Goal: Information Seeking & Learning: Compare options

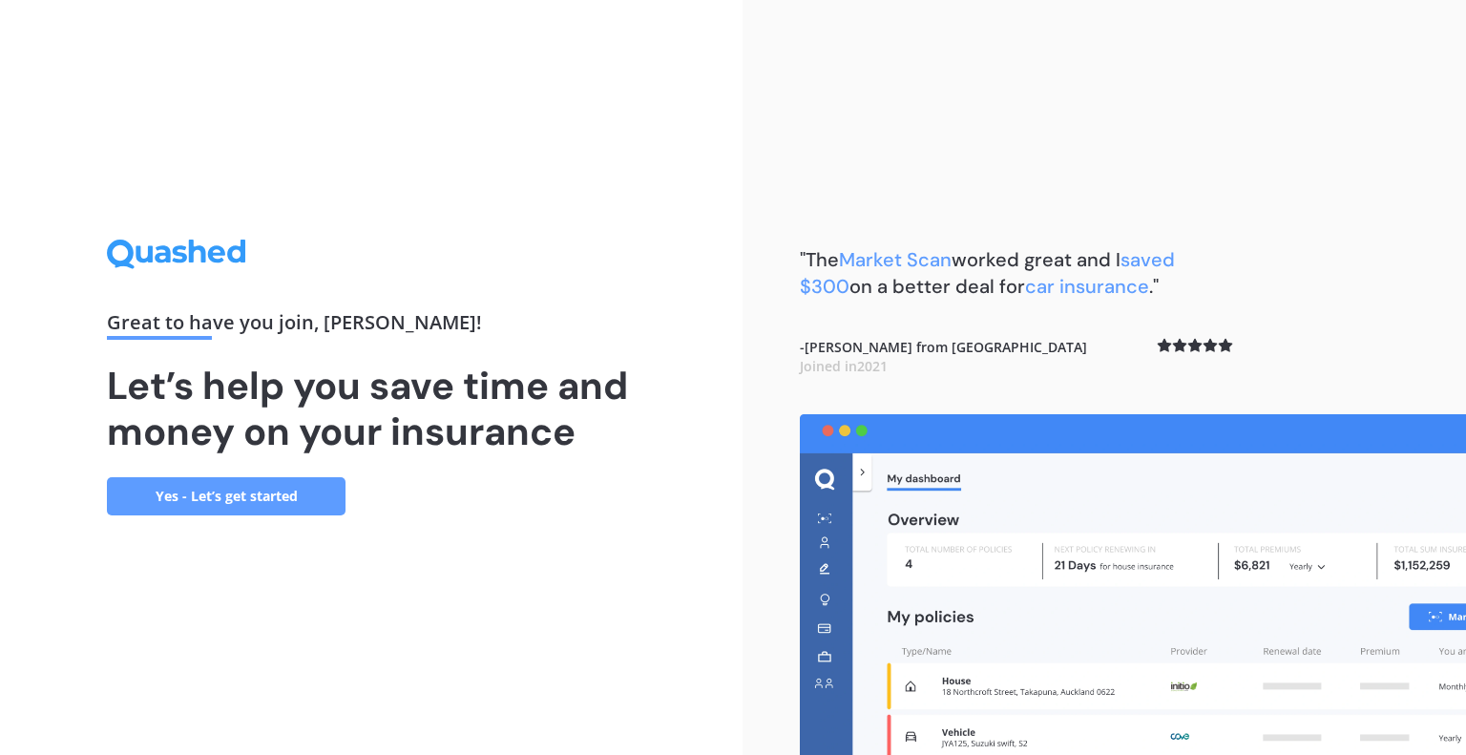
click at [230, 493] on link "Yes - Let’s get started" at bounding box center [226, 496] width 239 height 38
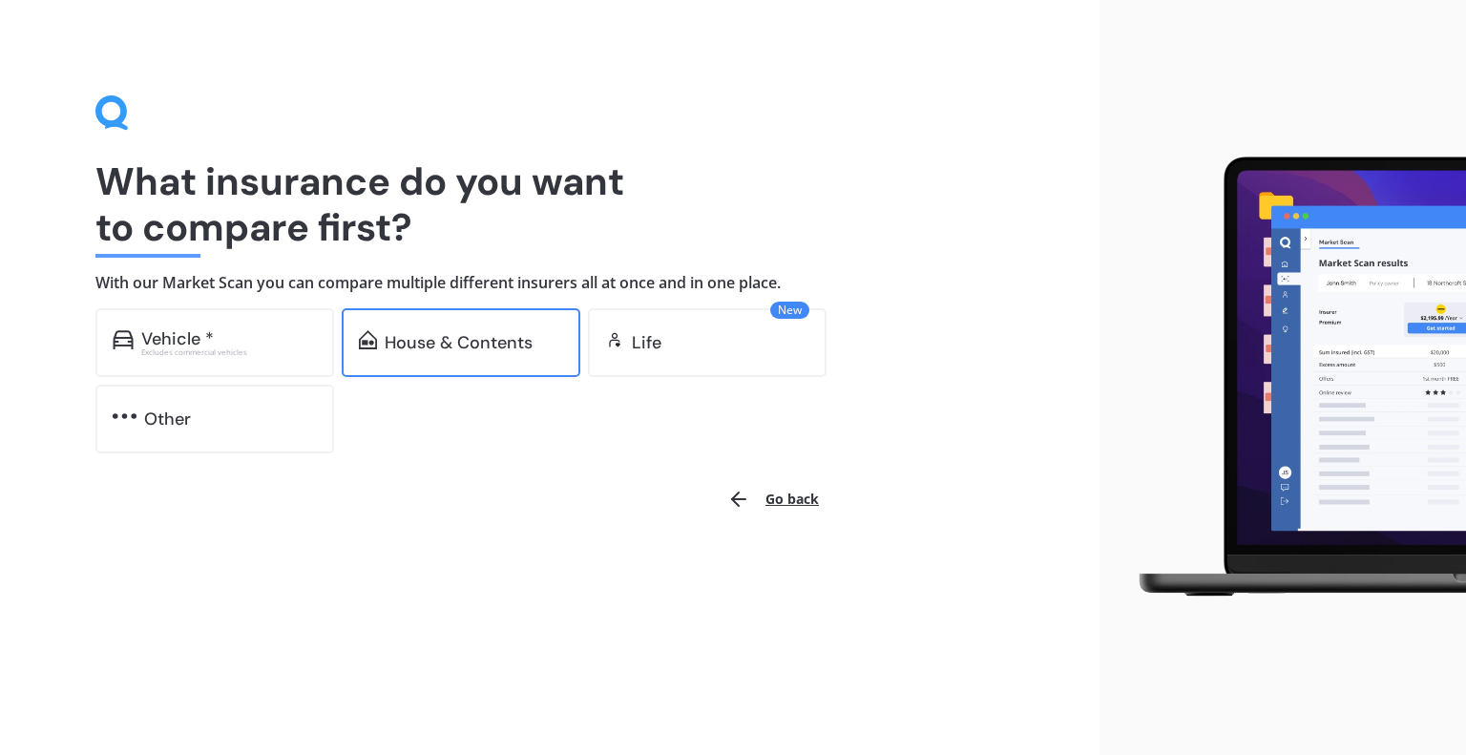
click at [461, 358] on div "House & Contents" at bounding box center [461, 342] width 239 height 69
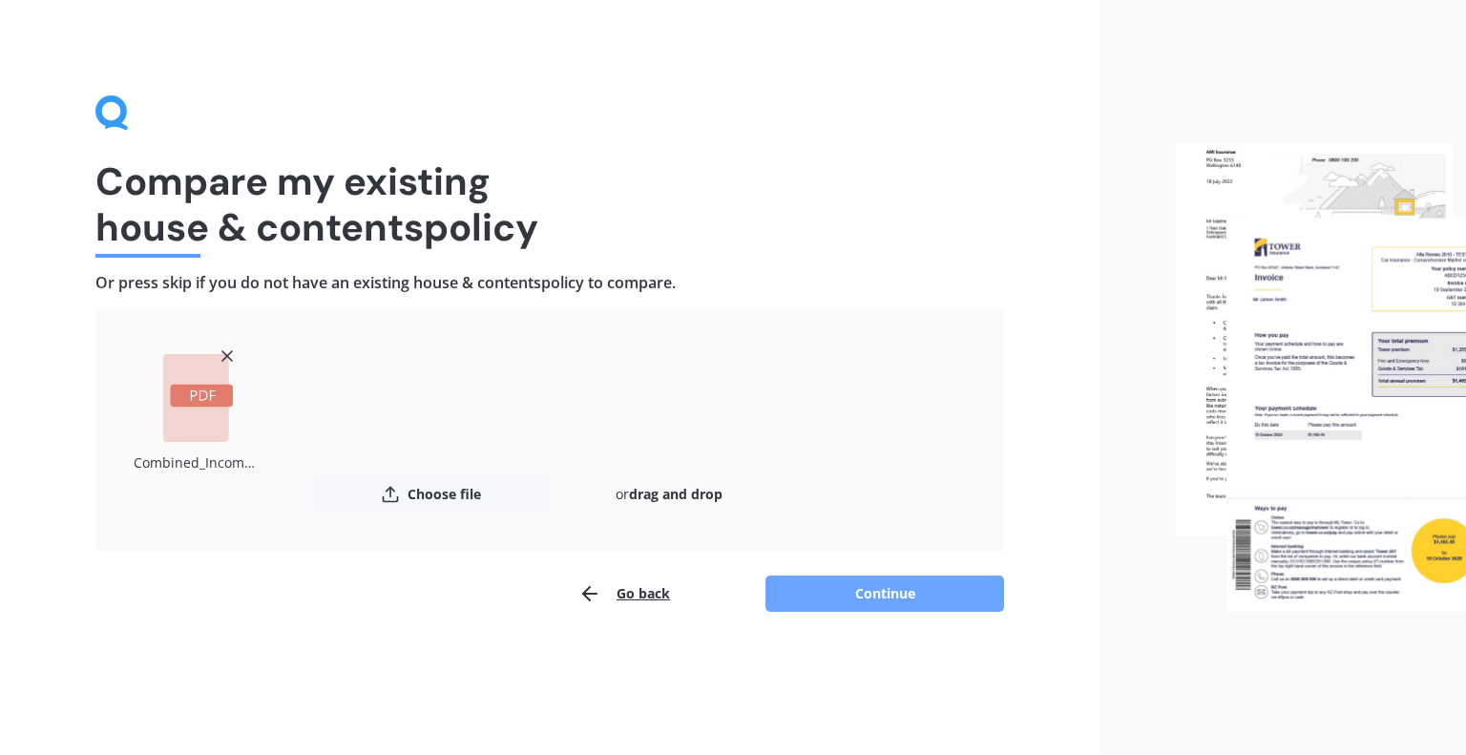
click at [842, 600] on button "Continue" at bounding box center [885, 594] width 239 height 36
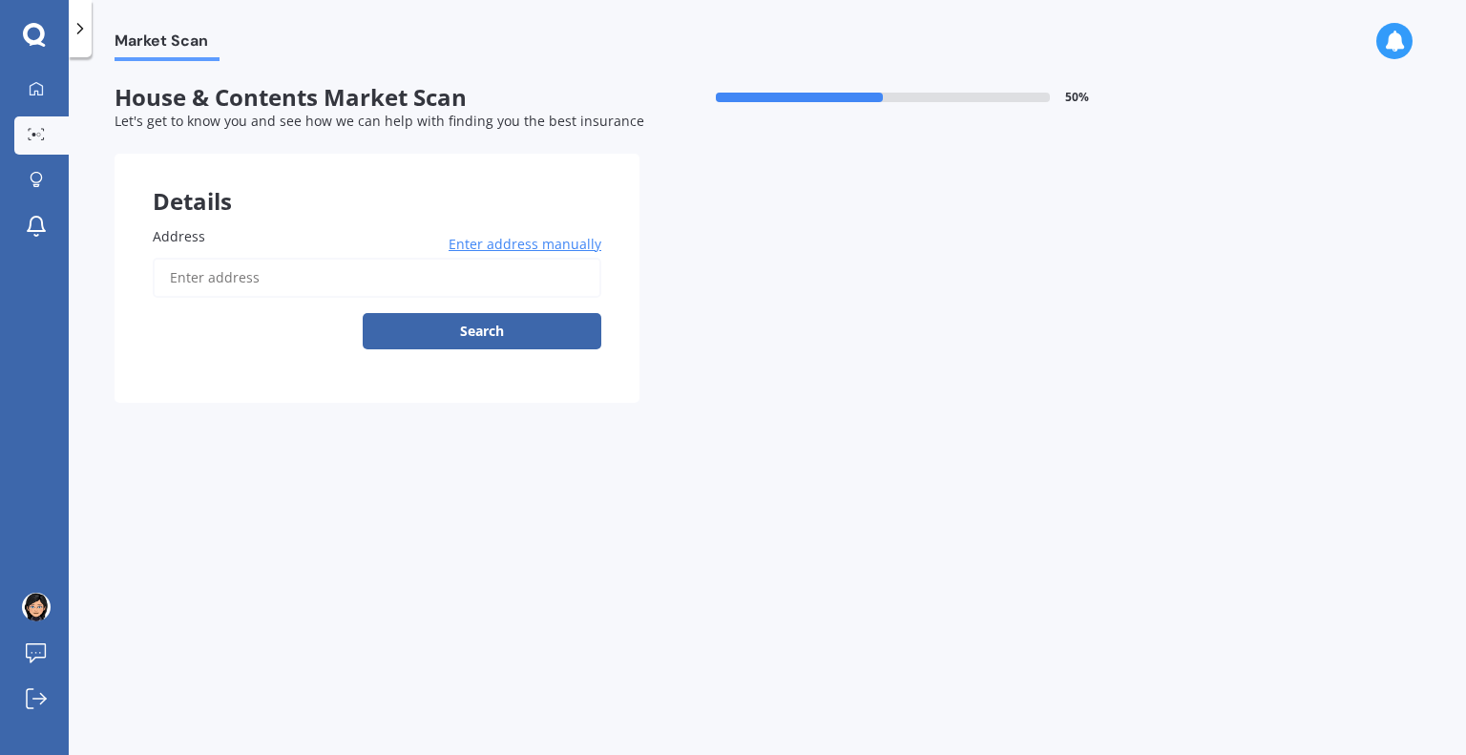
click at [380, 289] on input "Address" at bounding box center [377, 278] width 449 height 40
type input "[STREET_ADDRESS][PERSON_NAME]"
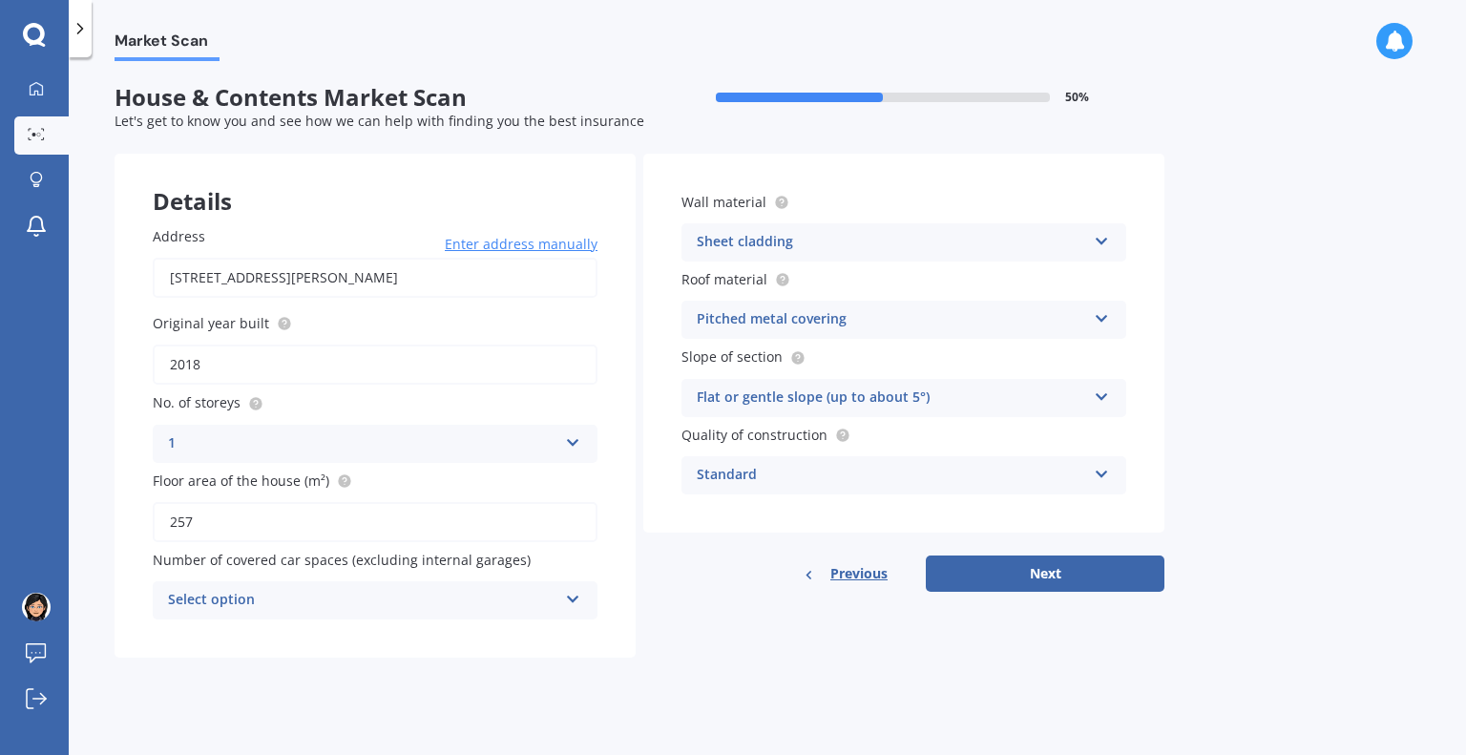
click at [961, 393] on div "Flat or gentle slope (up to about 5°)" at bounding box center [892, 398] width 390 height 23
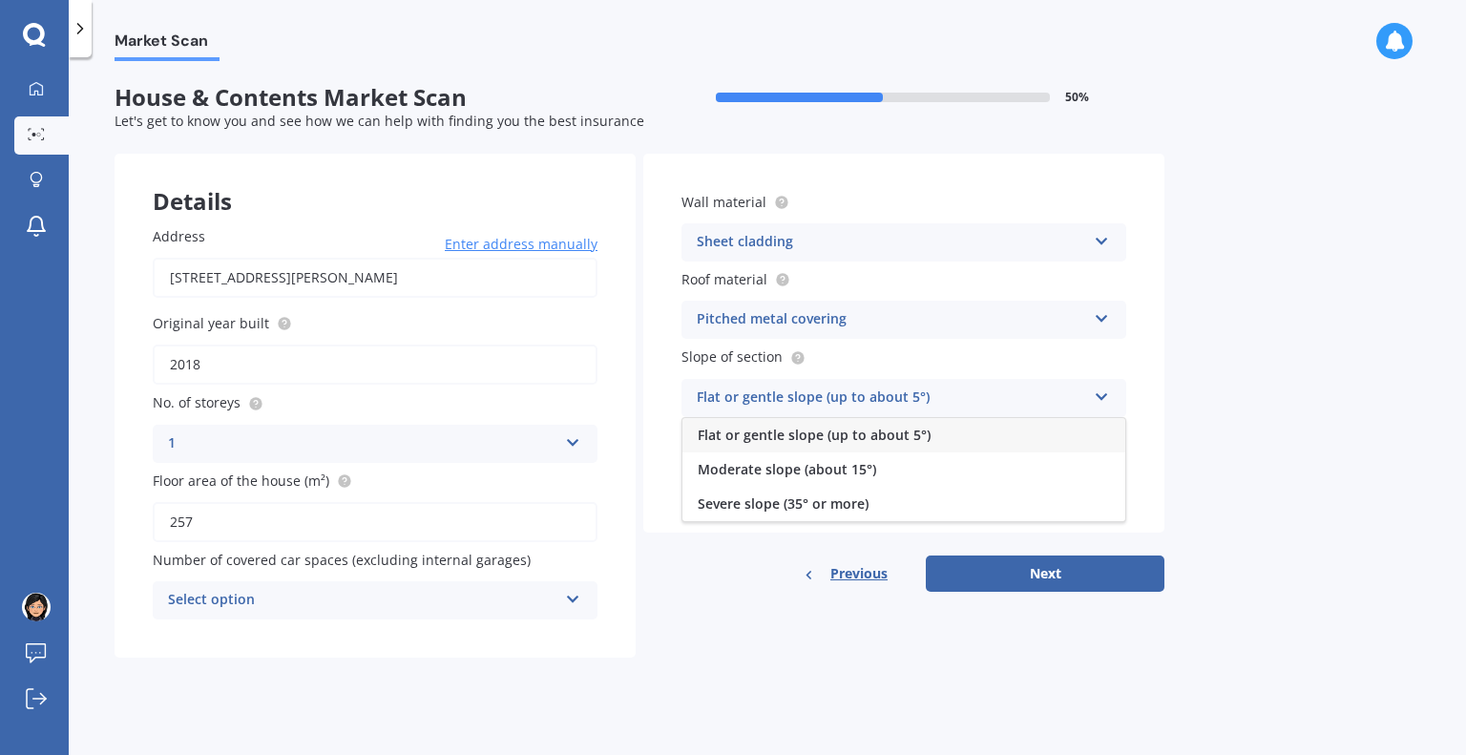
click at [993, 248] on div "Sheet cladding" at bounding box center [892, 242] width 390 height 23
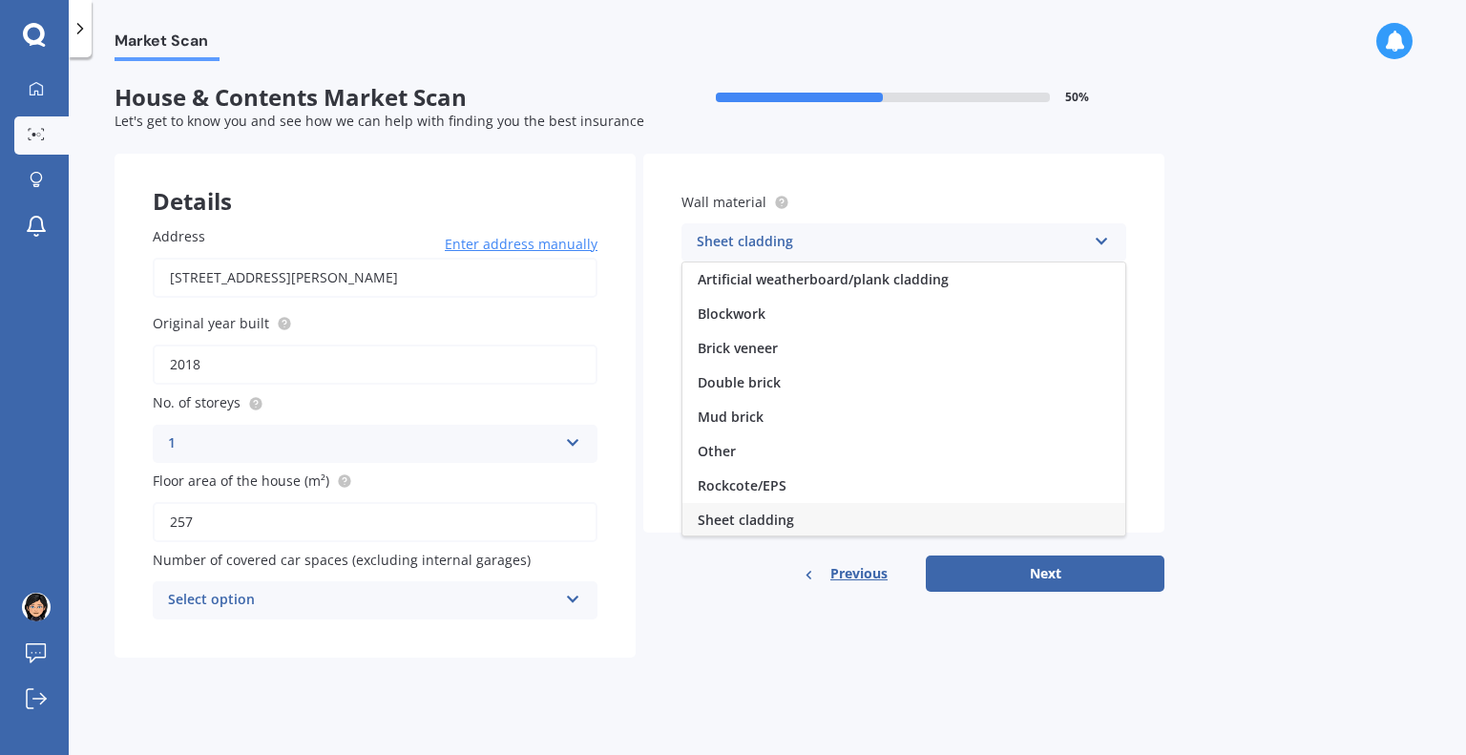
scroll to position [2, 0]
click at [972, 281] on div "Artificial weatherboard/plank cladding" at bounding box center [904, 278] width 443 height 34
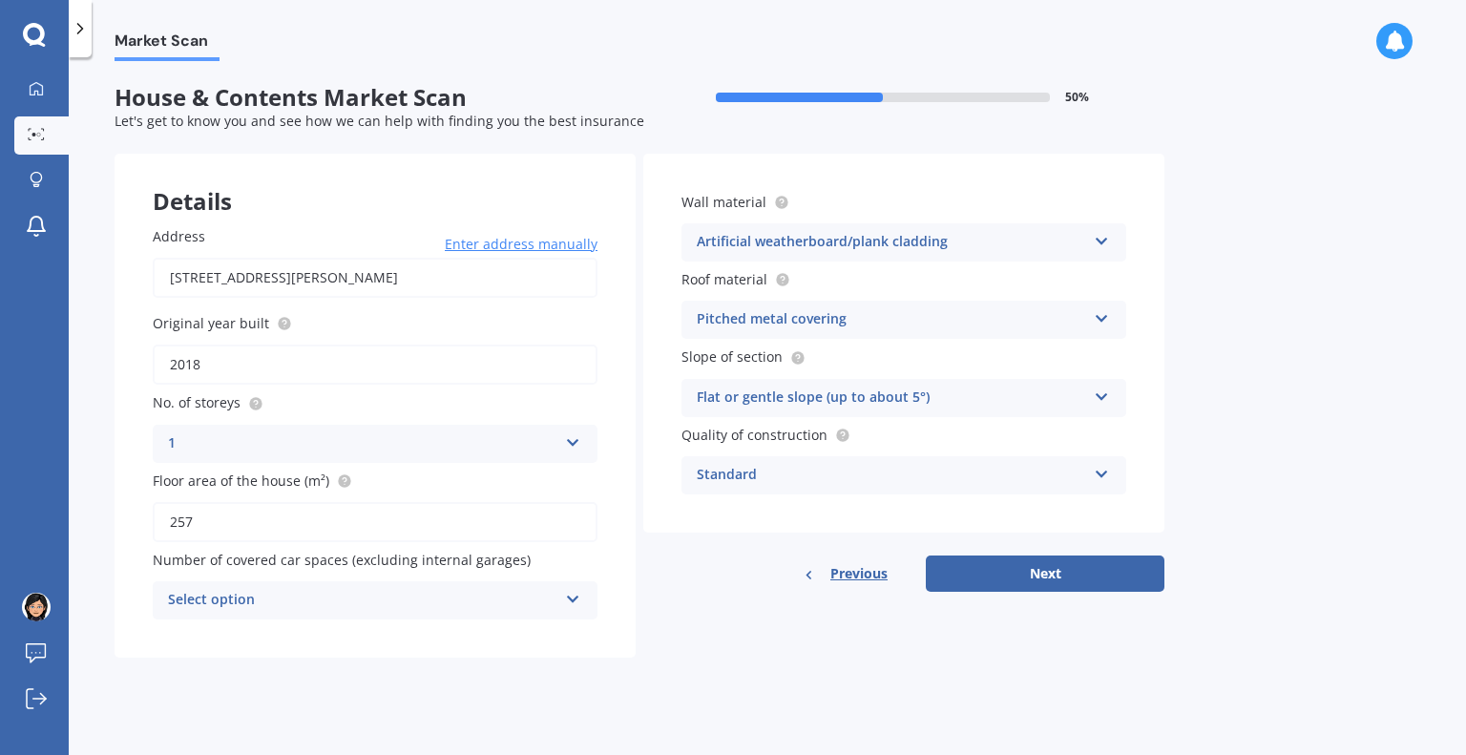
click at [962, 485] on div "Standard" at bounding box center [892, 475] width 390 height 23
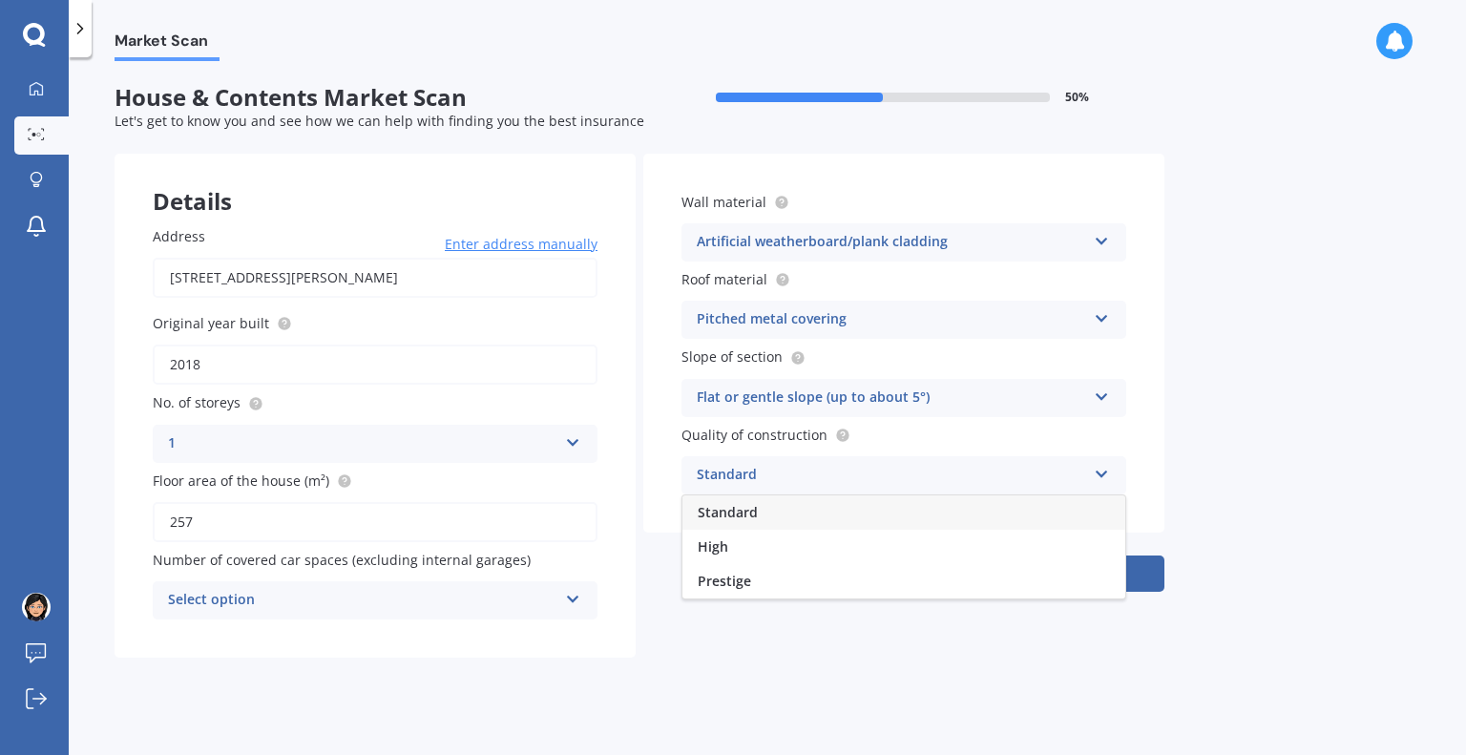
click at [932, 514] on div "Standard" at bounding box center [904, 513] width 443 height 34
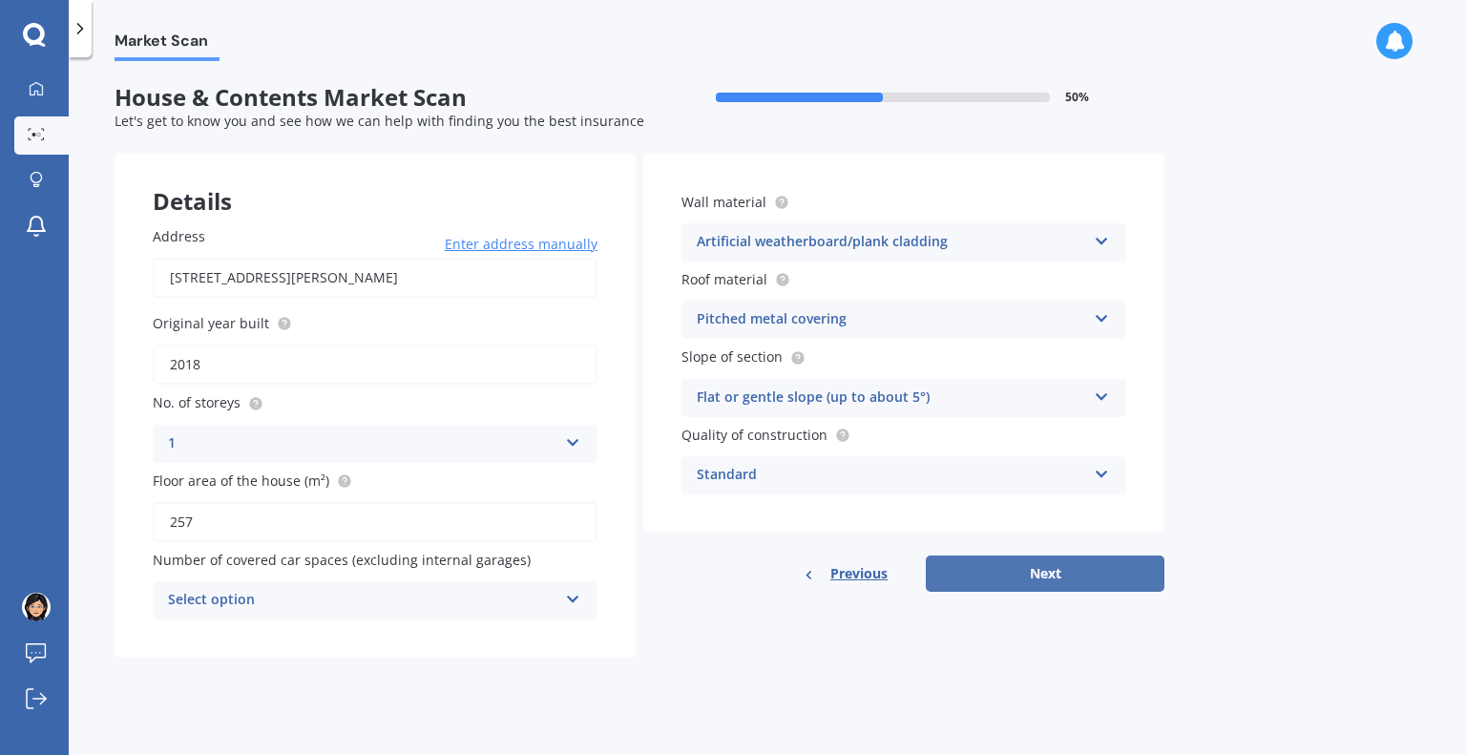
click at [1003, 576] on button "Next" at bounding box center [1045, 574] width 239 height 36
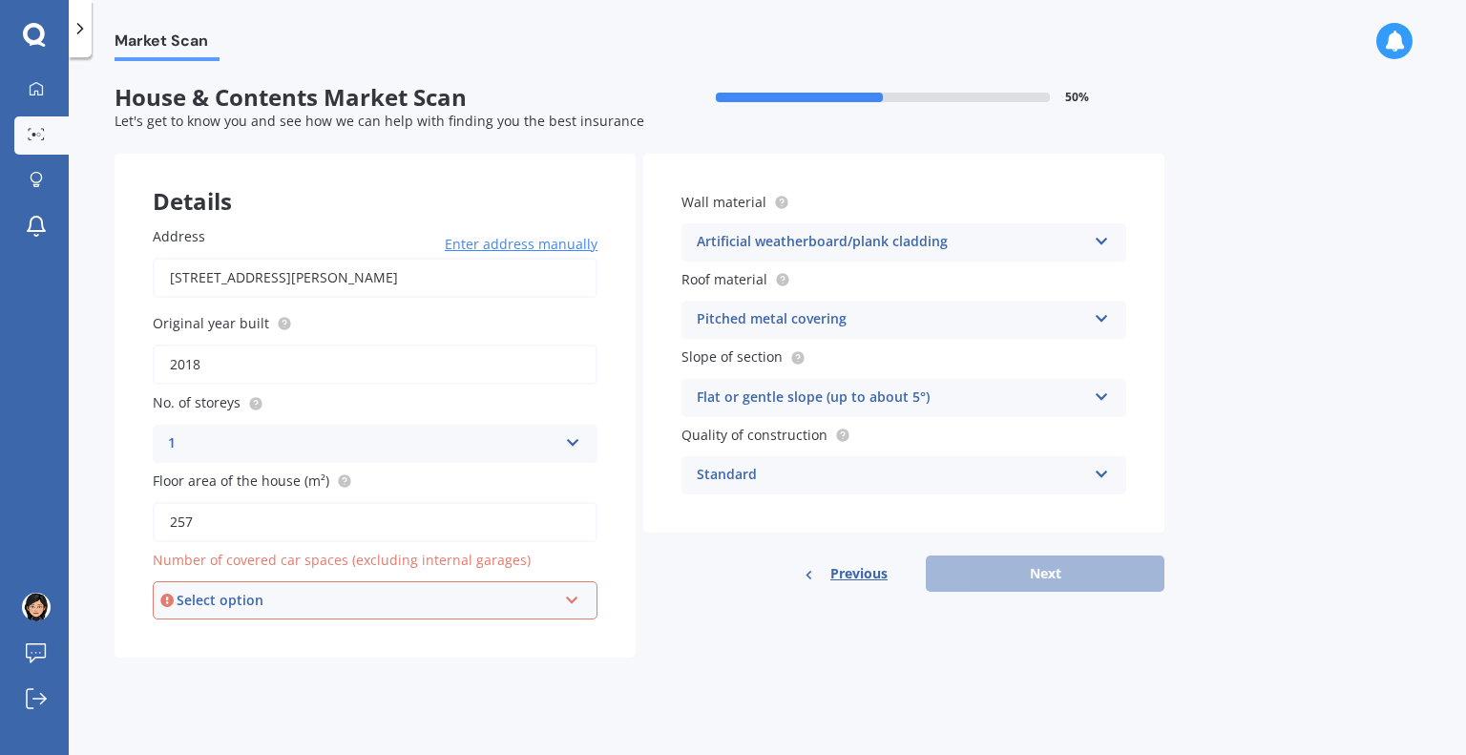
click at [507, 610] on div "Select option 0 1 2 3 4 5+" at bounding box center [375, 600] width 445 height 38
click at [464, 391] on div "0" at bounding box center [375, 392] width 441 height 34
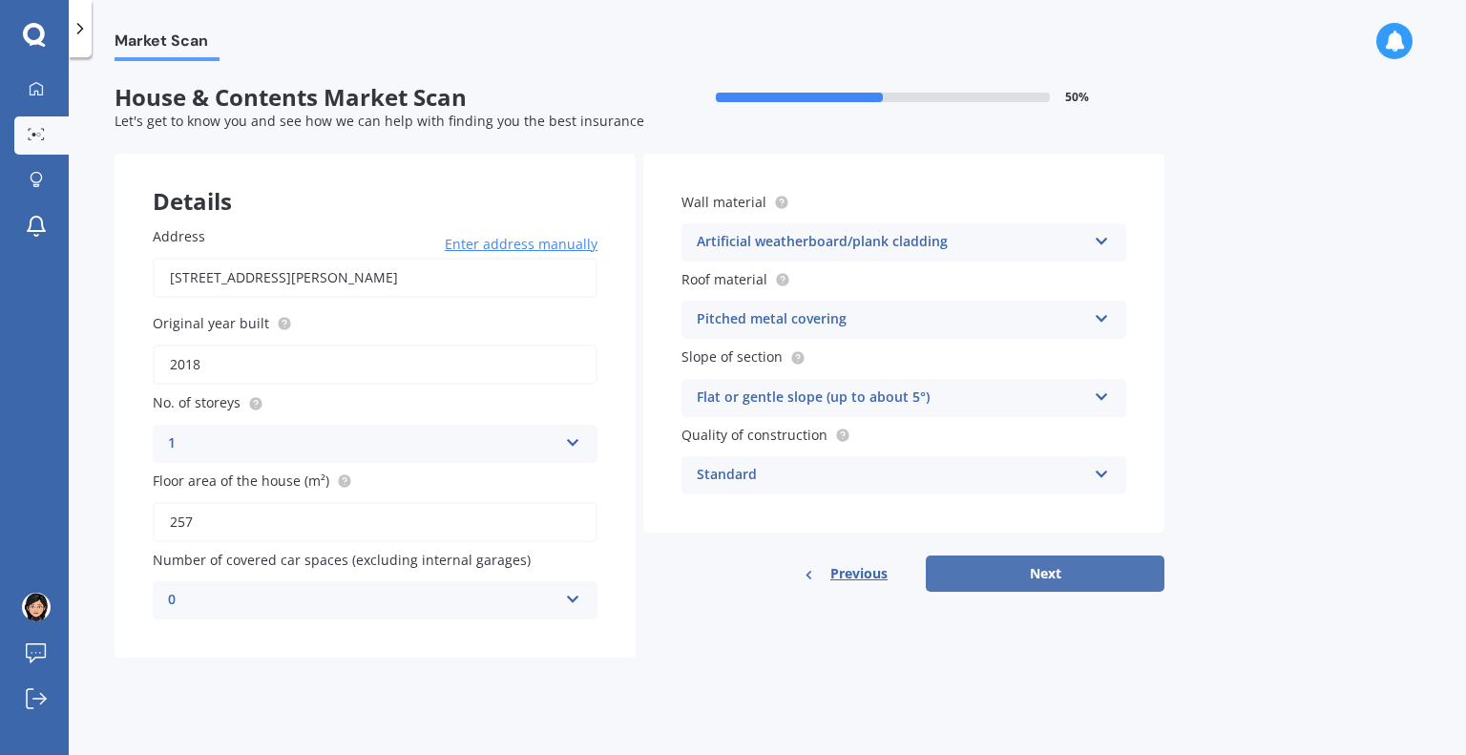
click at [1102, 584] on button "Next" at bounding box center [1045, 574] width 239 height 36
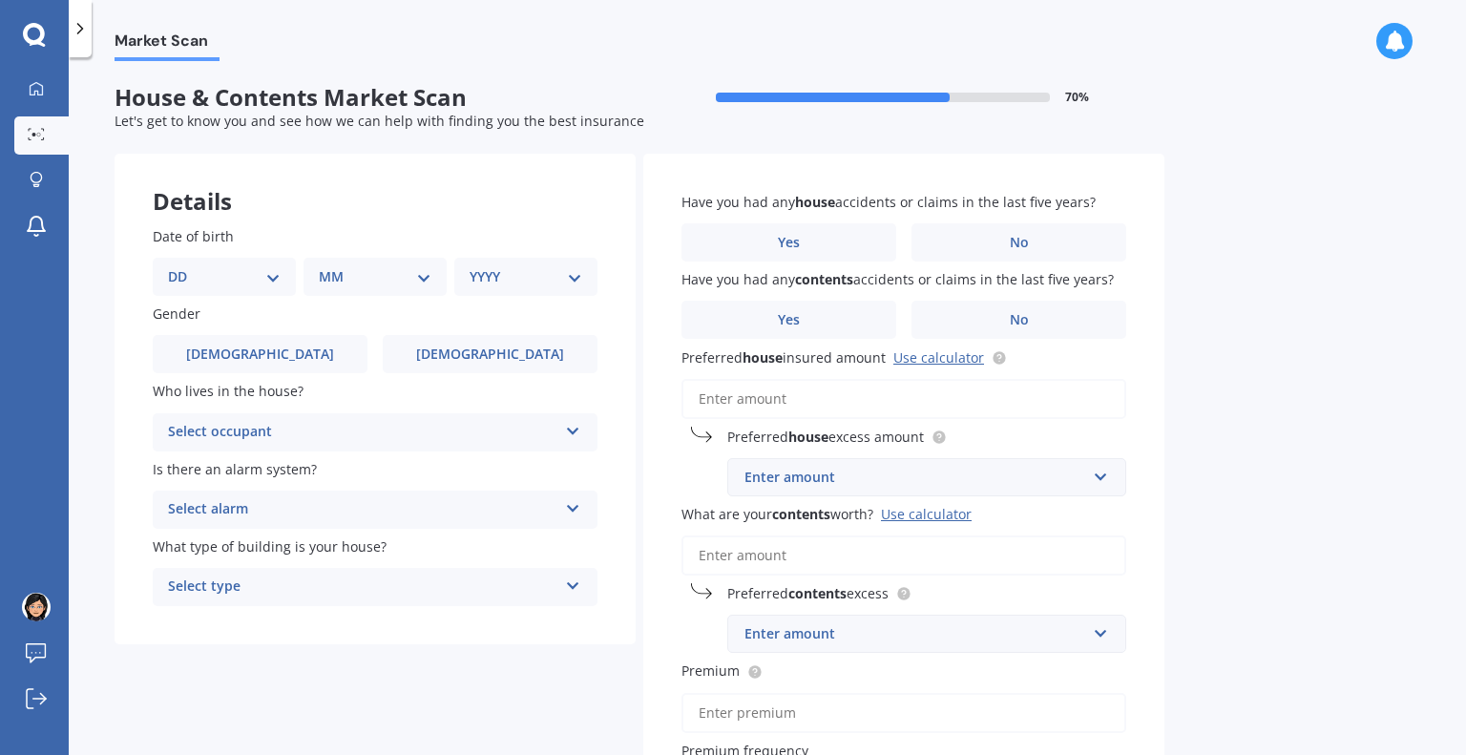
click at [272, 285] on select "DD 01 02 03 04 05 06 07 08 09 10 11 12 13 14 15 16 17 18 19 20 21 22 23 24 25 2…" at bounding box center [224, 276] width 113 height 21
select select "12"
click at [183, 266] on select "DD 01 02 03 04 05 06 07 08 09 10 11 12 13 14 15 16 17 18 19 20 21 22 23 24 25 2…" at bounding box center [224, 276] width 113 height 21
click at [417, 281] on select "MM 01 02 03 04 05 06 07 08 09 10 11 12" at bounding box center [379, 276] width 105 height 21
select select "01"
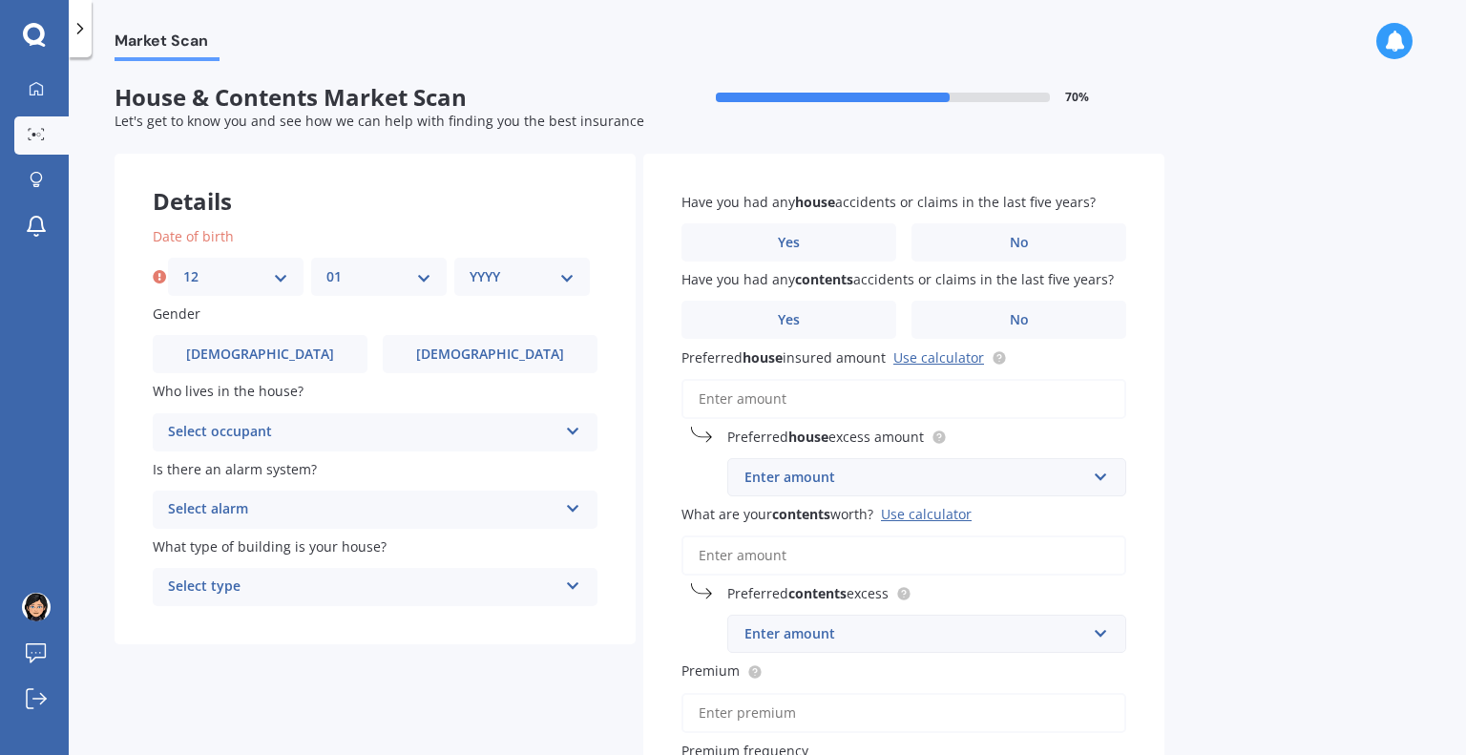
click at [327, 266] on select "MM 01 02 03 04 05 06 07 08 09 10 11 12" at bounding box center [379, 276] width 105 height 21
click at [507, 272] on select "YYYY 2009 2008 2007 2006 2005 2004 2003 2002 2001 2000 1999 1998 1997 1996 1995…" at bounding box center [522, 276] width 105 height 21
select select "1975"
click at [470, 266] on select "YYYY 2009 2008 2007 2006 2005 2004 2003 2002 2001 2000 1999 1998 1997 1996 1995…" at bounding box center [522, 276] width 105 height 21
click at [479, 350] on span "[DEMOGRAPHIC_DATA]" at bounding box center [490, 355] width 152 height 16
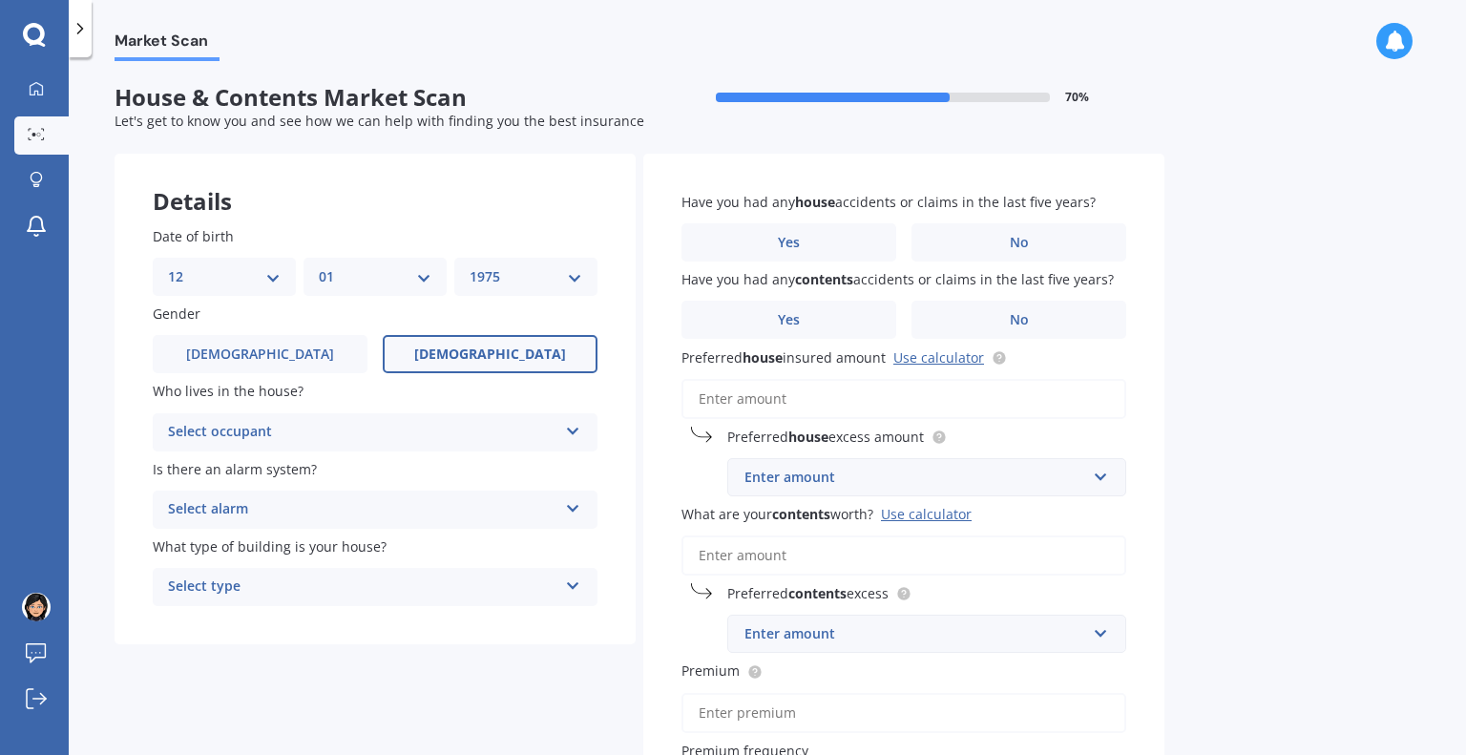
click at [0, 0] on input "[DEMOGRAPHIC_DATA]" at bounding box center [0, 0] width 0 height 0
click at [404, 439] on div "Select occupant" at bounding box center [363, 432] width 390 height 23
click at [364, 476] on div "Owner" at bounding box center [375, 470] width 443 height 34
click at [476, 515] on div "Select alarm" at bounding box center [363, 509] width 390 height 23
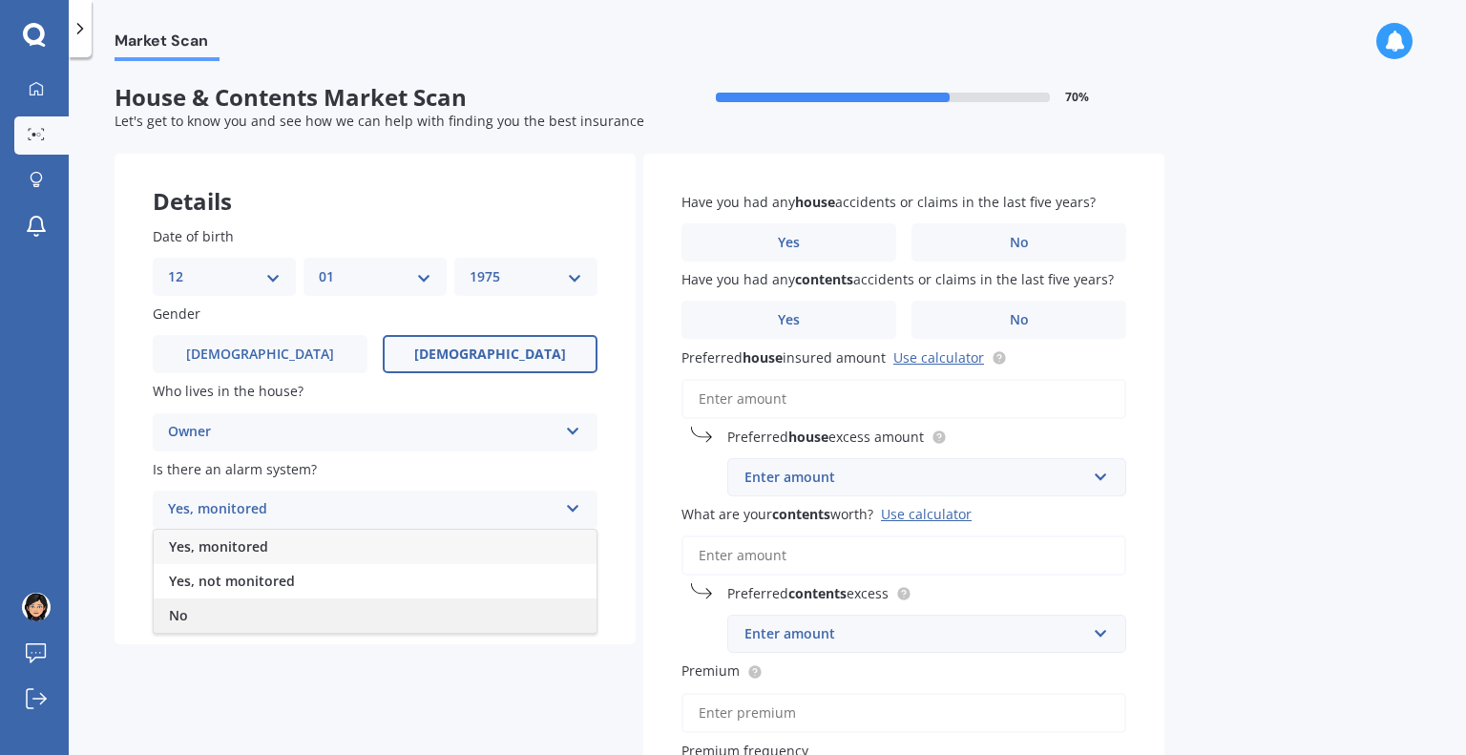
click at [393, 622] on div "No" at bounding box center [375, 616] width 443 height 34
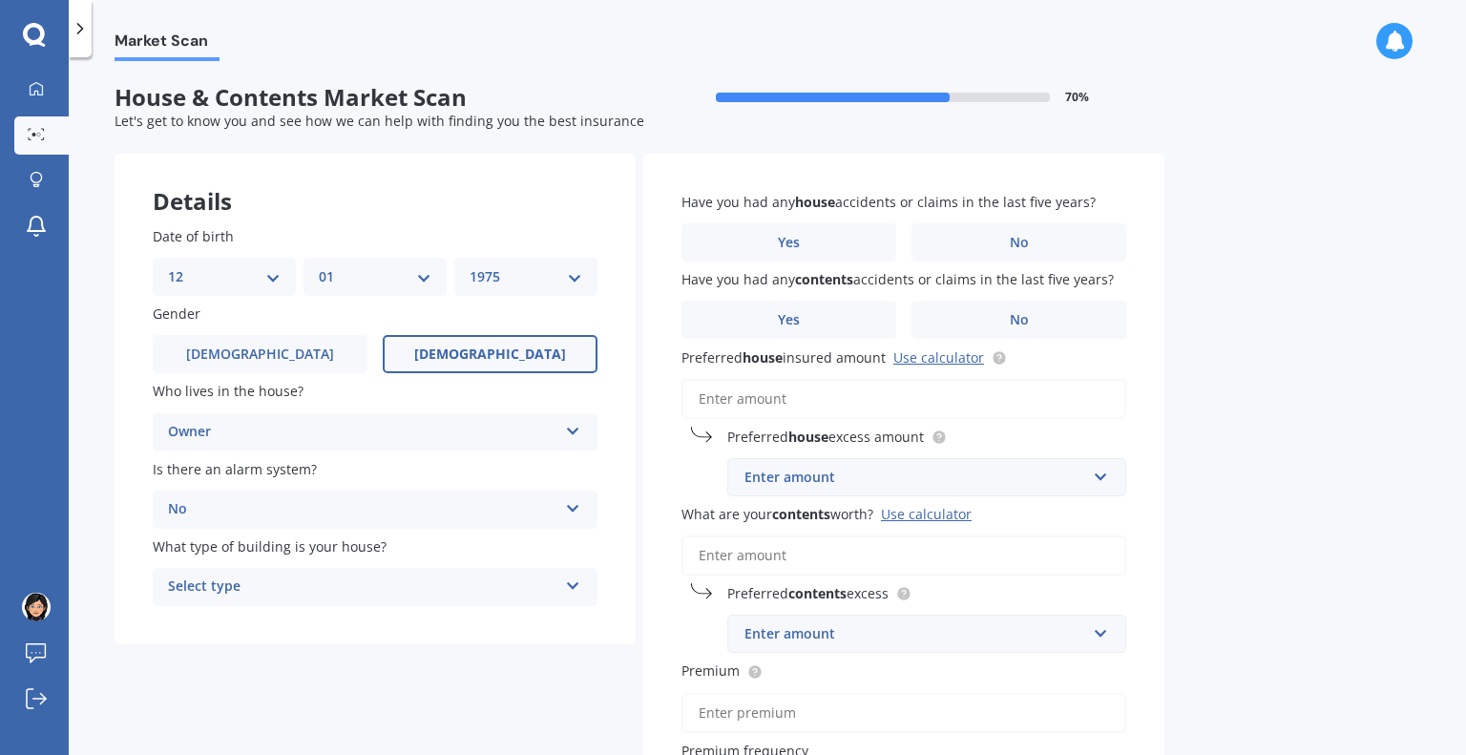
click at [420, 583] on div "Select type" at bounding box center [363, 587] width 390 height 23
click at [371, 623] on div "Freestanding" at bounding box center [375, 624] width 443 height 34
click at [963, 256] on label "No" at bounding box center [1019, 242] width 215 height 38
click at [0, 0] on input "No" at bounding box center [0, 0] width 0 height 0
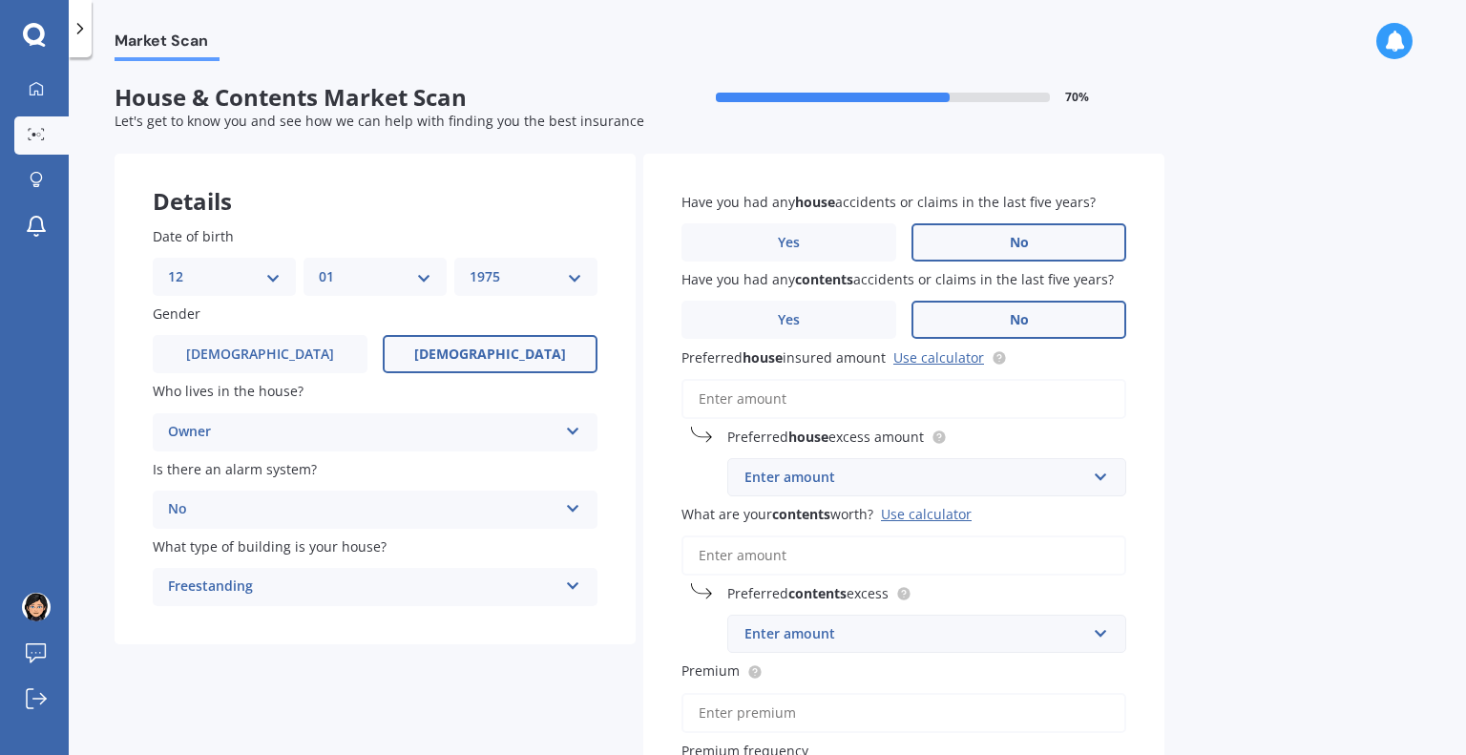
click at [962, 321] on label "No" at bounding box center [1019, 320] width 215 height 38
click at [0, 0] on input "No" at bounding box center [0, 0] width 0 height 0
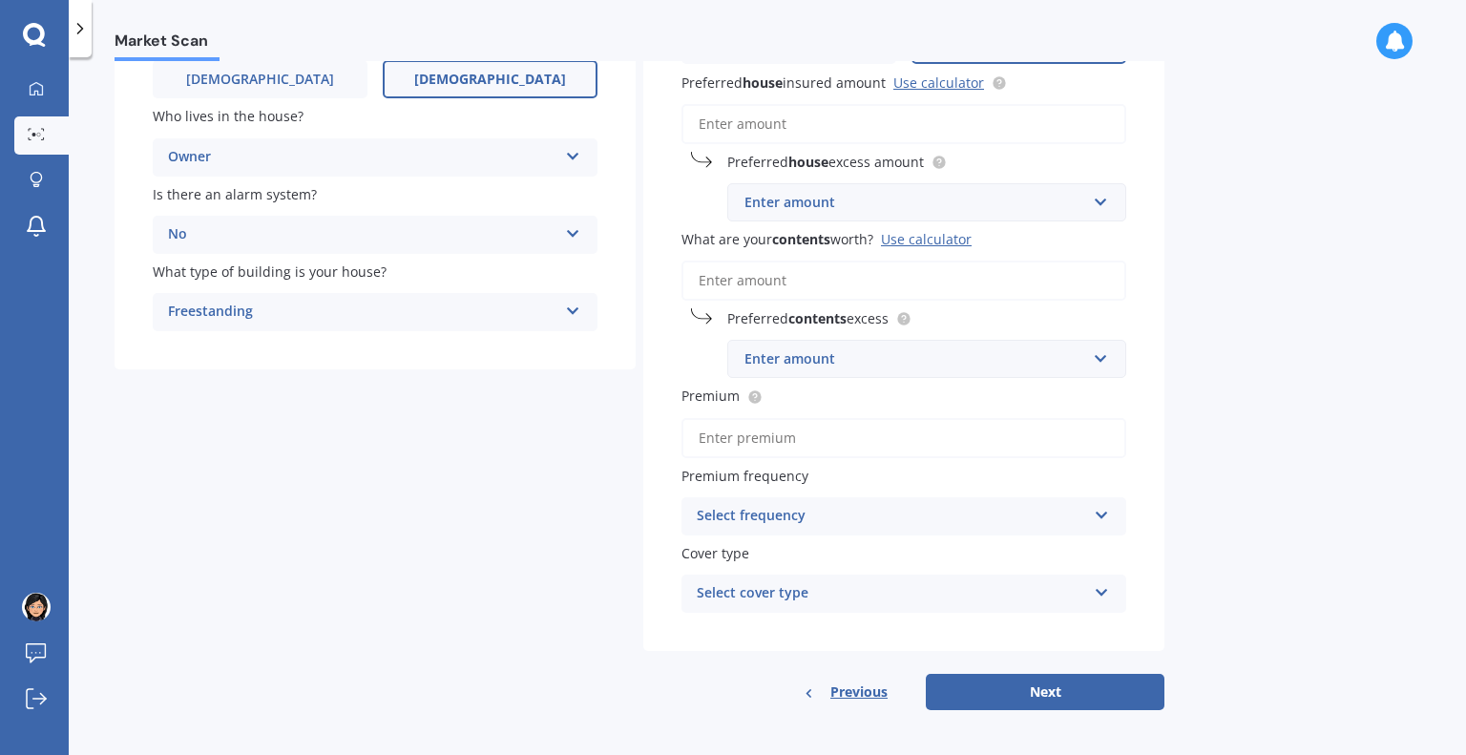
scroll to position [279, 0]
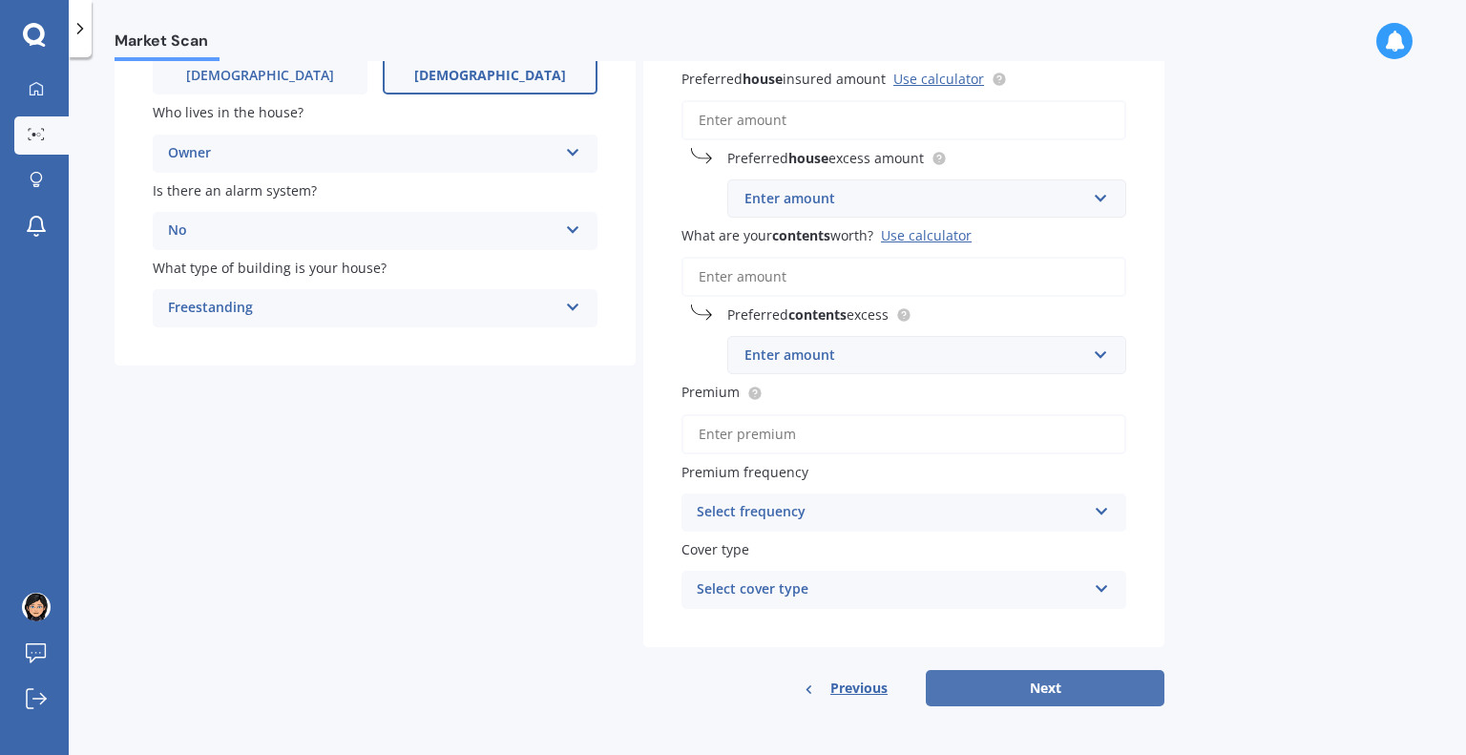
click at [1056, 687] on button "Next" at bounding box center [1045, 688] width 239 height 36
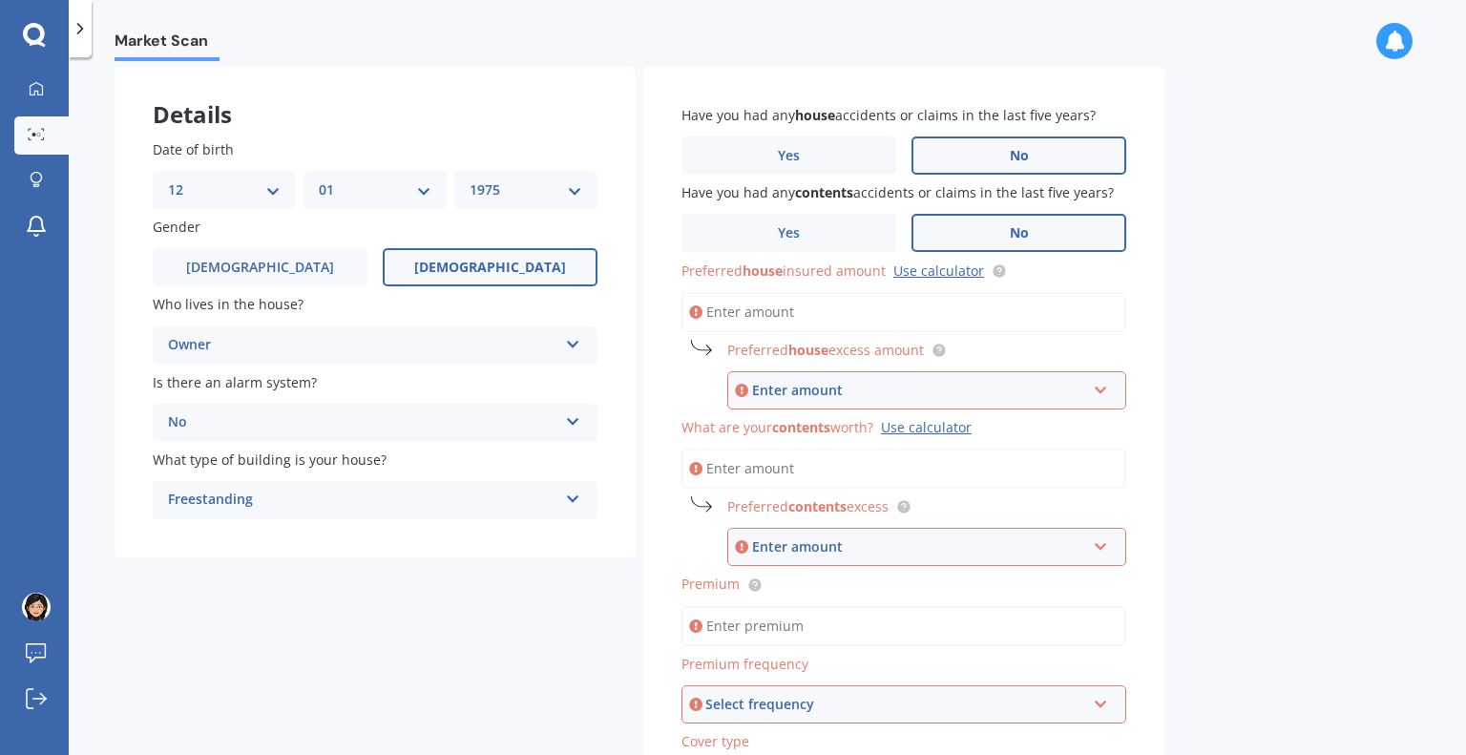
scroll to position [85, 0]
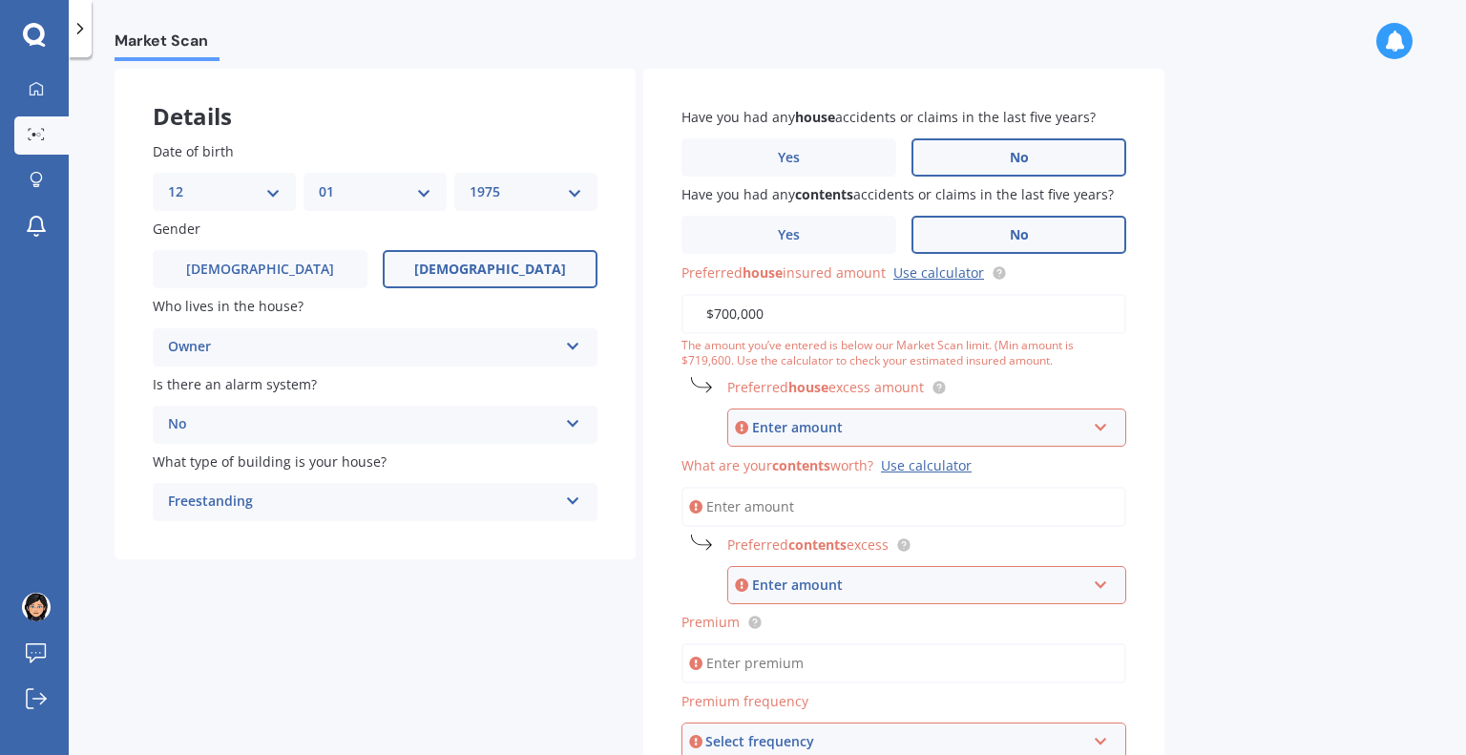
drag, startPoint x: 766, startPoint y: 318, endPoint x: 721, endPoint y: 314, distance: 45.0
click at [721, 314] on input "$700,000" at bounding box center [904, 314] width 445 height 40
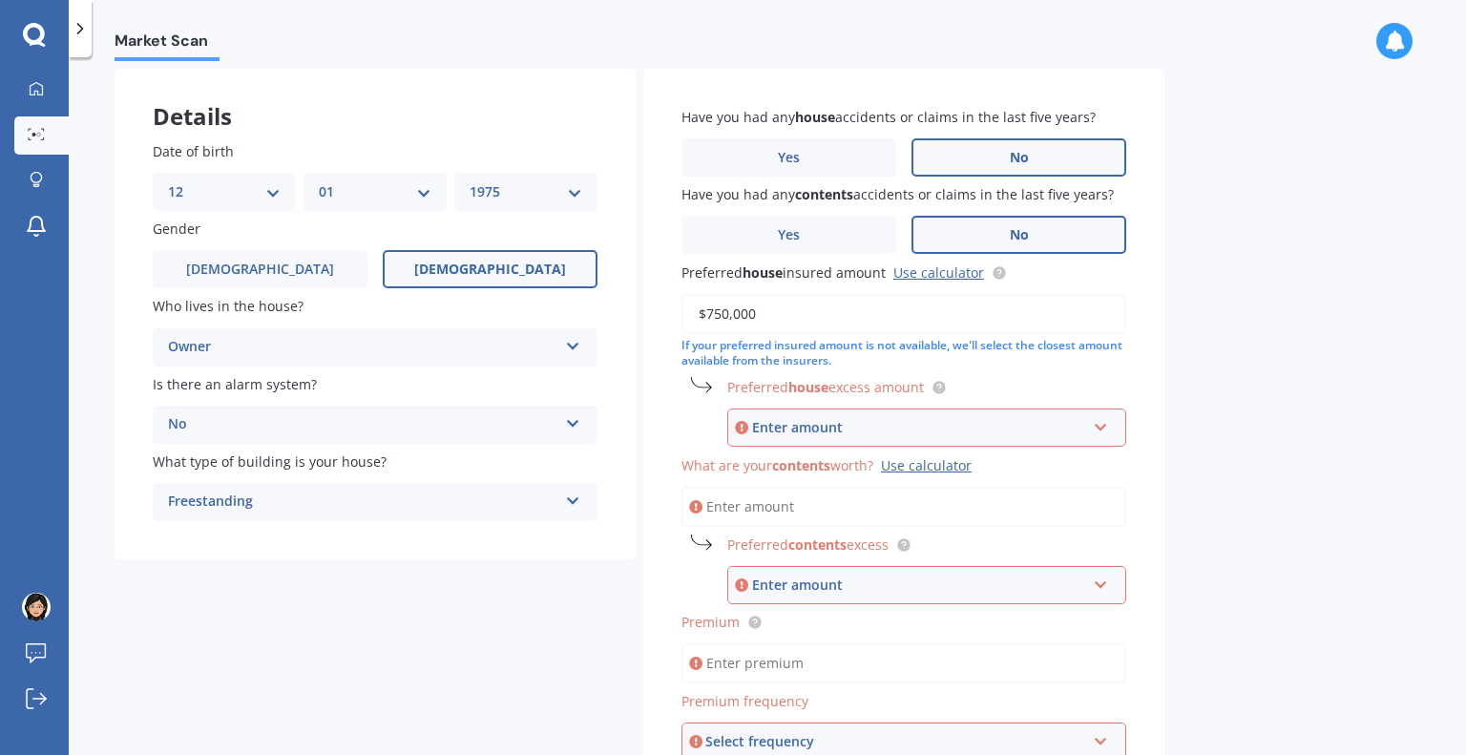
type input "$750,000"
click at [885, 427] on div "Enter amount" at bounding box center [919, 427] width 334 height 21
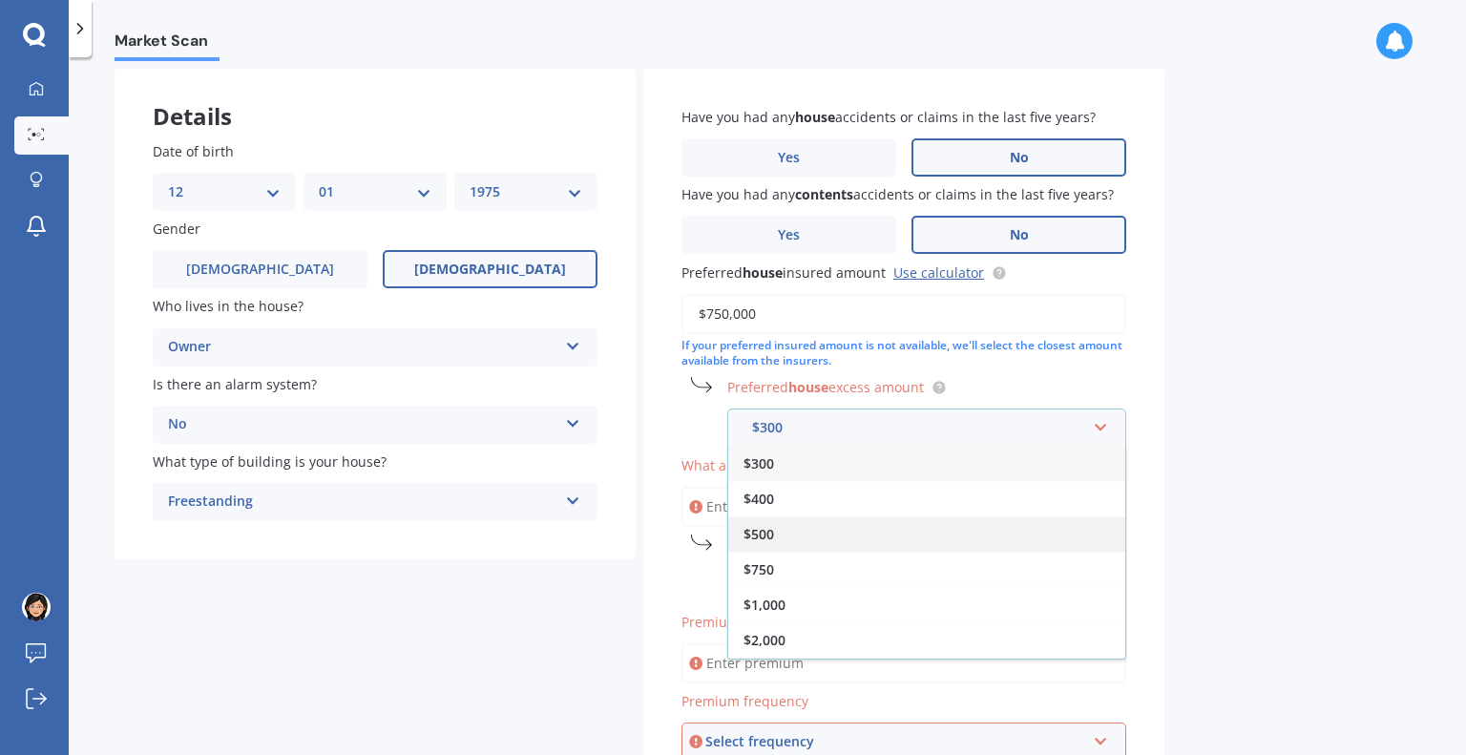
click at [840, 540] on div "$500" at bounding box center [926, 534] width 397 height 35
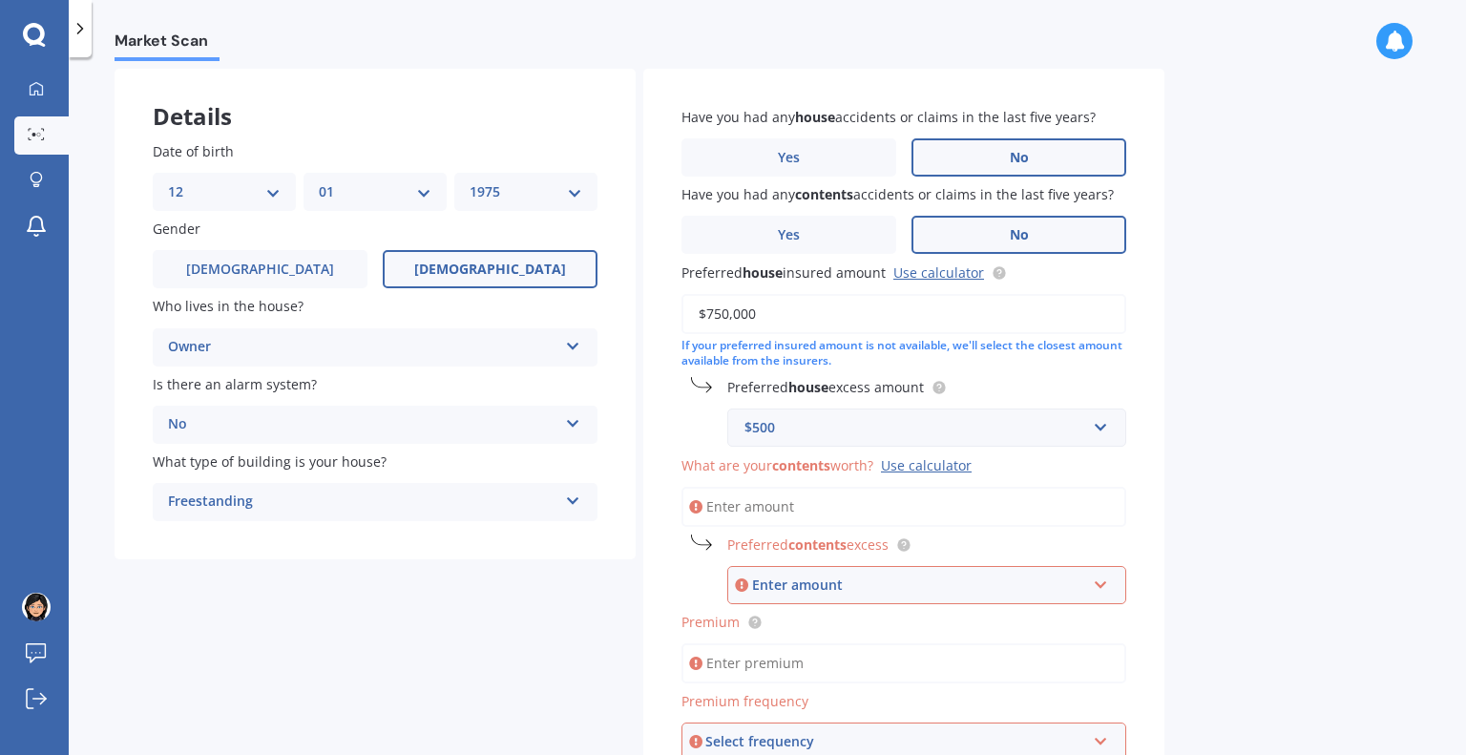
click at [821, 501] on input "What are your contents worth? Use calculator" at bounding box center [904, 507] width 445 height 40
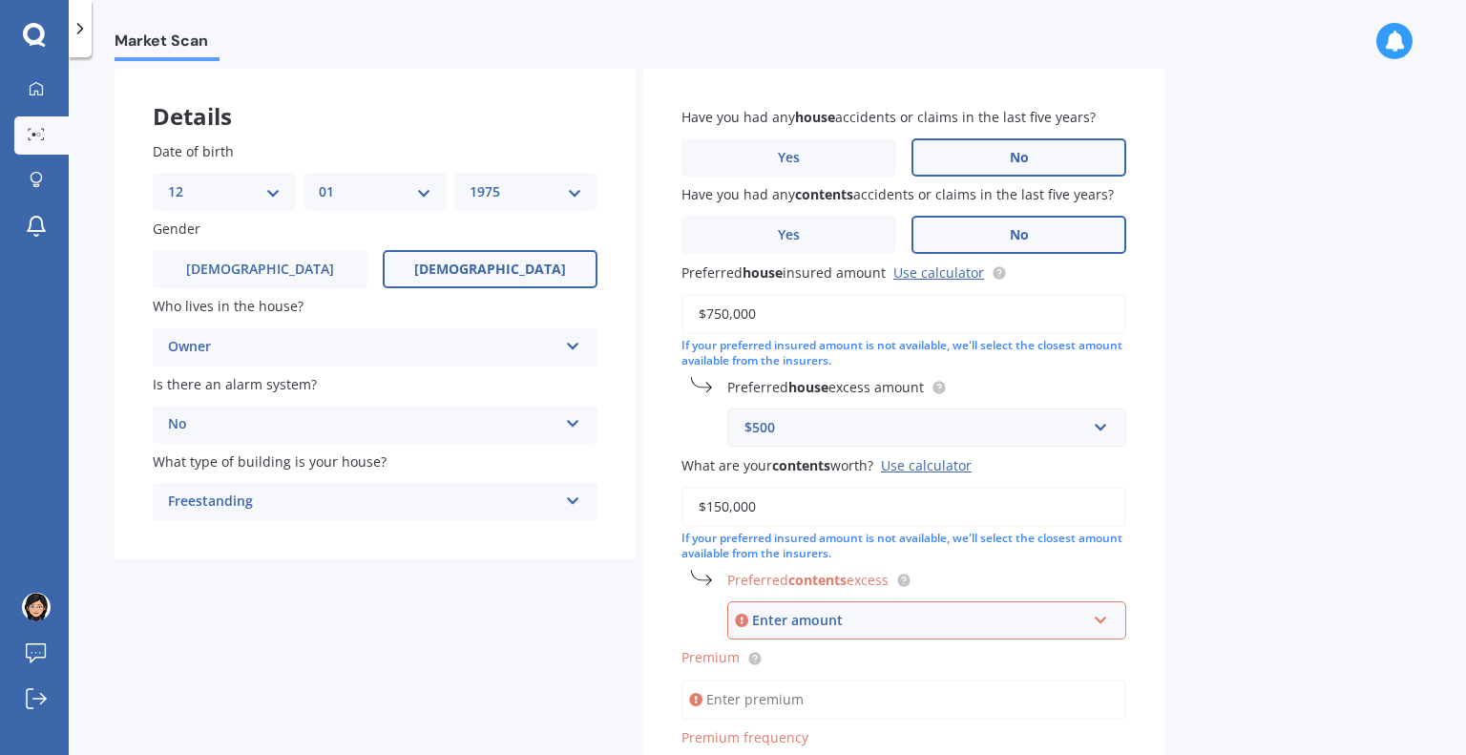
type input "$150,000"
click at [885, 622] on div "Enter amount" at bounding box center [919, 620] width 334 height 21
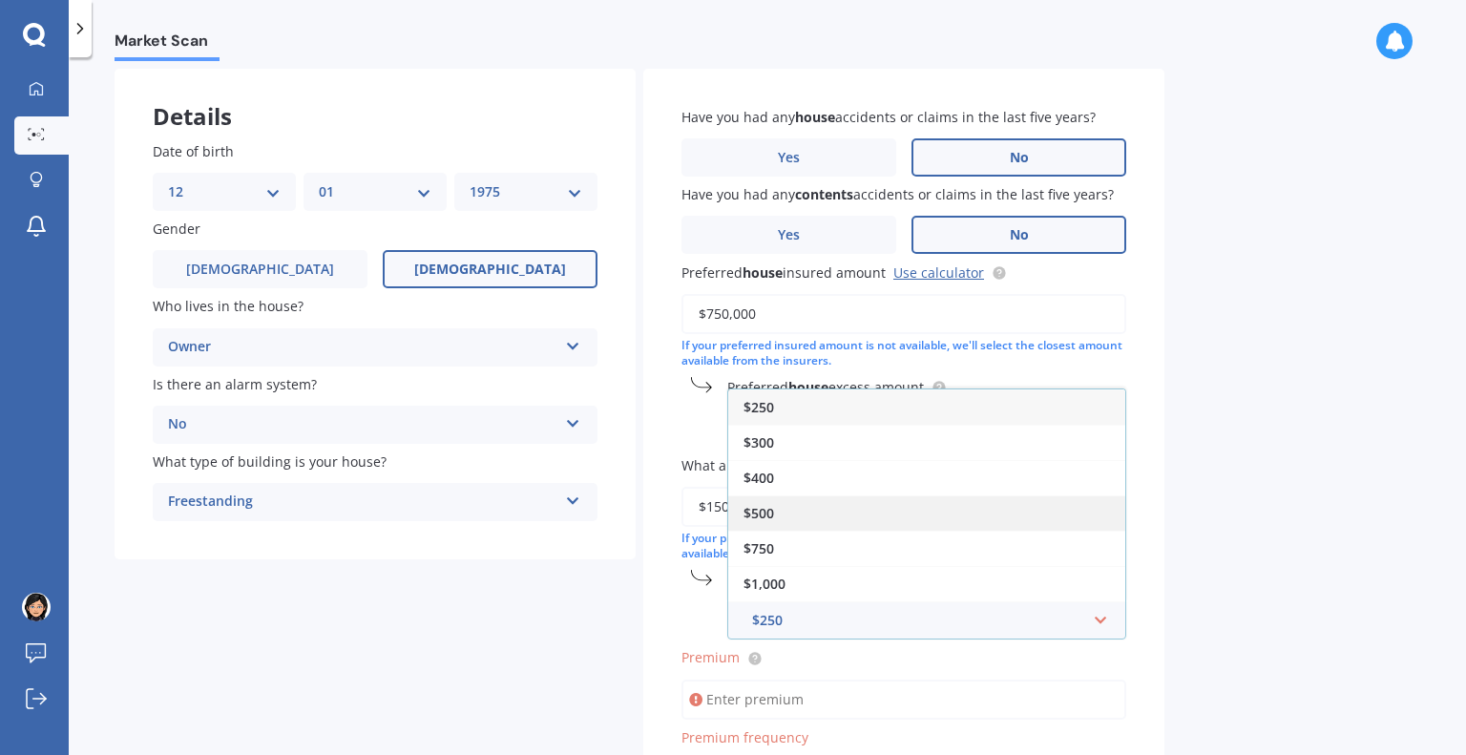
click at [840, 515] on div "$500" at bounding box center [926, 513] width 397 height 35
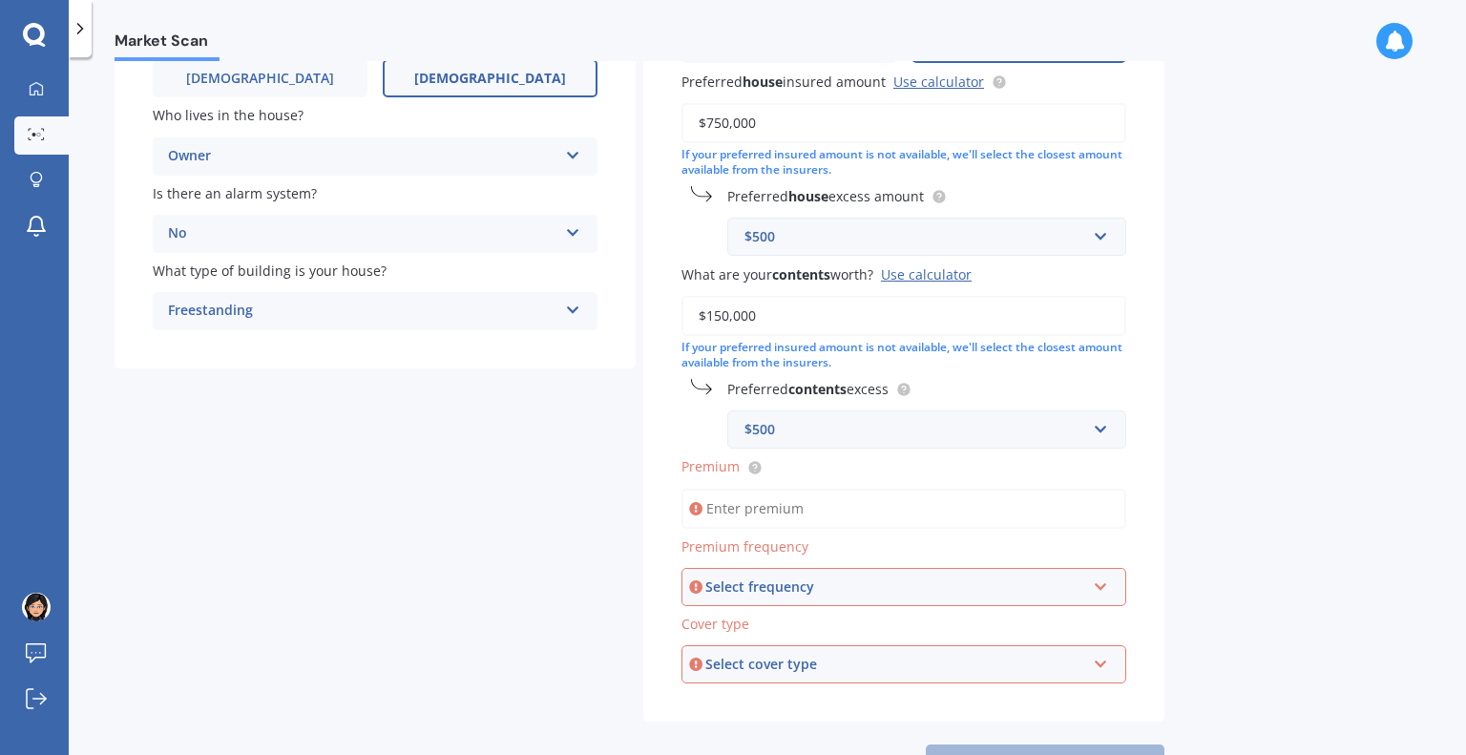
scroll to position [305, 0]
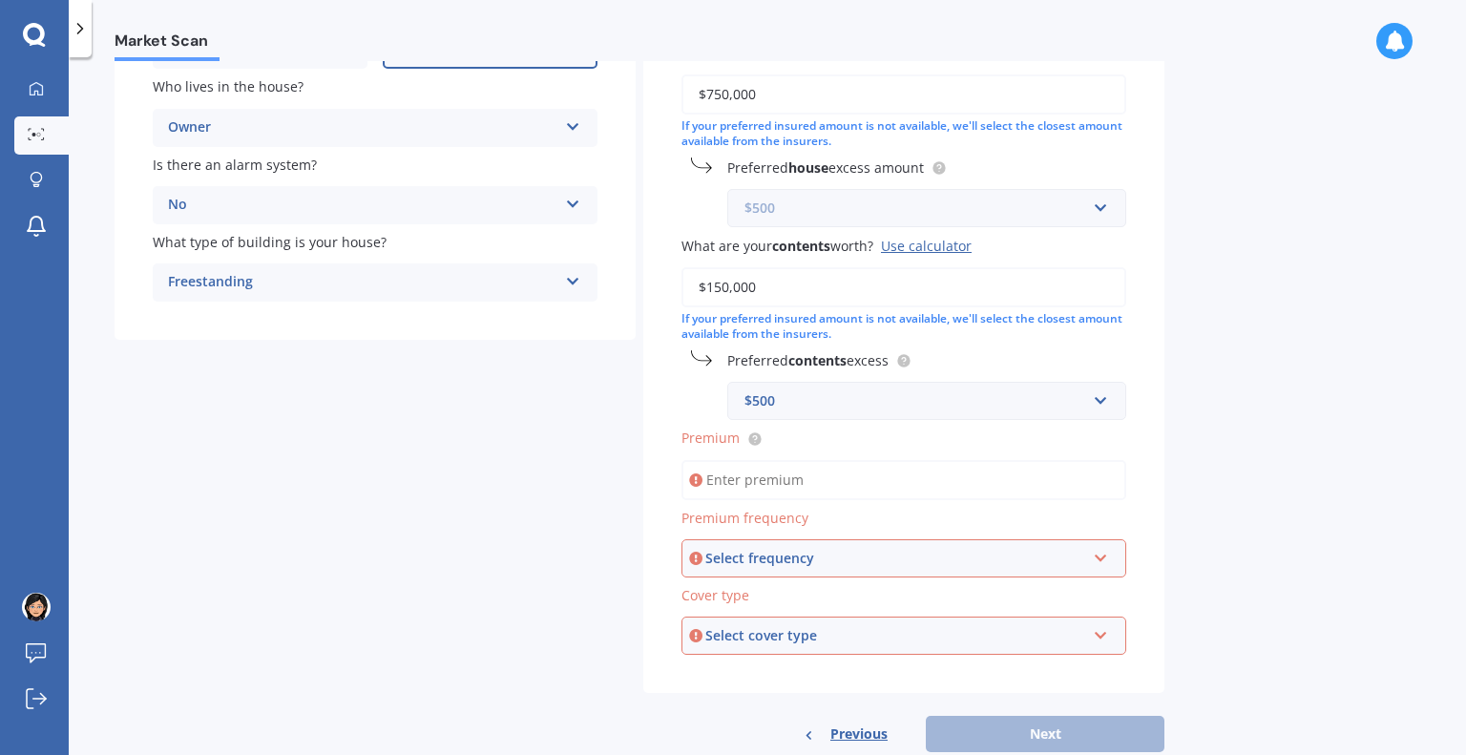
click at [1102, 207] on input "text" at bounding box center [920, 208] width 382 height 36
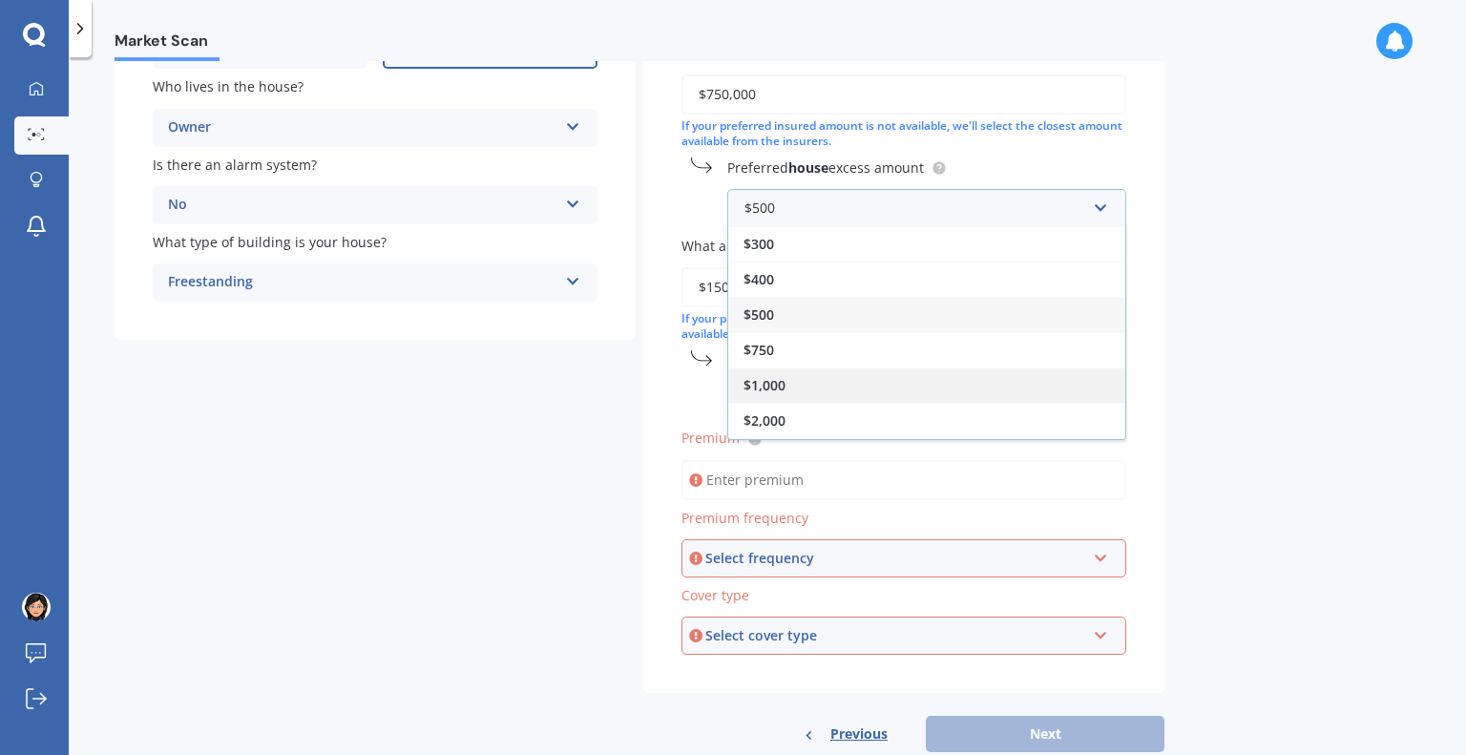
click at [966, 383] on div "$1,000" at bounding box center [926, 385] width 397 height 35
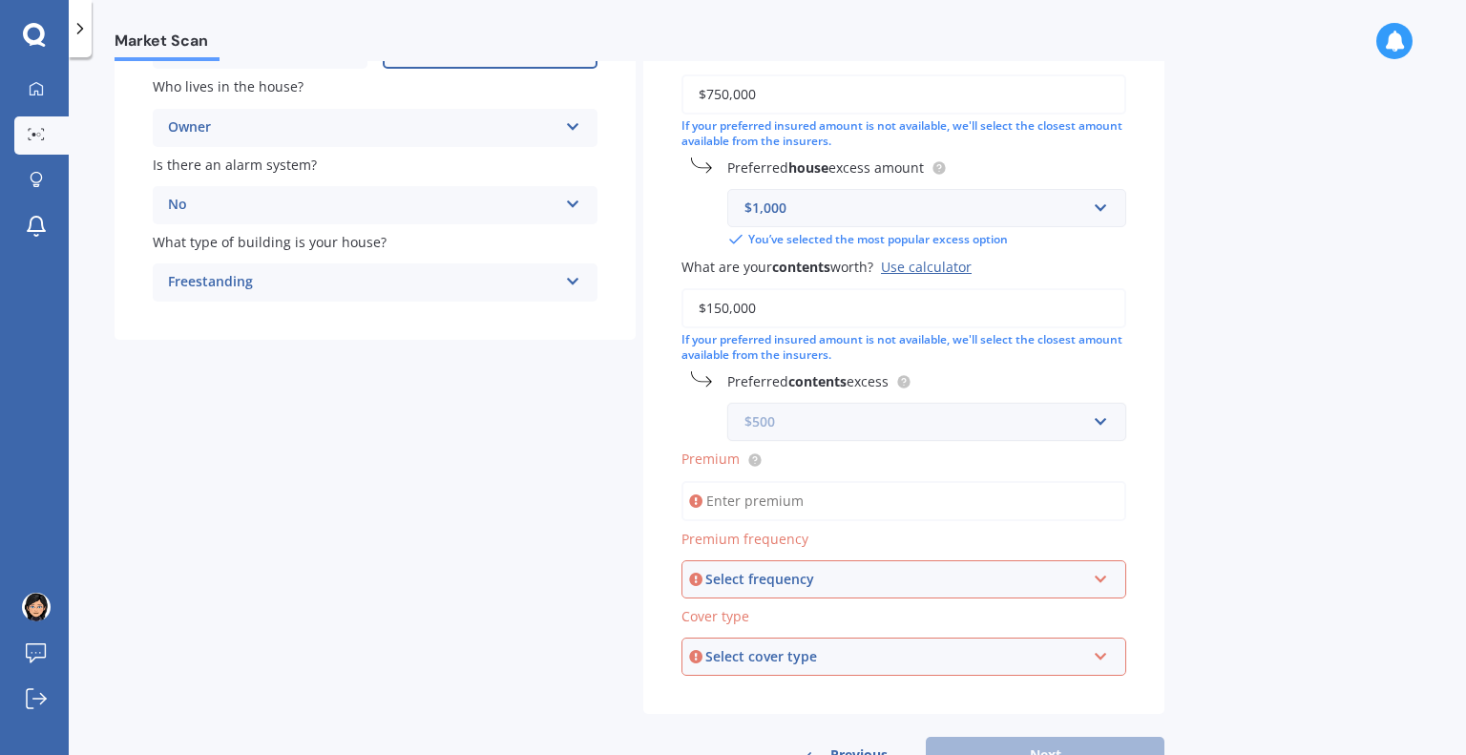
click at [1099, 420] on input "text" at bounding box center [920, 422] width 382 height 36
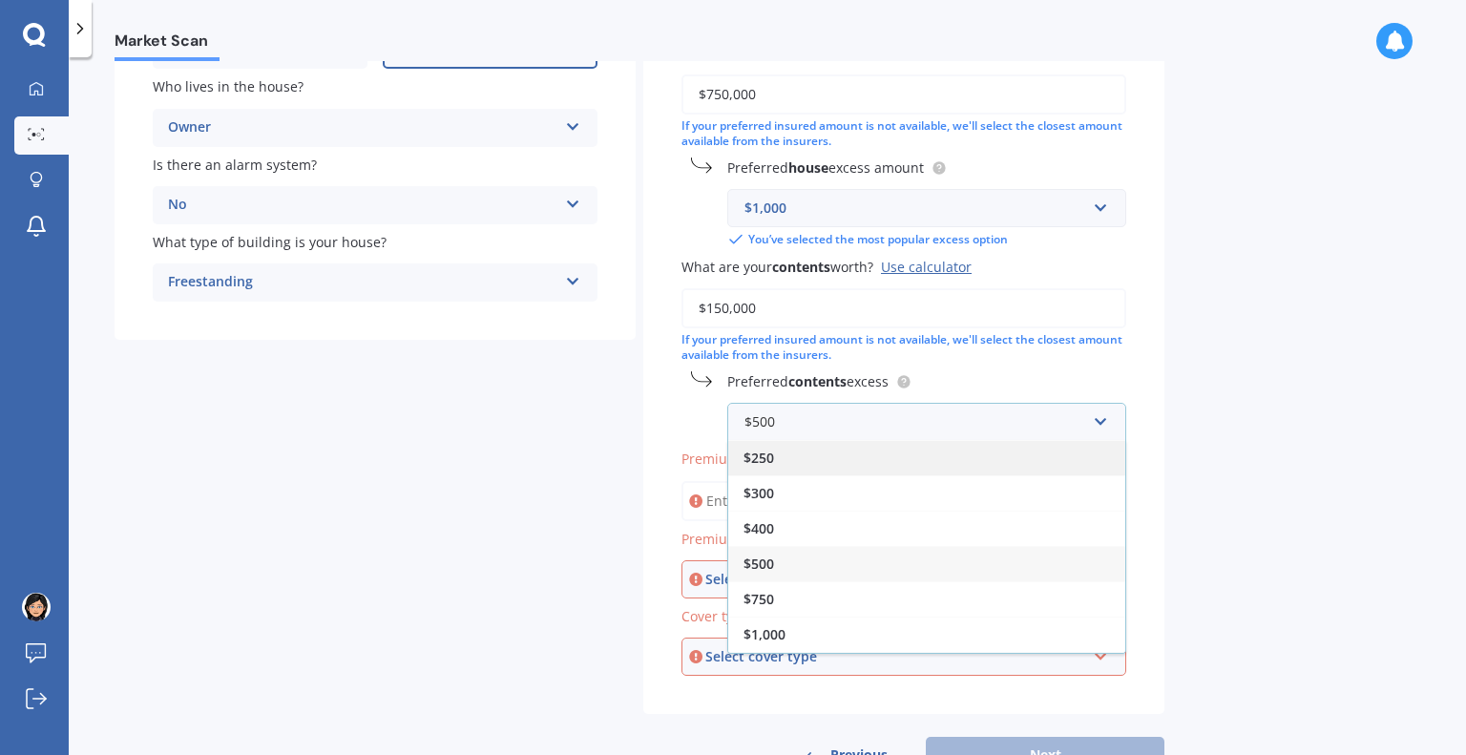
click at [1035, 454] on div "$250" at bounding box center [926, 457] width 397 height 35
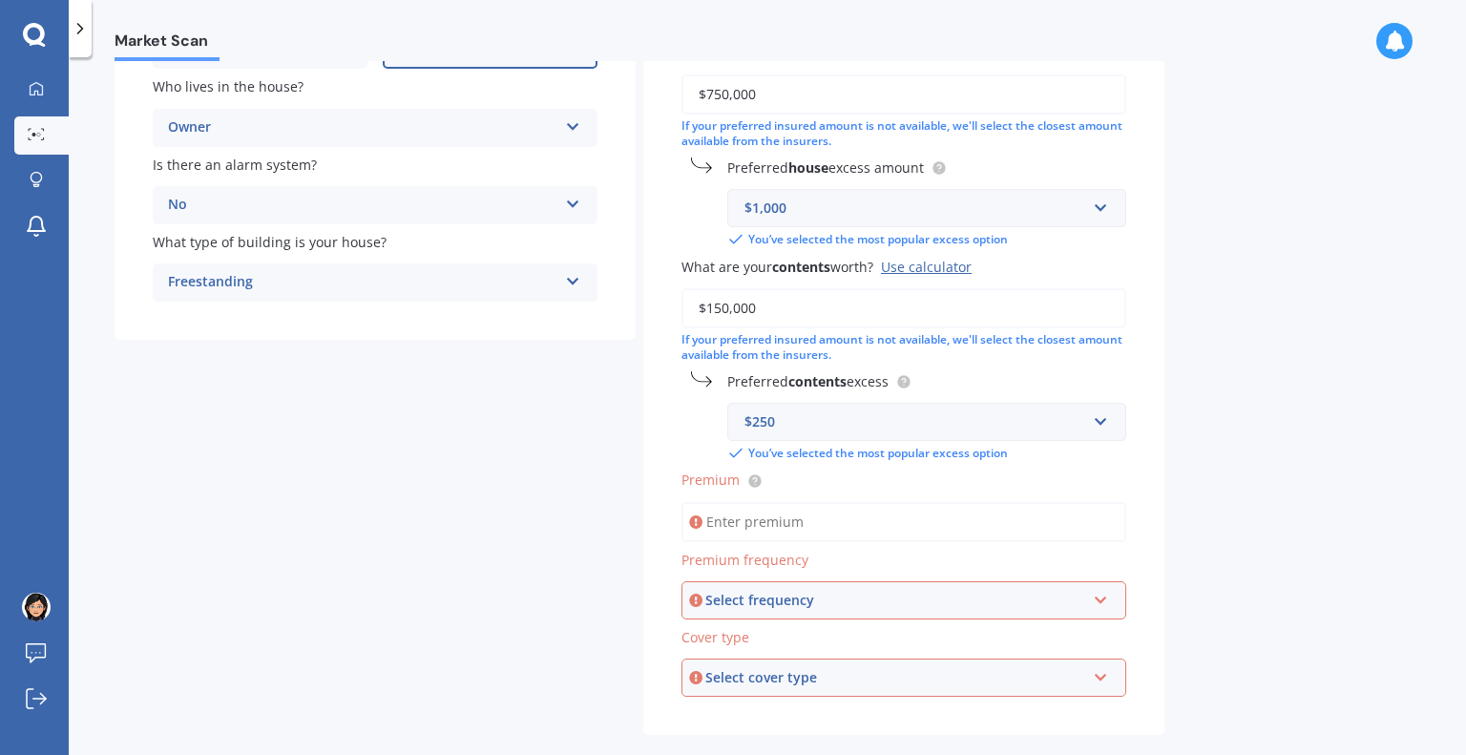
click at [903, 522] on input "Premium" at bounding box center [904, 522] width 445 height 40
drag, startPoint x: 764, startPoint y: 521, endPoint x: 708, endPoint y: 522, distance: 55.4
click at [708, 522] on input "$3,035.00" at bounding box center [904, 522] width 445 height 40
type input "$4,473.00"
click at [742, 595] on div "Select frequency" at bounding box center [896, 600] width 380 height 21
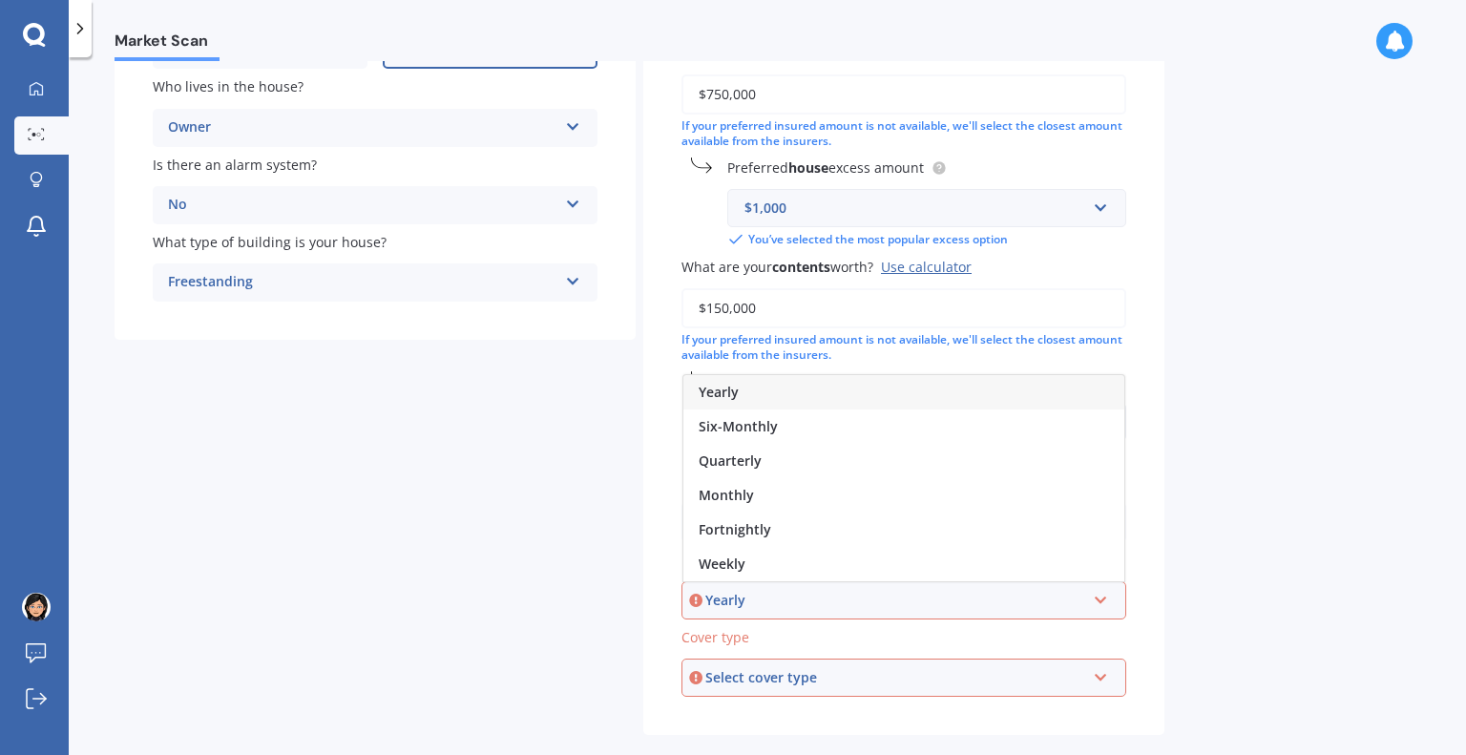
click at [718, 399] on span "Yearly" at bounding box center [719, 392] width 40 height 18
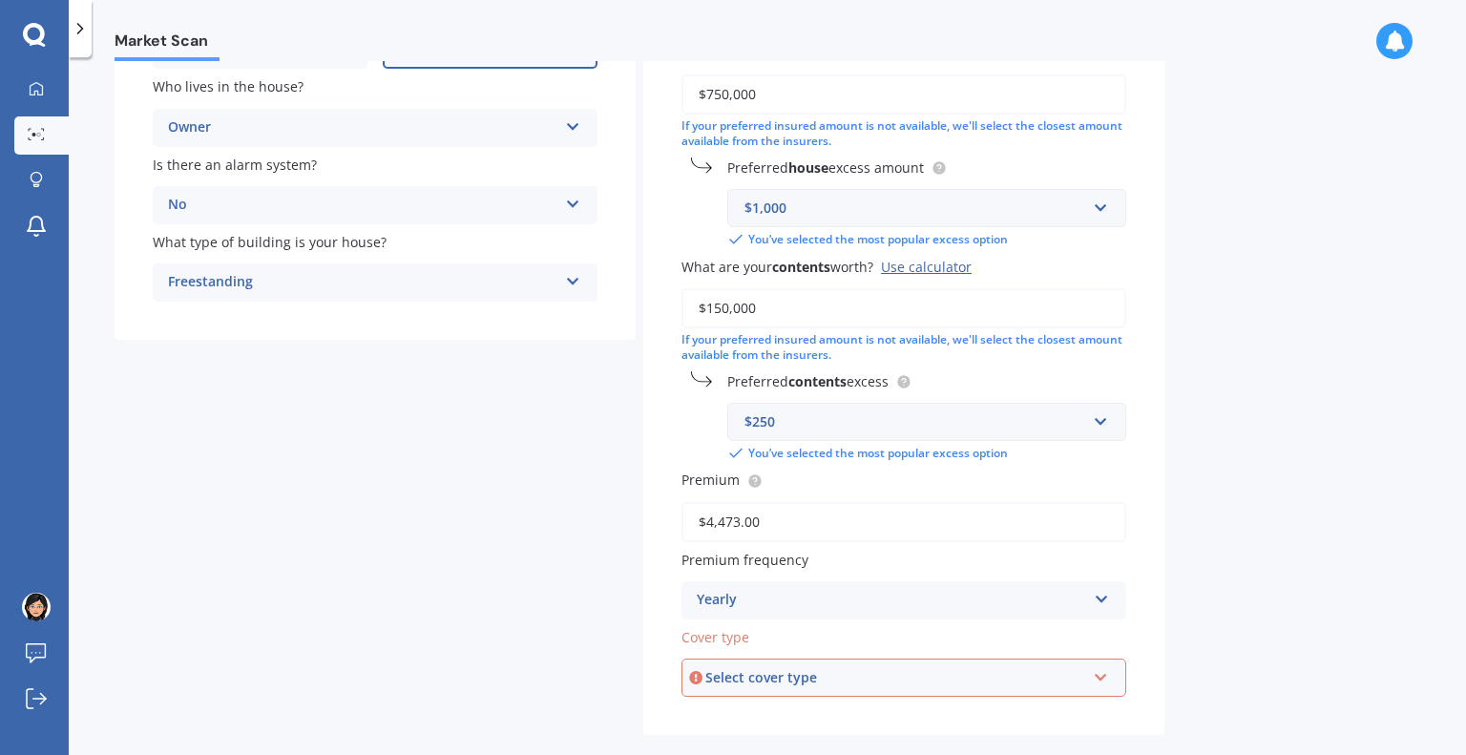
click at [763, 686] on div "Select cover type" at bounding box center [896, 677] width 380 height 21
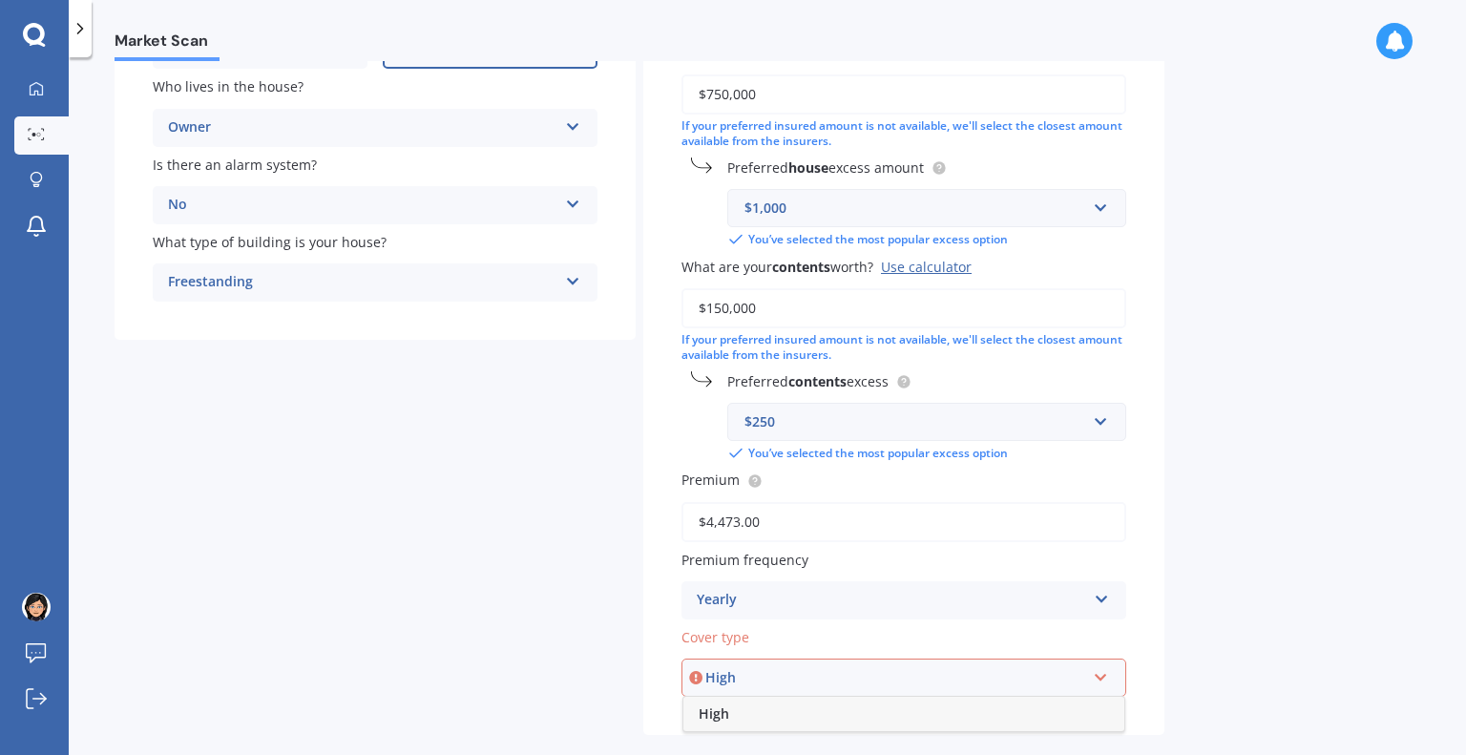
scroll to position [392, 0]
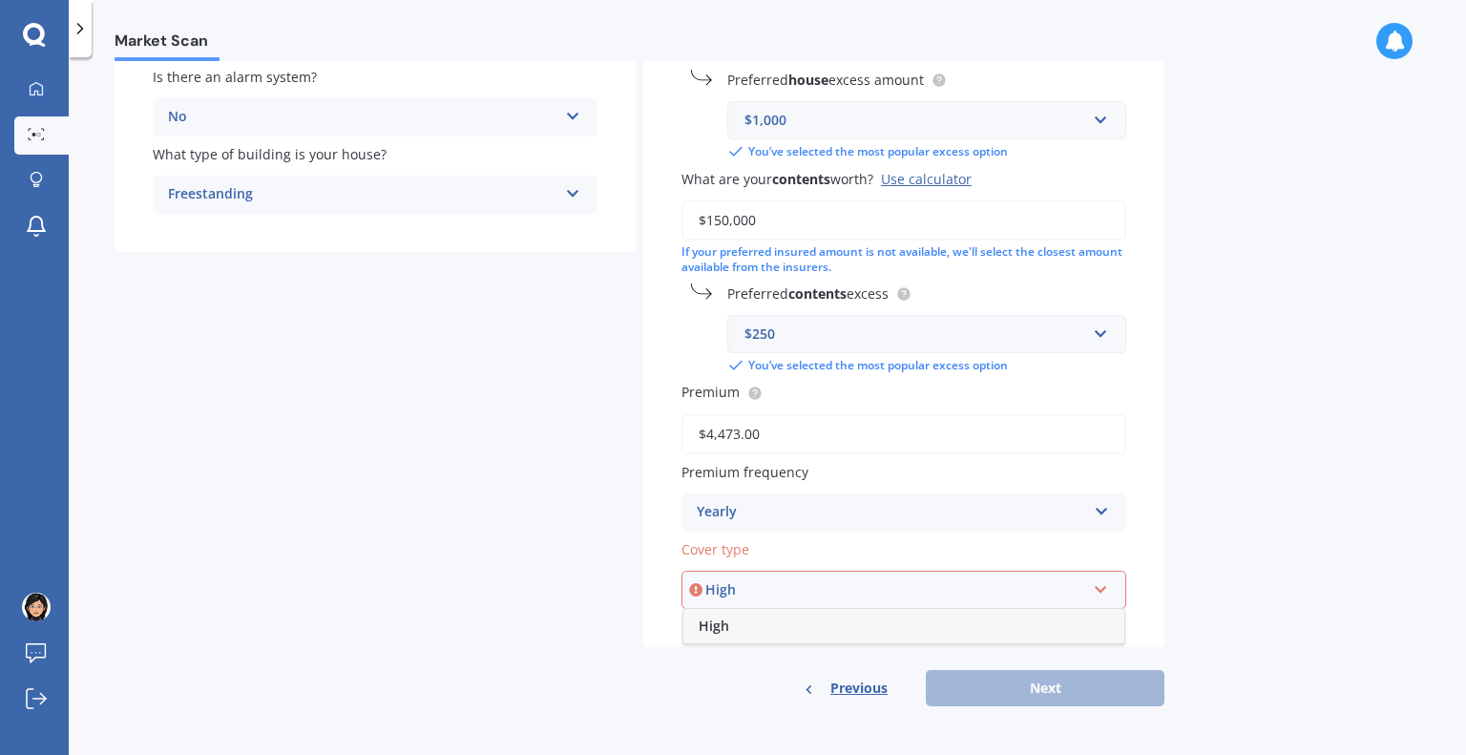
click at [932, 618] on div "High" at bounding box center [904, 626] width 441 height 34
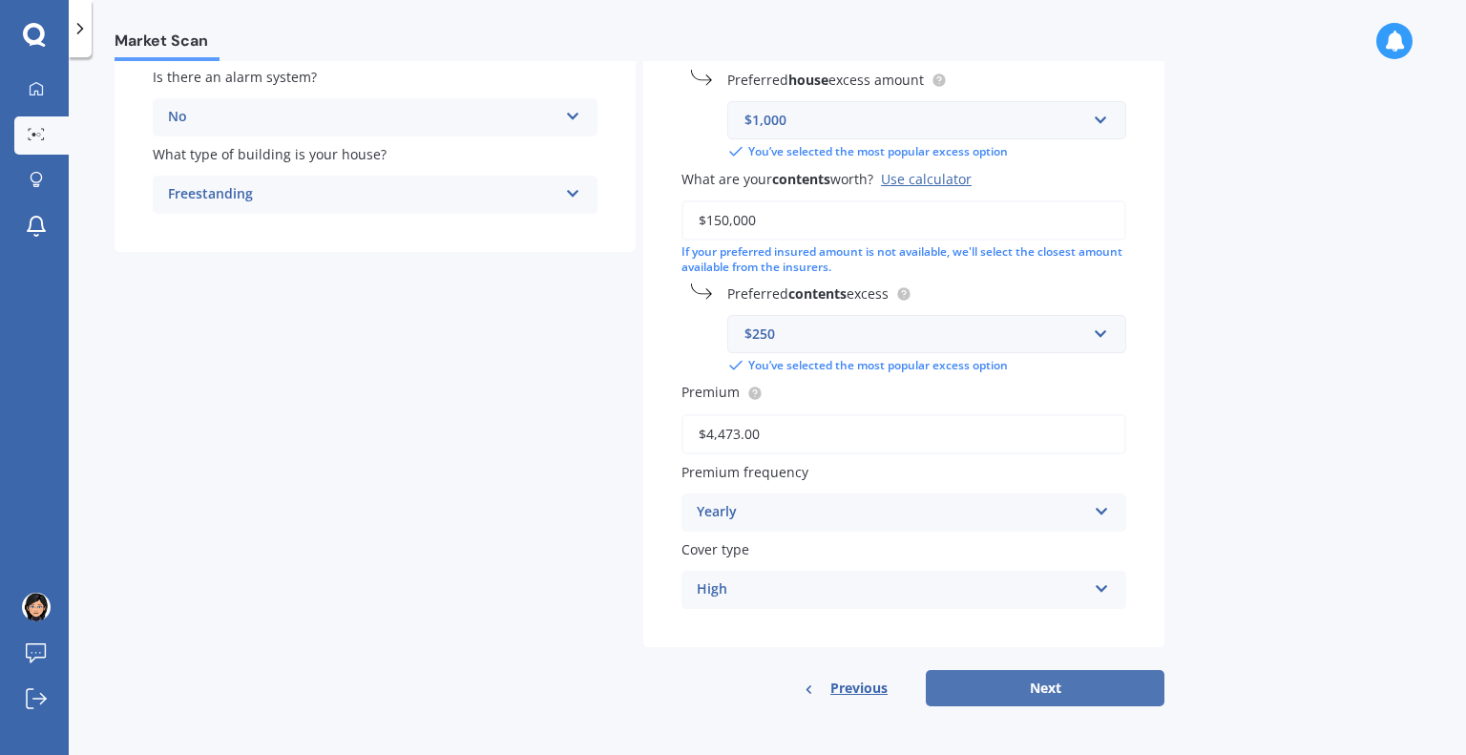
click at [1006, 679] on button "Next" at bounding box center [1045, 688] width 239 height 36
select select "12"
select select "01"
select select "1975"
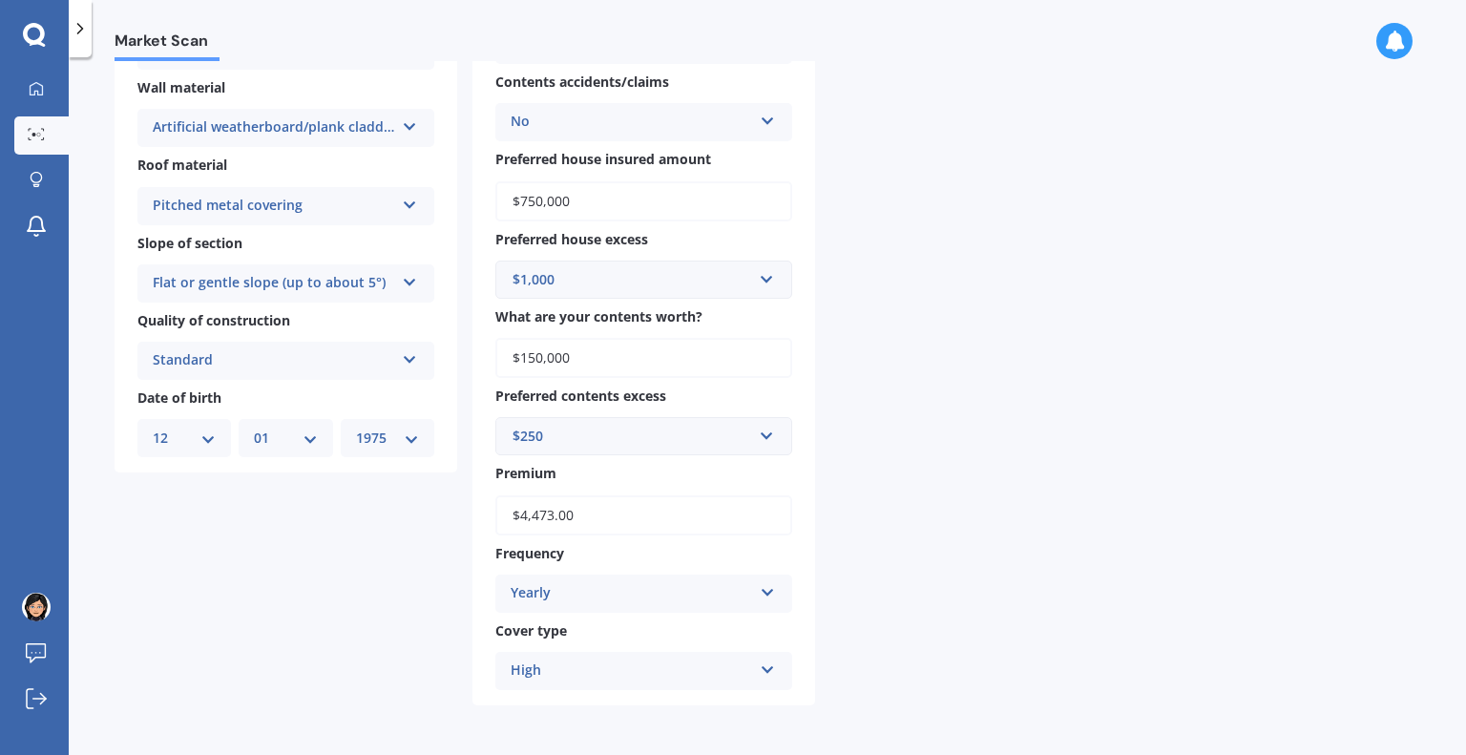
scroll to position [0, 0]
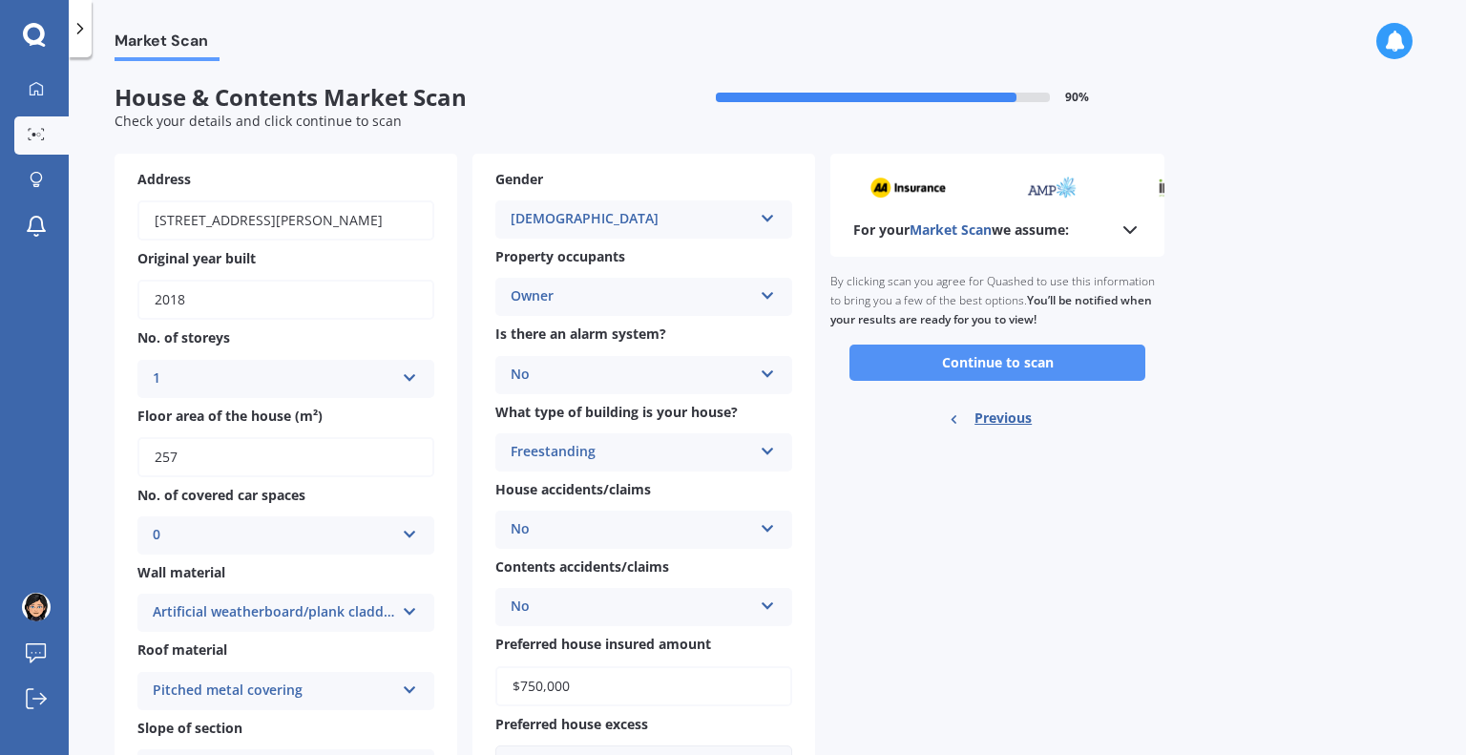
click at [1073, 364] on button "Continue to scan" at bounding box center [998, 363] width 296 height 36
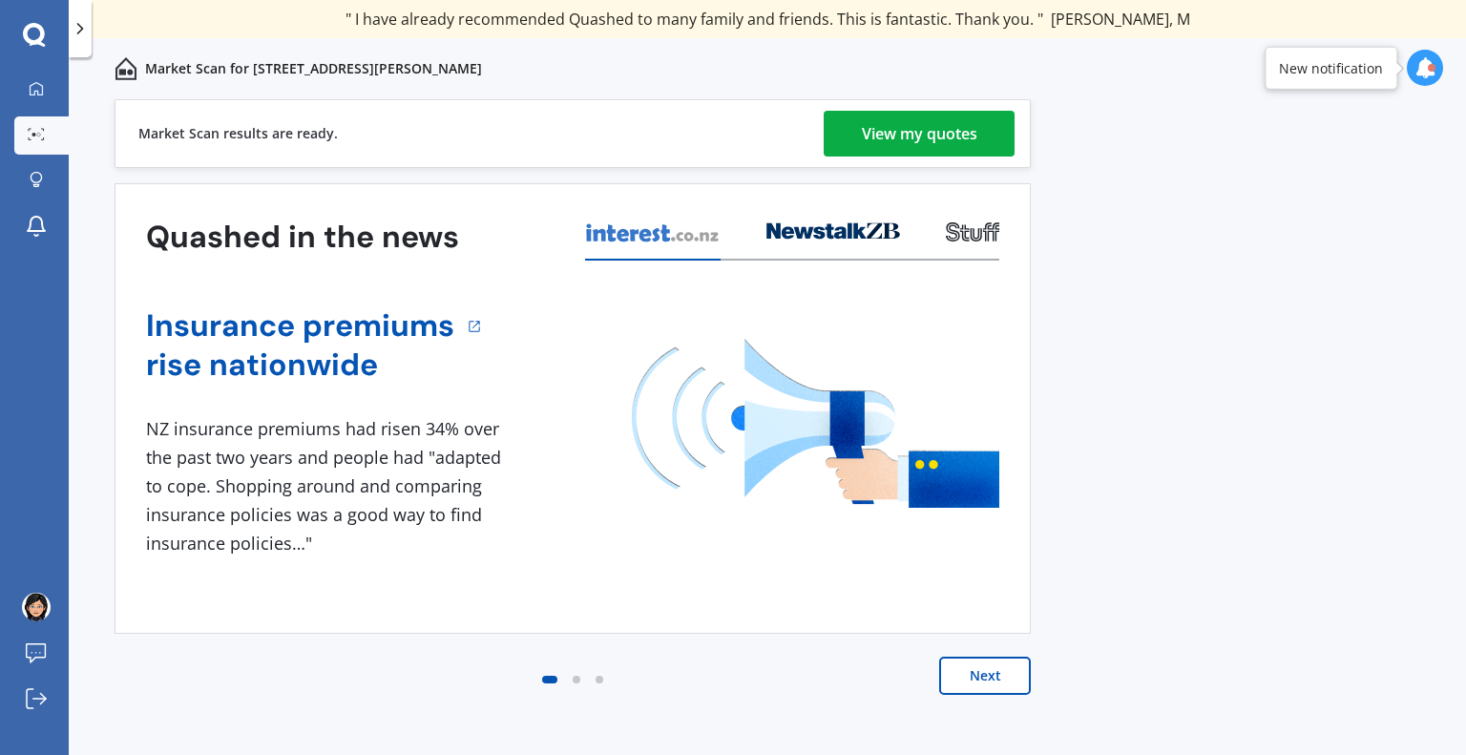
click at [896, 119] on div "View my quotes" at bounding box center [920, 134] width 116 height 46
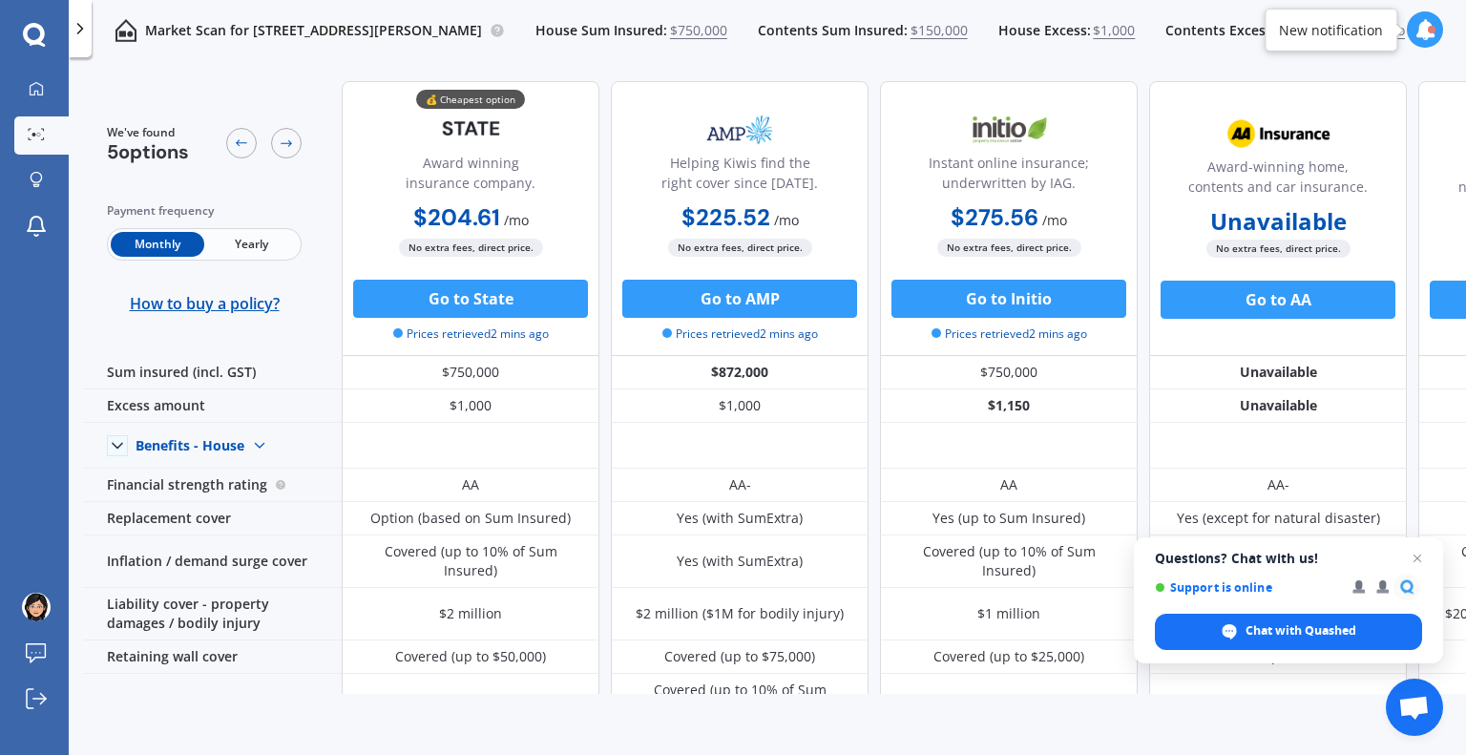
click at [235, 243] on span "Yearly" at bounding box center [251, 244] width 94 height 25
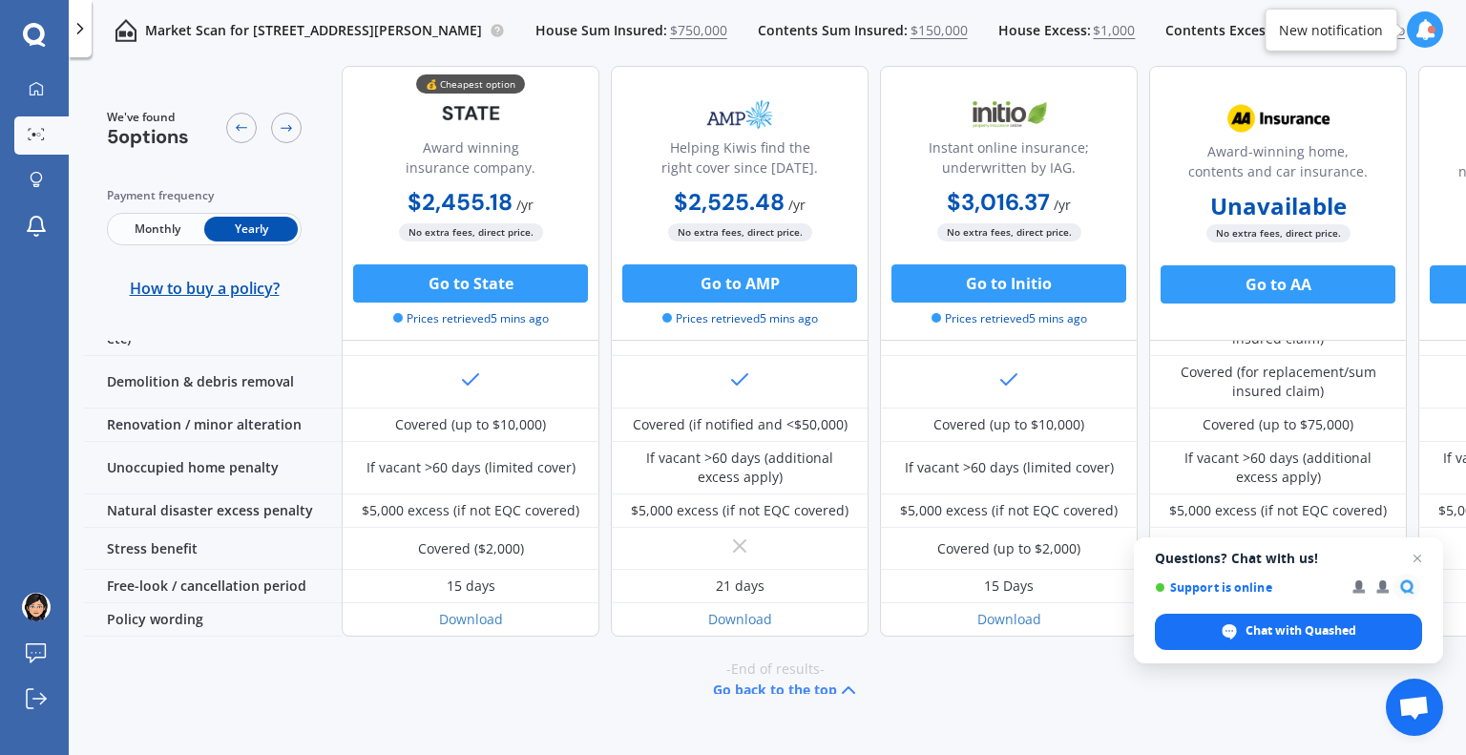
scroll to position [866, 0]
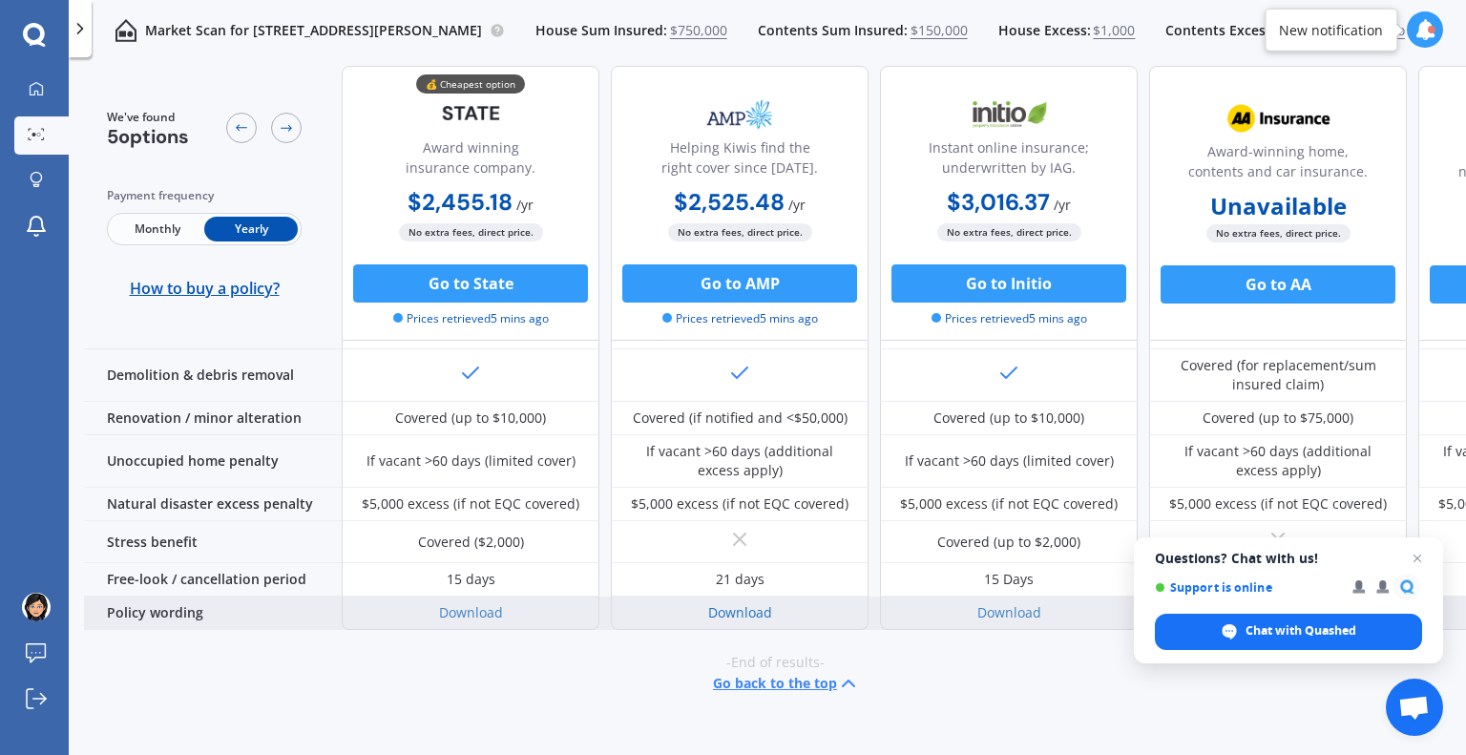
click at [729, 603] on link "Download" at bounding box center [740, 612] width 64 height 18
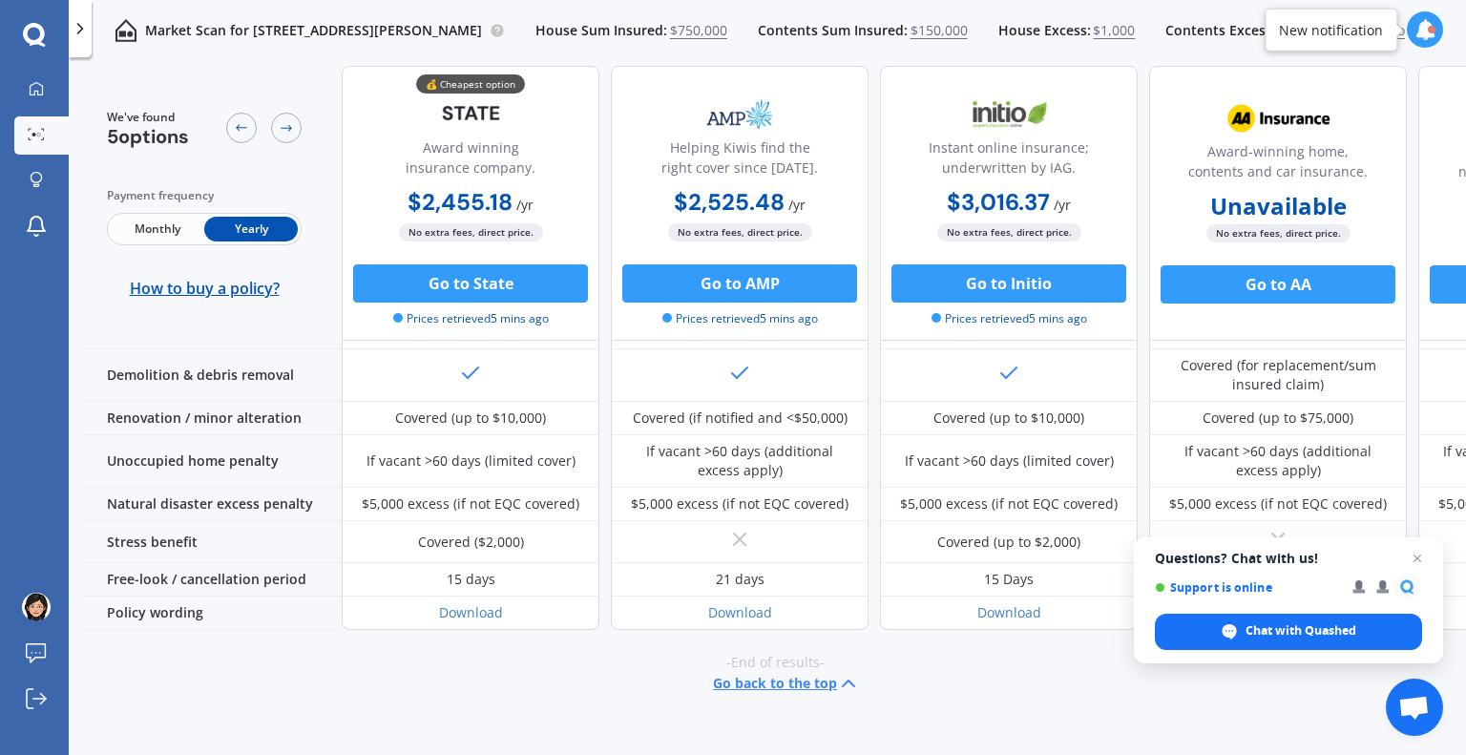
click at [155, 224] on span "Monthly" at bounding box center [158, 229] width 94 height 25
click at [1414, 559] on span "Close chat" at bounding box center [1418, 559] width 24 height 24
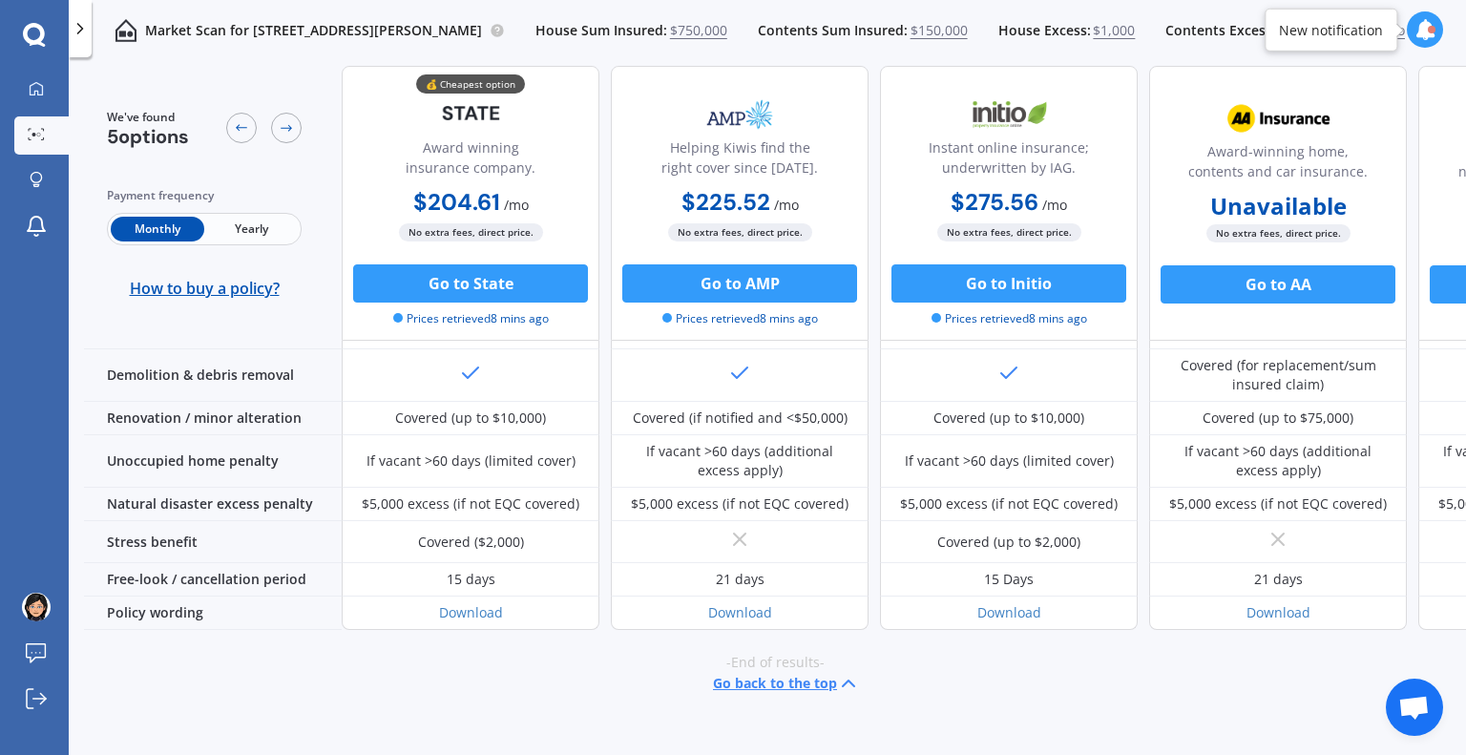
click at [1432, 33] on div at bounding box center [1432, 30] width 8 height 8
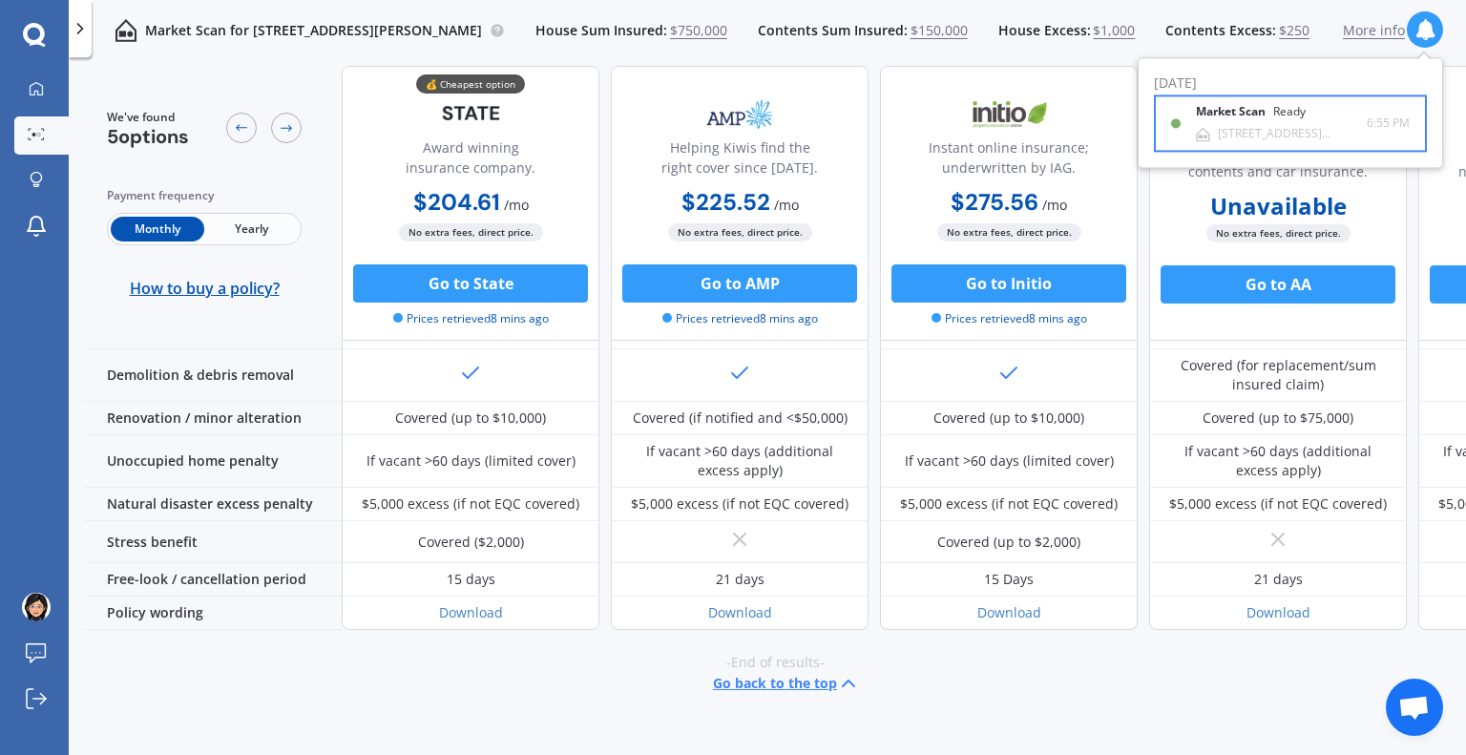
click at [1290, 118] on div "Ready" at bounding box center [1290, 112] width 32 height 13
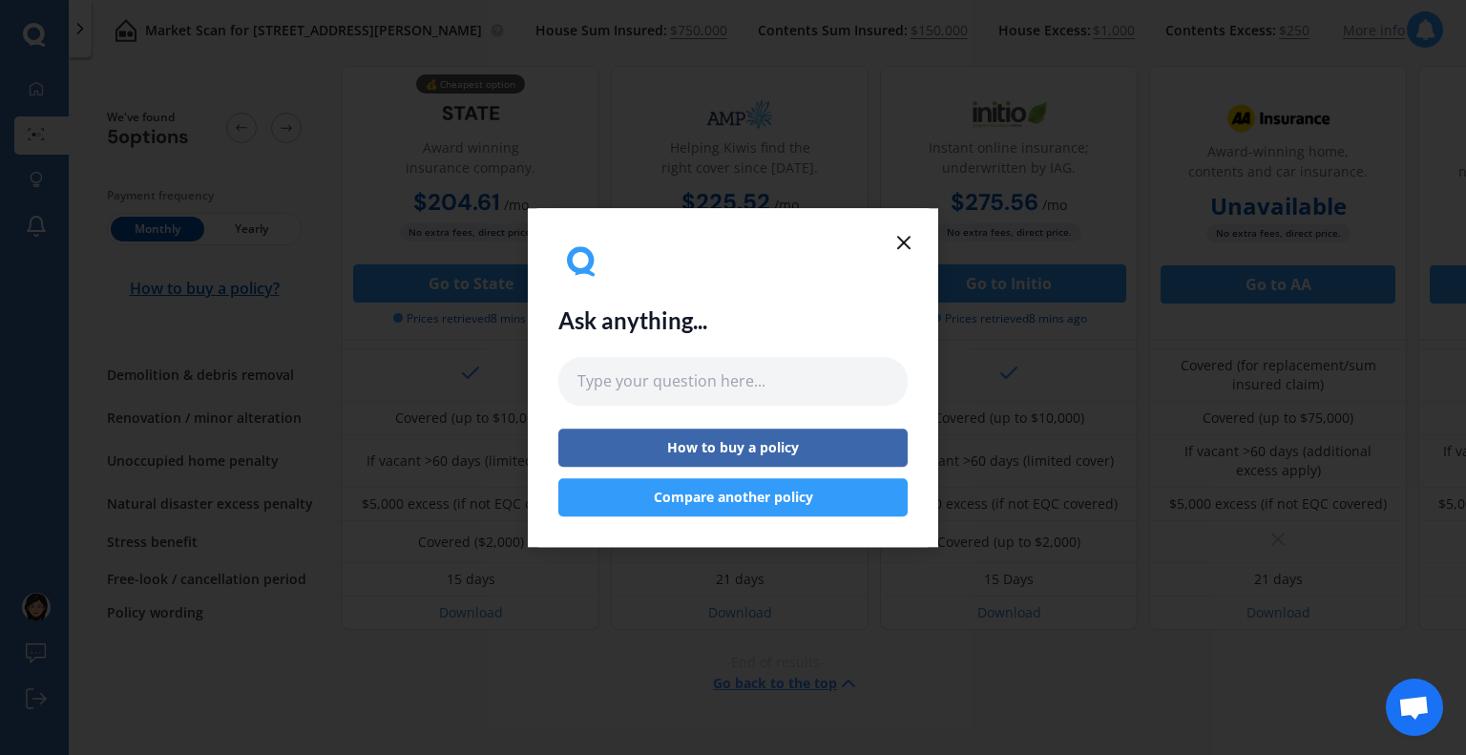
click at [901, 249] on icon at bounding box center [904, 242] width 23 height 23
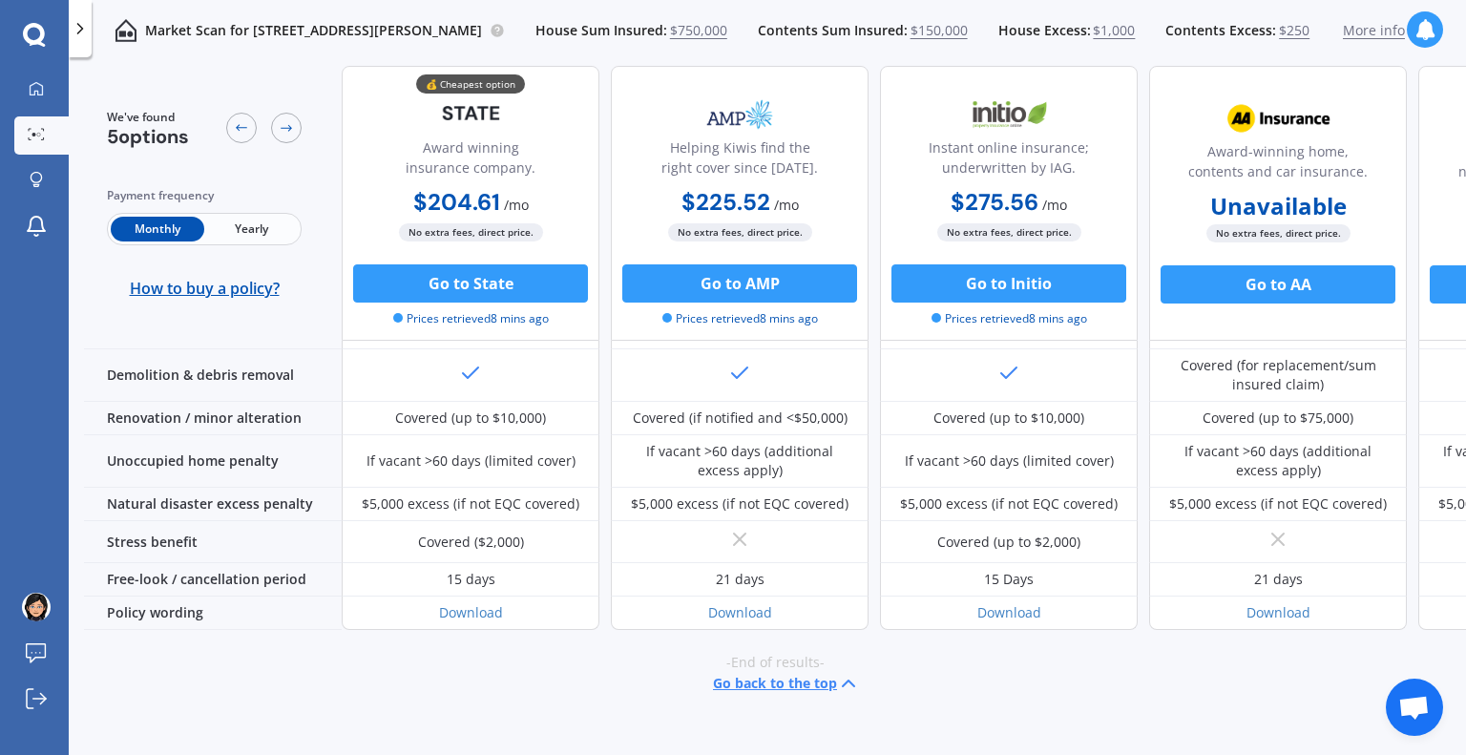
click at [76, 26] on icon at bounding box center [80, 28] width 19 height 19
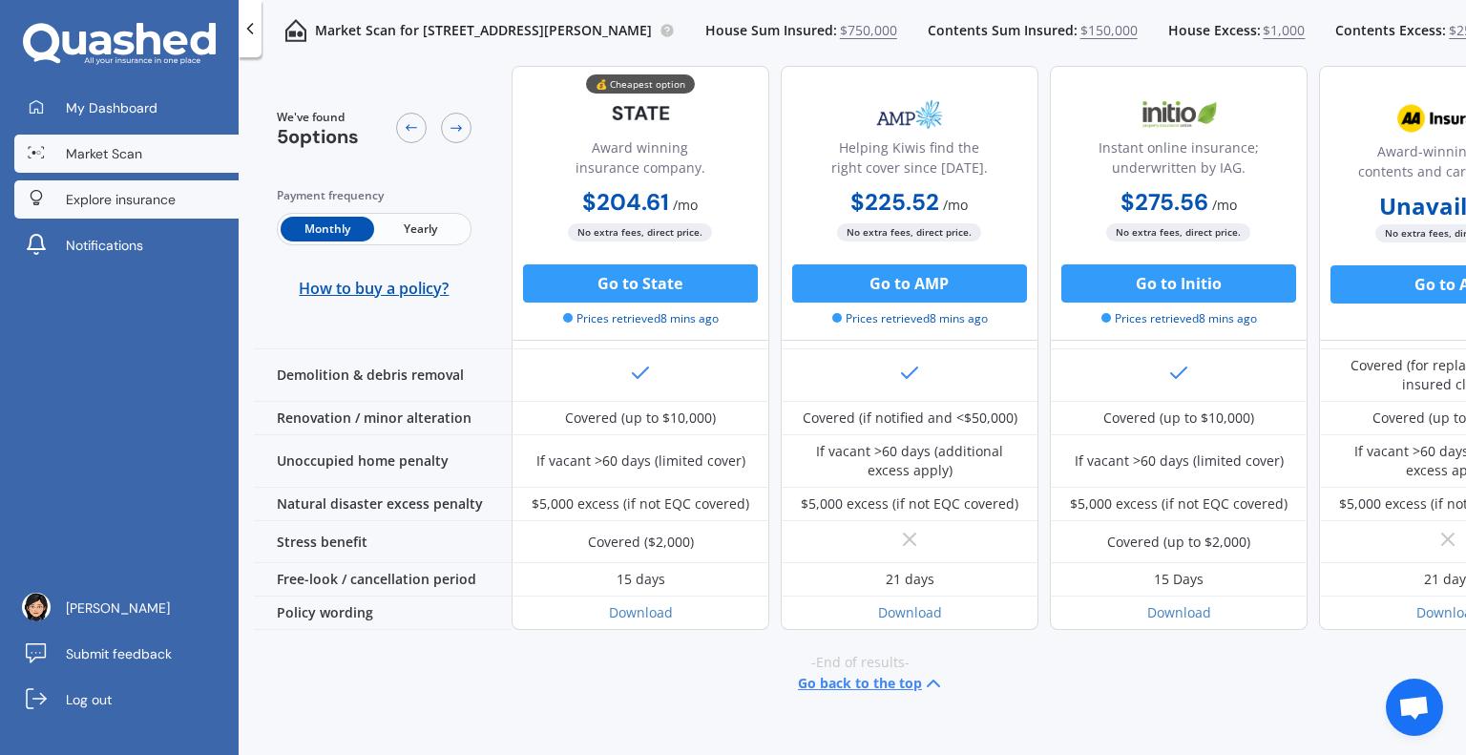
click at [122, 203] on span "Explore insurance" at bounding box center [121, 199] width 110 height 19
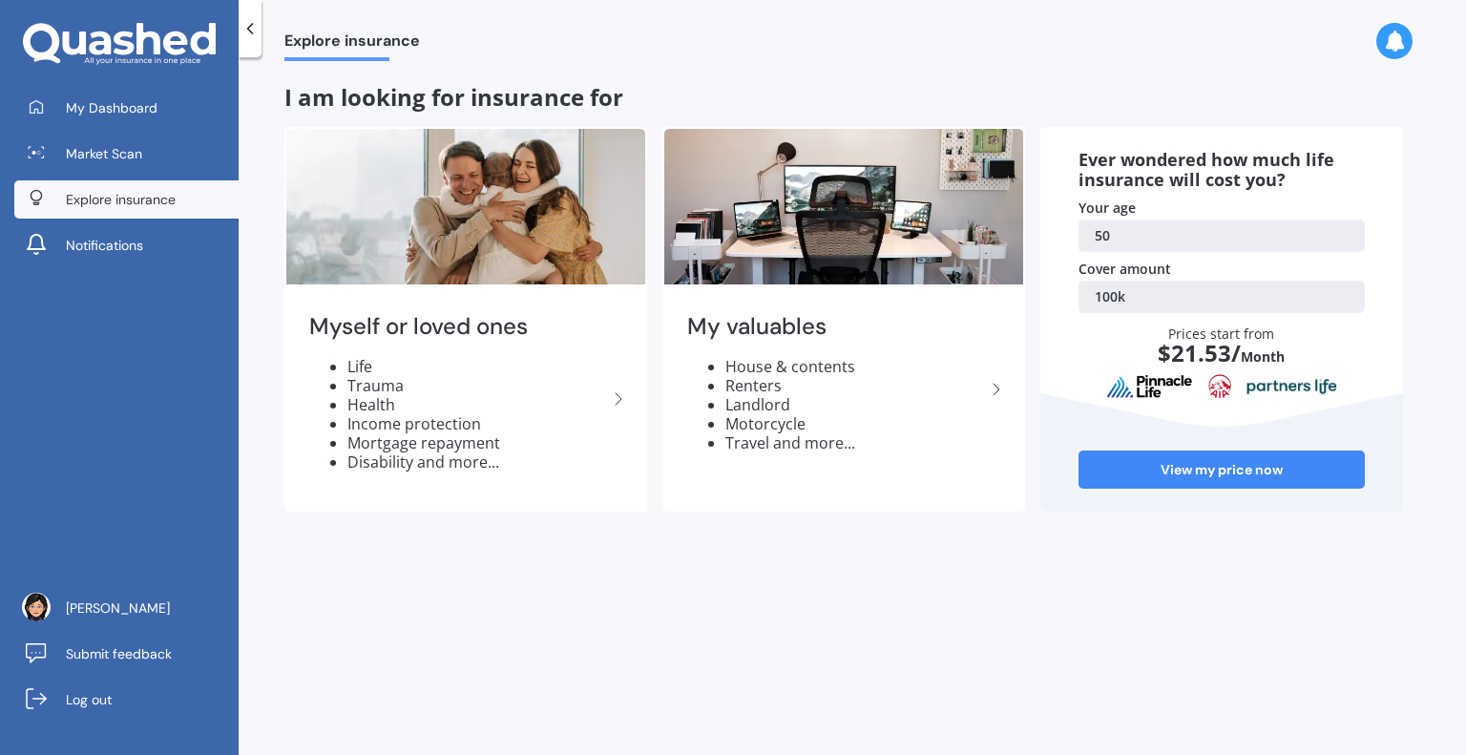
click at [117, 41] on icon at bounding box center [124, 44] width 21 height 24
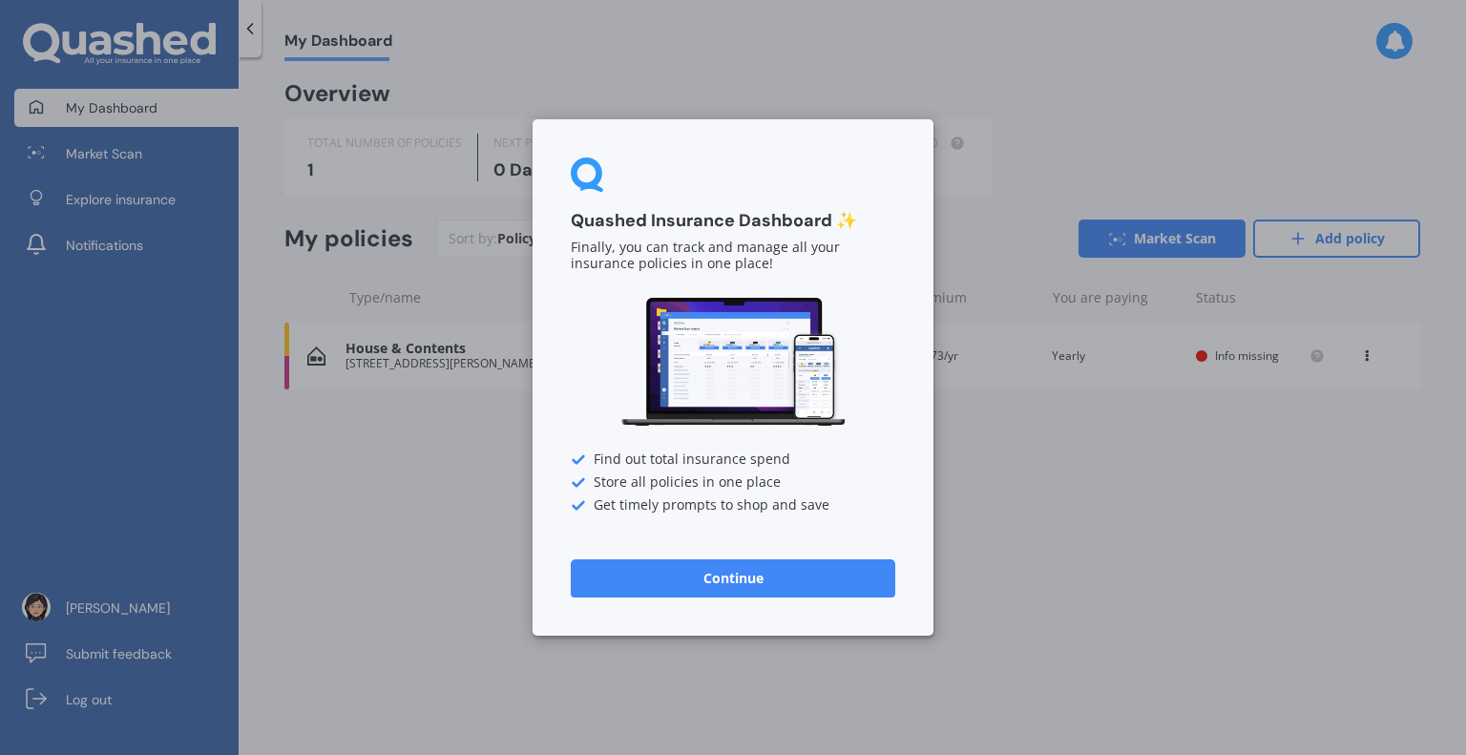
click at [613, 560] on button "Continue" at bounding box center [733, 578] width 325 height 38
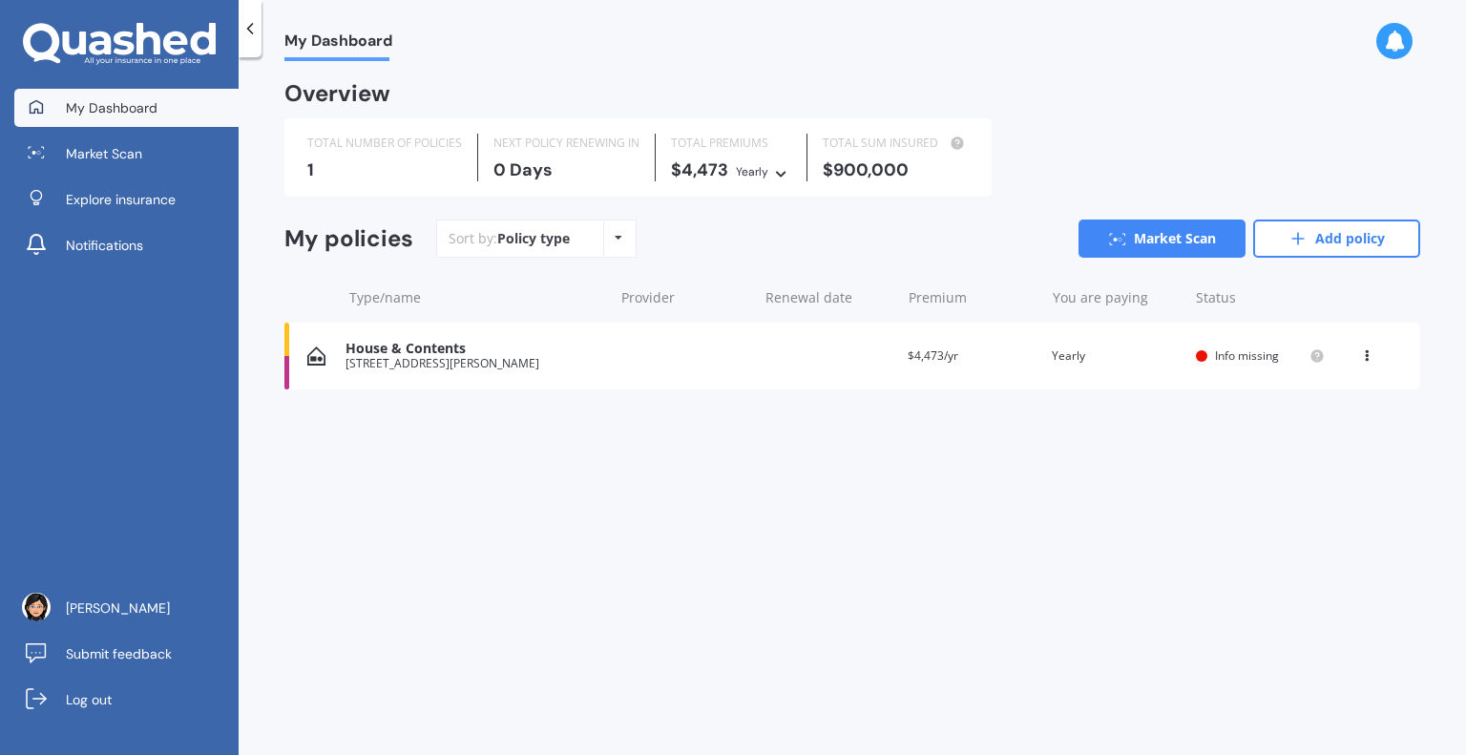
click at [1232, 362] on span "Info missing" at bounding box center [1247, 356] width 64 height 16
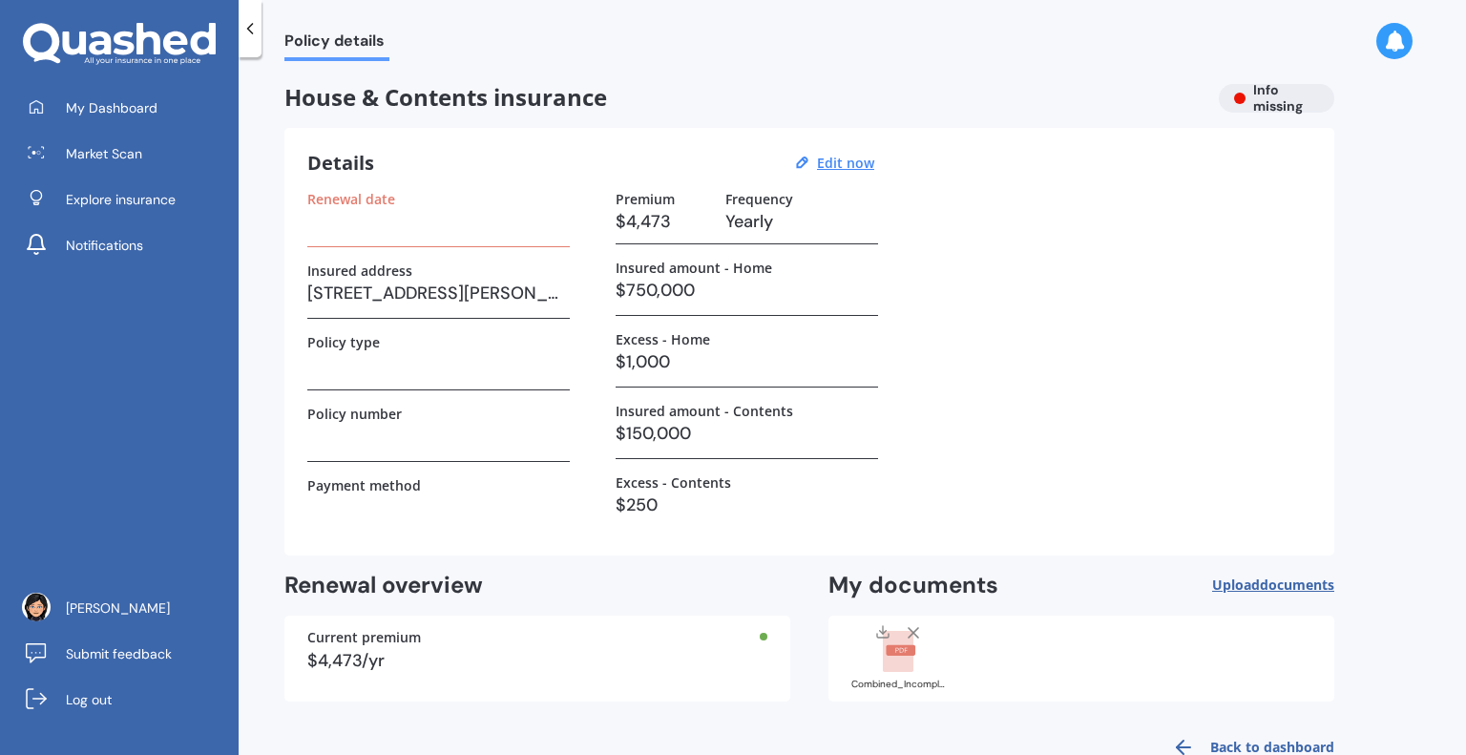
click at [337, 231] on h3 at bounding box center [438, 221] width 263 height 29
drag, startPoint x: 337, startPoint y: 231, endPoint x: 322, endPoint y: 261, distance: 33.3
click at [322, 261] on div "Renewal date Insured address [STREET_ADDRESS][PERSON_NAME] Policy type Policy n…" at bounding box center [438, 362] width 263 height 342
click at [317, 234] on h3 at bounding box center [438, 221] width 263 height 29
click at [840, 157] on u "Edit now" at bounding box center [845, 163] width 57 height 18
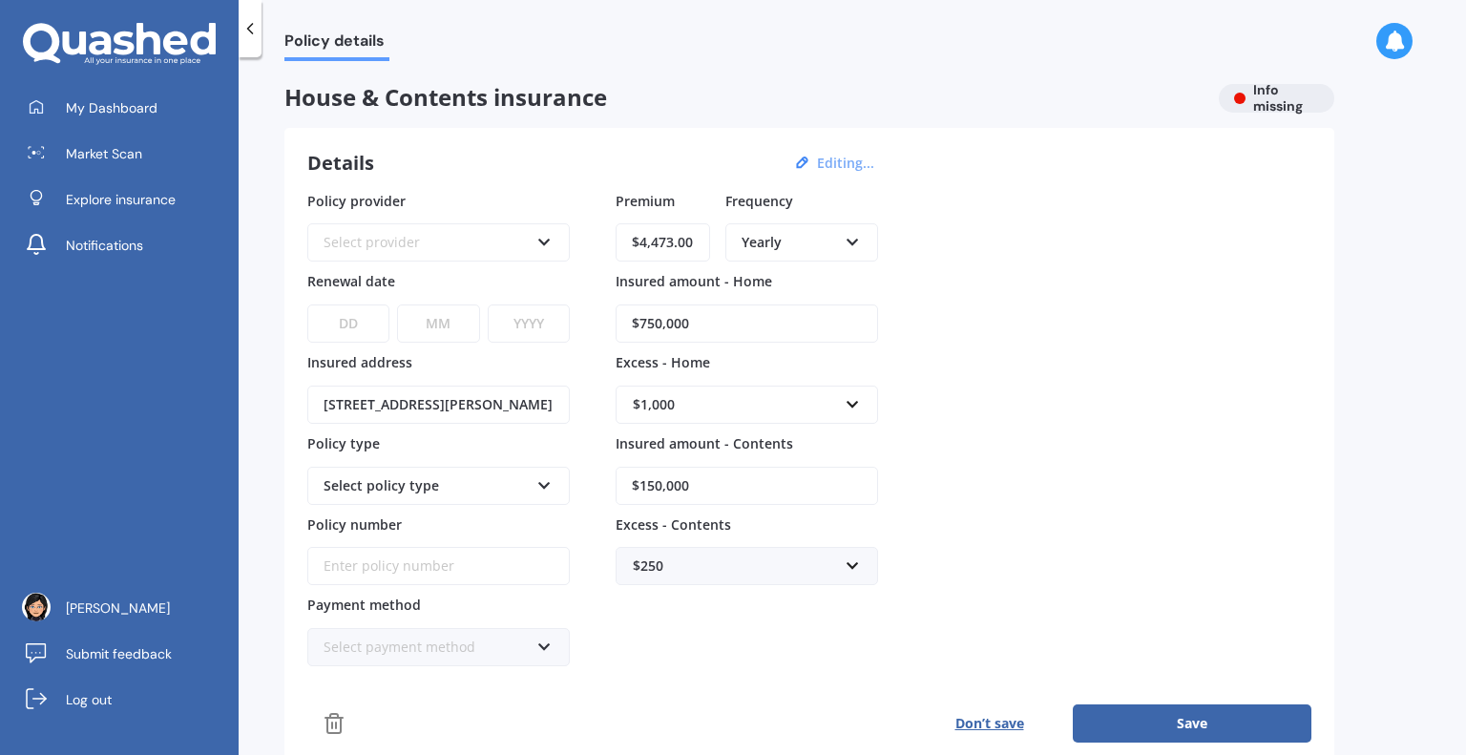
drag, startPoint x: 696, startPoint y: 240, endPoint x: 626, endPoint y: 245, distance: 69.9
click at [626, 245] on input "$4,473.00" at bounding box center [663, 242] width 95 height 38
type input "$360.00"
click at [812, 251] on div "Yearly" at bounding box center [789, 242] width 95 height 21
click at [768, 419] on span "Fortnightly" at bounding box center [777, 416] width 69 height 18
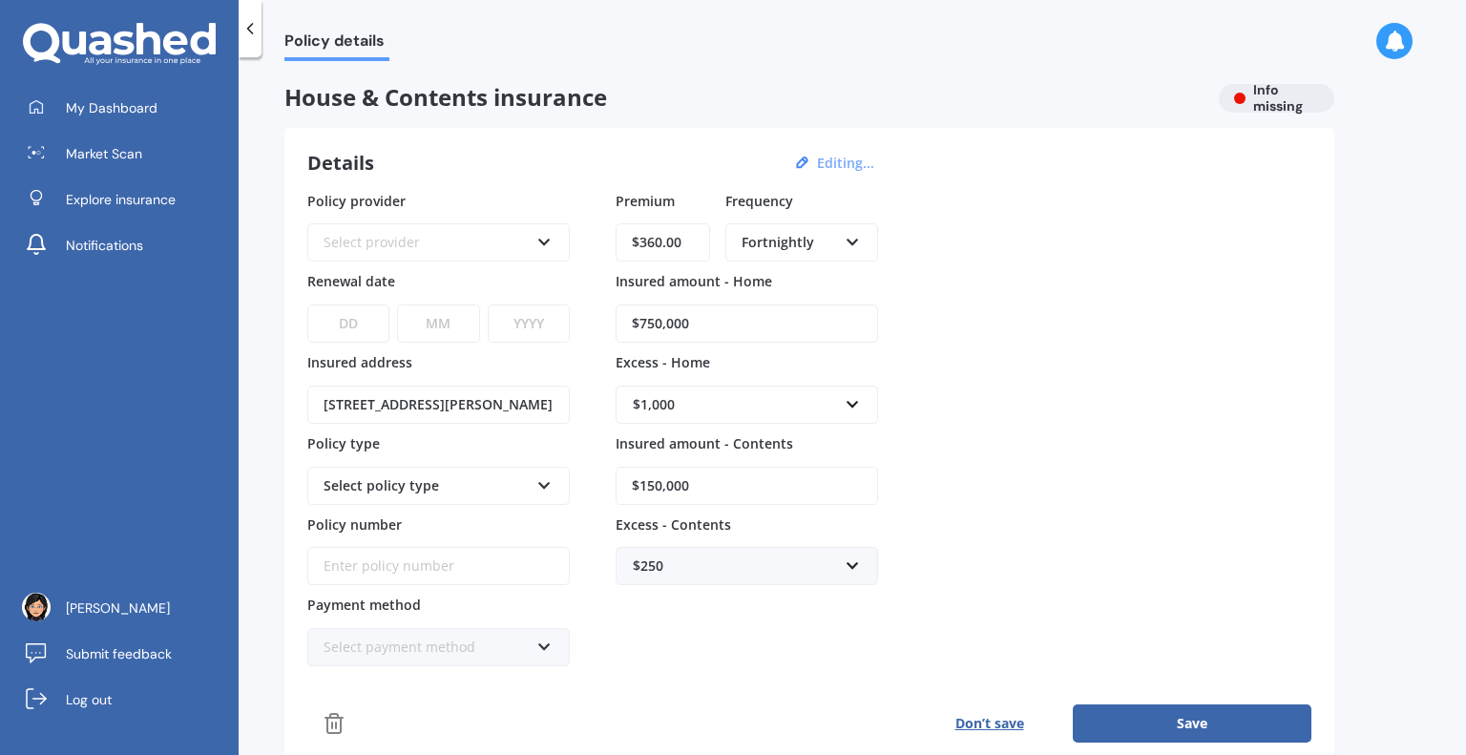
click at [350, 327] on select "DD 01 02 03 04 05 06 07 08 09 10 11 12 13 14 15 16 17 18 19 20 21 22 23 24 25 2…" at bounding box center [348, 324] width 82 height 38
select select "01"
click at [307, 305] on select "DD 01 02 03 04 05 06 07 08 09 10 11 12 13 14 15 16 17 18 19 20 21 22 23 24 25 2…" at bounding box center [348, 324] width 82 height 38
click at [431, 316] on select "MM 01 02 03 04 05 06 07 08 09 10 11 12" at bounding box center [438, 324] width 82 height 38
select select "11"
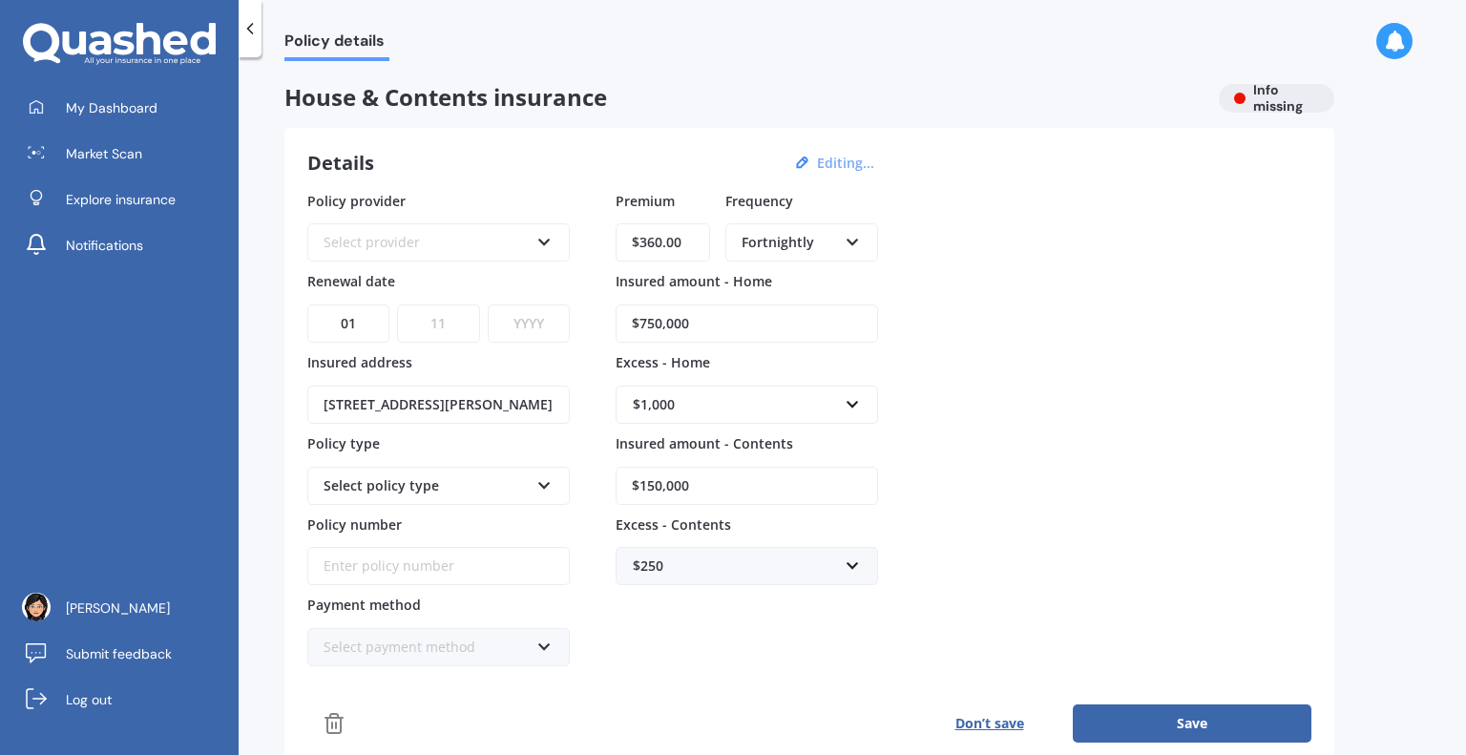
click at [397, 305] on select "MM 01 02 03 04 05 06 07 08 09 10 11 12" at bounding box center [438, 324] width 82 height 38
click at [556, 323] on select "YYYY 2027 2026 2025 2024 2023 2022 2021 2020 2019 2018 2017 2016 2015 2014 2013…" at bounding box center [529, 324] width 82 height 38
select select "2025"
click at [488, 305] on select "YYYY 2027 2026 2025 2024 2023 2022 2021 2020 2019 2018 2017 2016 2015 2014 2013…" at bounding box center [529, 324] width 82 height 38
click at [1219, 725] on button "Save" at bounding box center [1192, 724] width 239 height 38
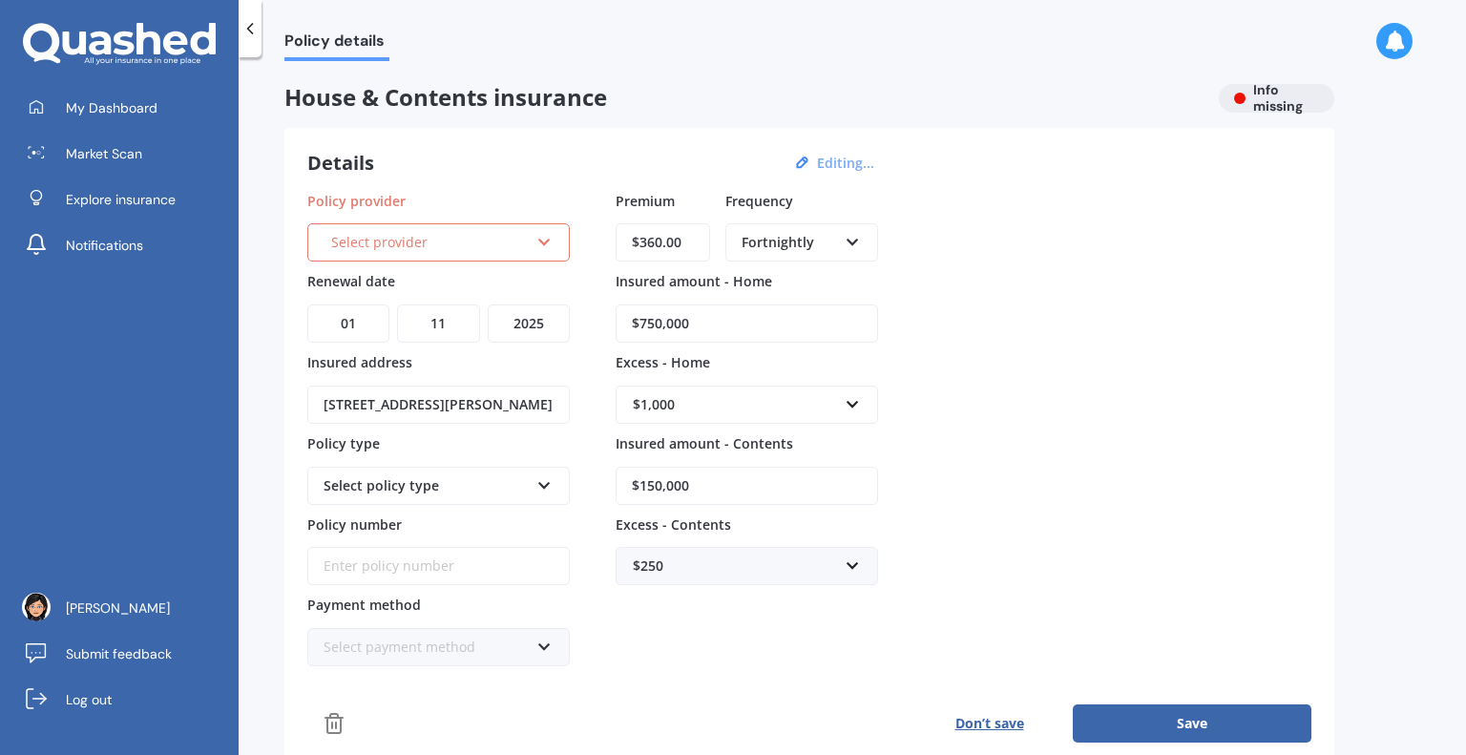
click at [1203, 721] on button "Save" at bounding box center [1192, 724] width 239 height 38
click at [538, 232] on icon at bounding box center [545, 238] width 16 height 13
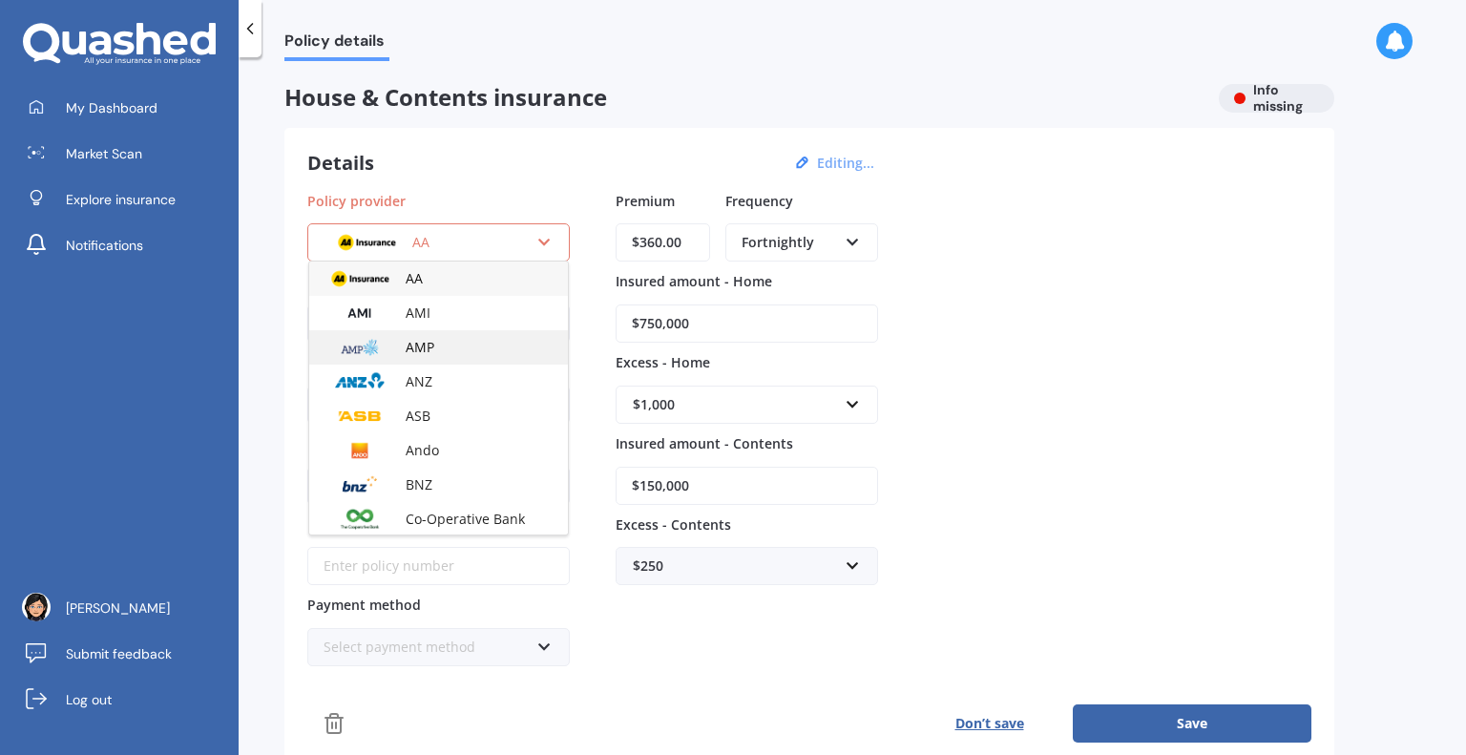
click at [467, 335] on div "AMP" at bounding box center [438, 347] width 259 height 34
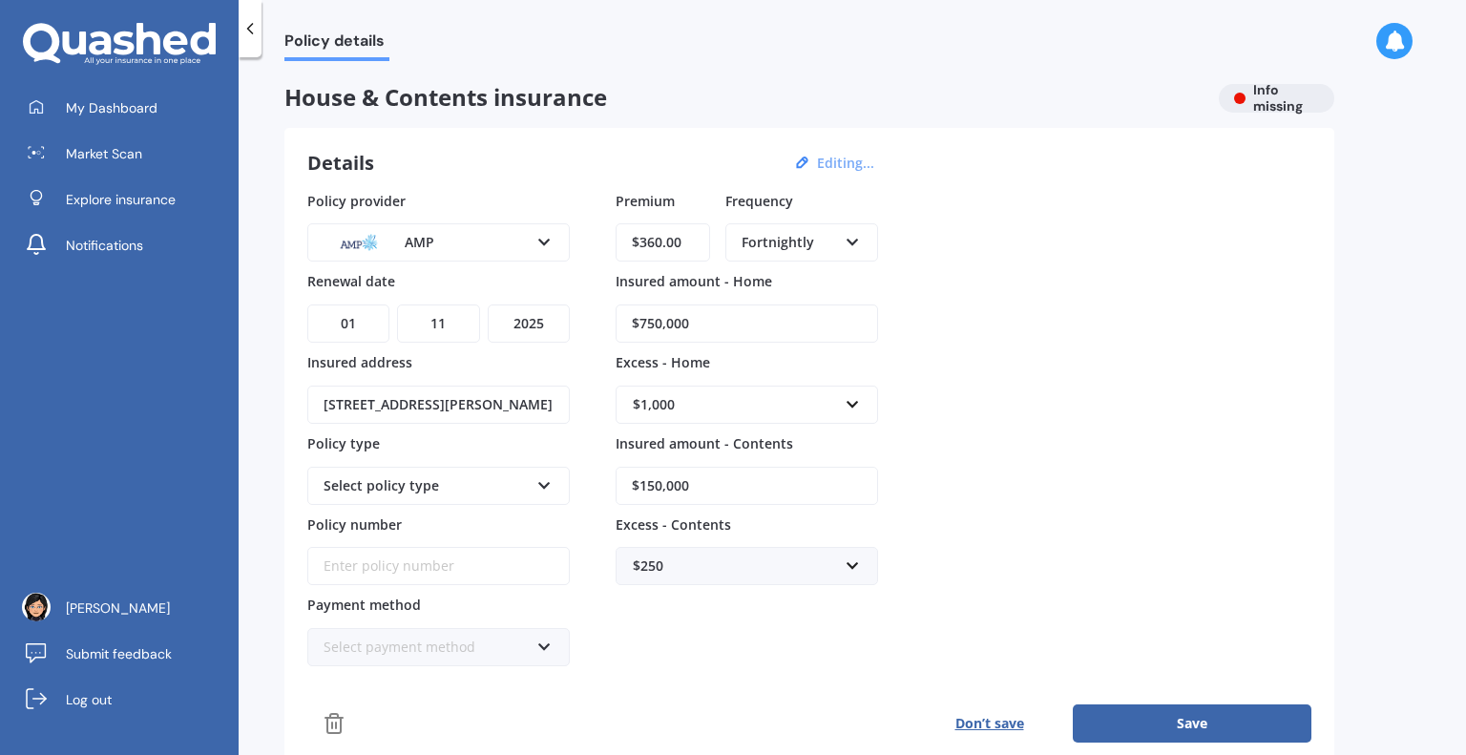
click at [537, 475] on icon at bounding box center [545, 481] width 16 height 13
click at [396, 528] on div "Home and Contents - Everyday" at bounding box center [438, 522] width 259 height 34
drag, startPoint x: 662, startPoint y: 484, endPoint x: 650, endPoint y: 484, distance: 11.5
click at [650, 484] on input "$150,000" at bounding box center [747, 486] width 263 height 38
type input "$126,000"
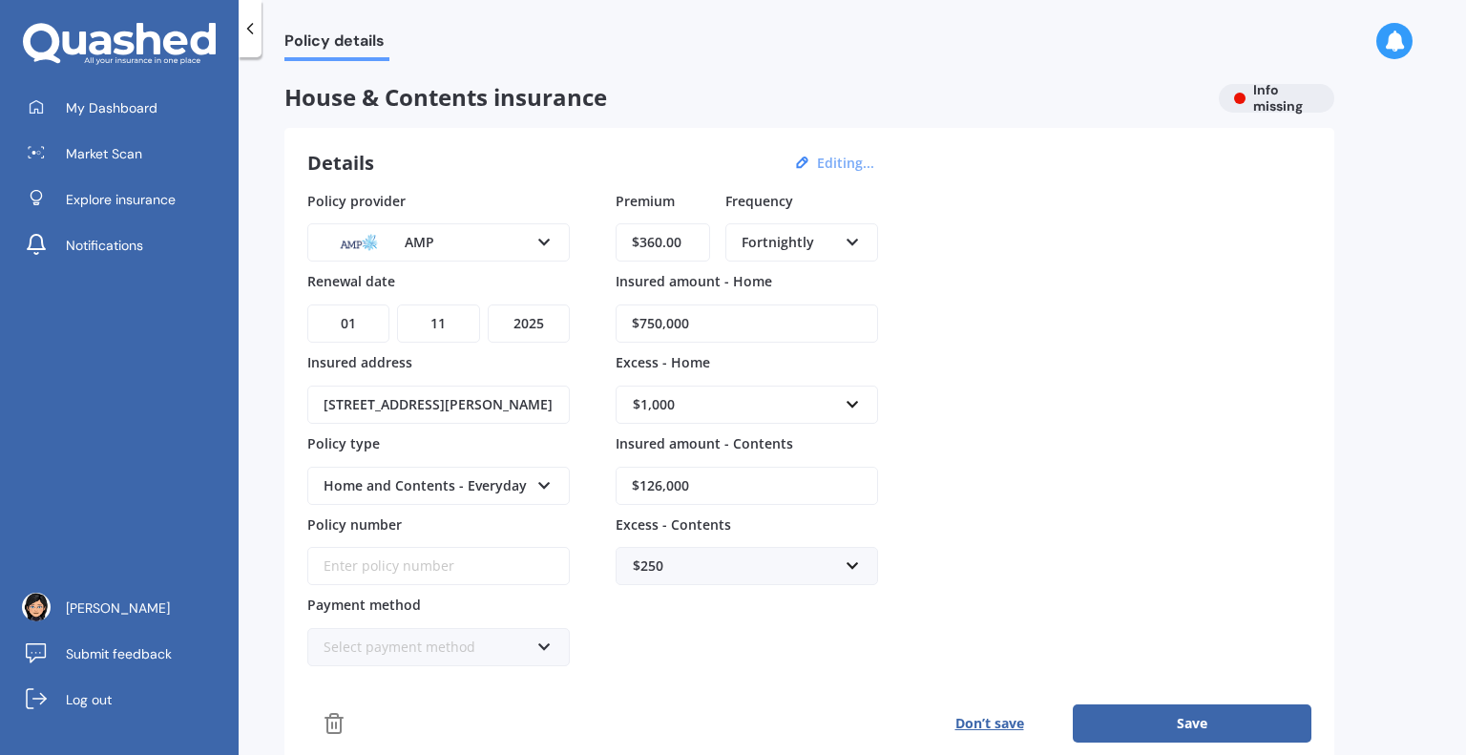
click at [369, 568] on input "Policy number" at bounding box center [438, 566] width 263 height 38
type input "P301044956/5"
click at [506, 637] on div "Select payment method" at bounding box center [426, 647] width 205 height 21
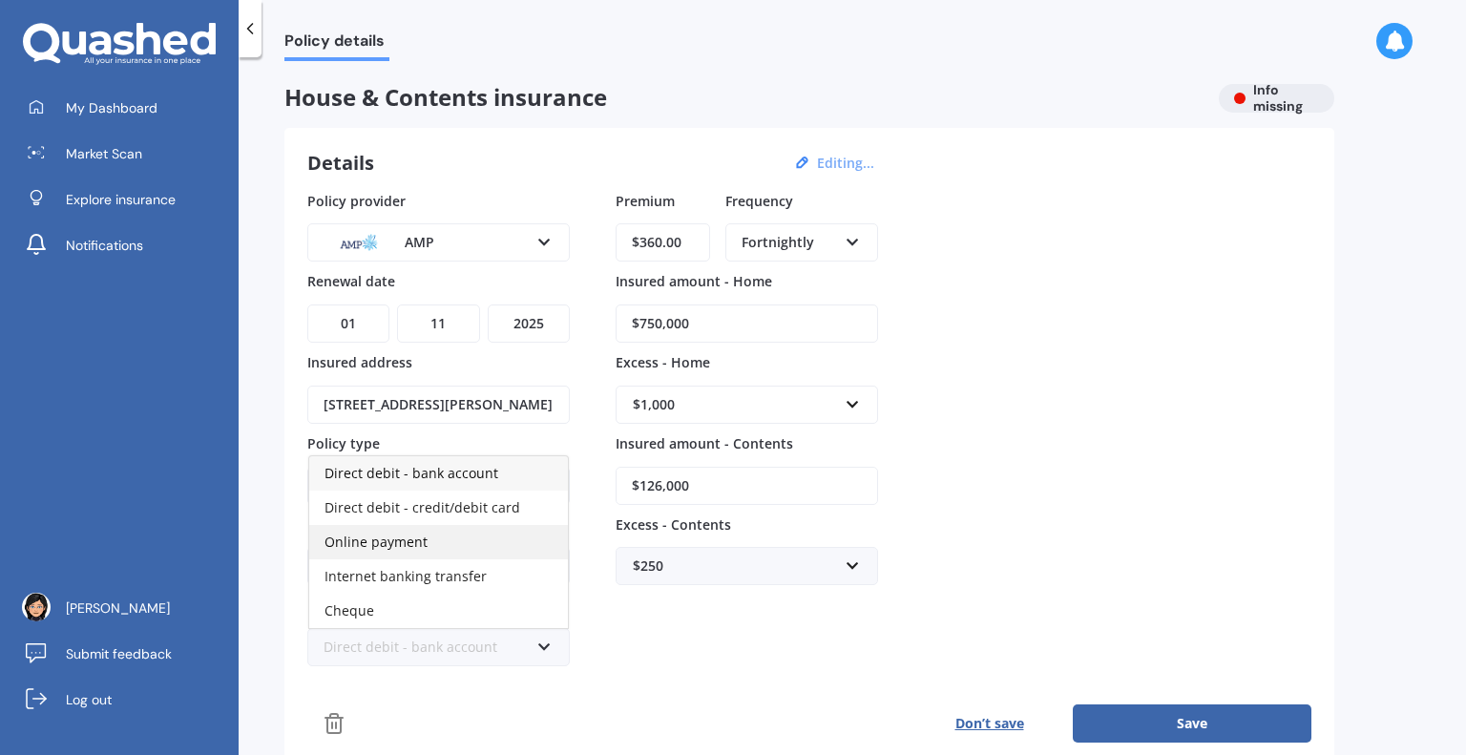
click at [397, 537] on span "Online payment" at bounding box center [376, 542] width 103 height 18
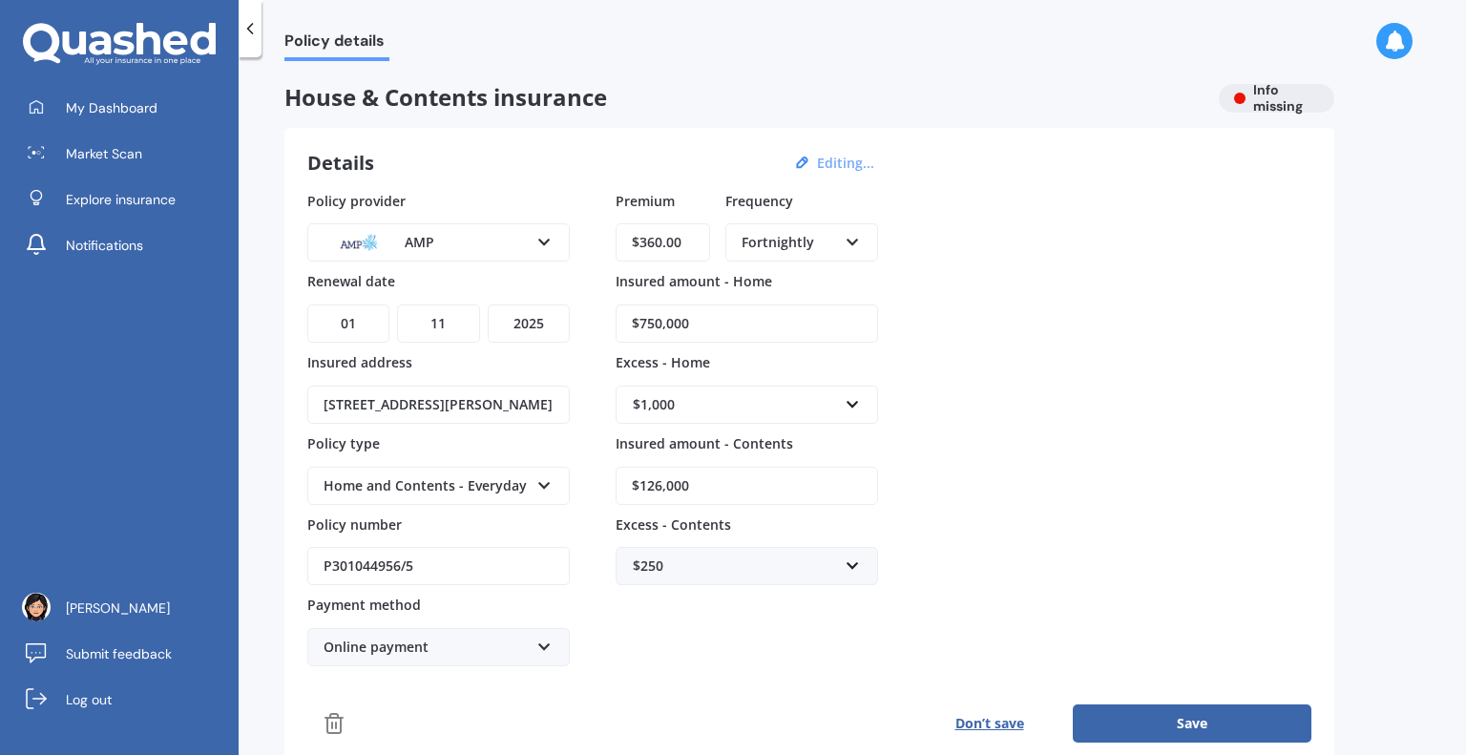
click at [1194, 721] on button "Save" at bounding box center [1192, 724] width 239 height 38
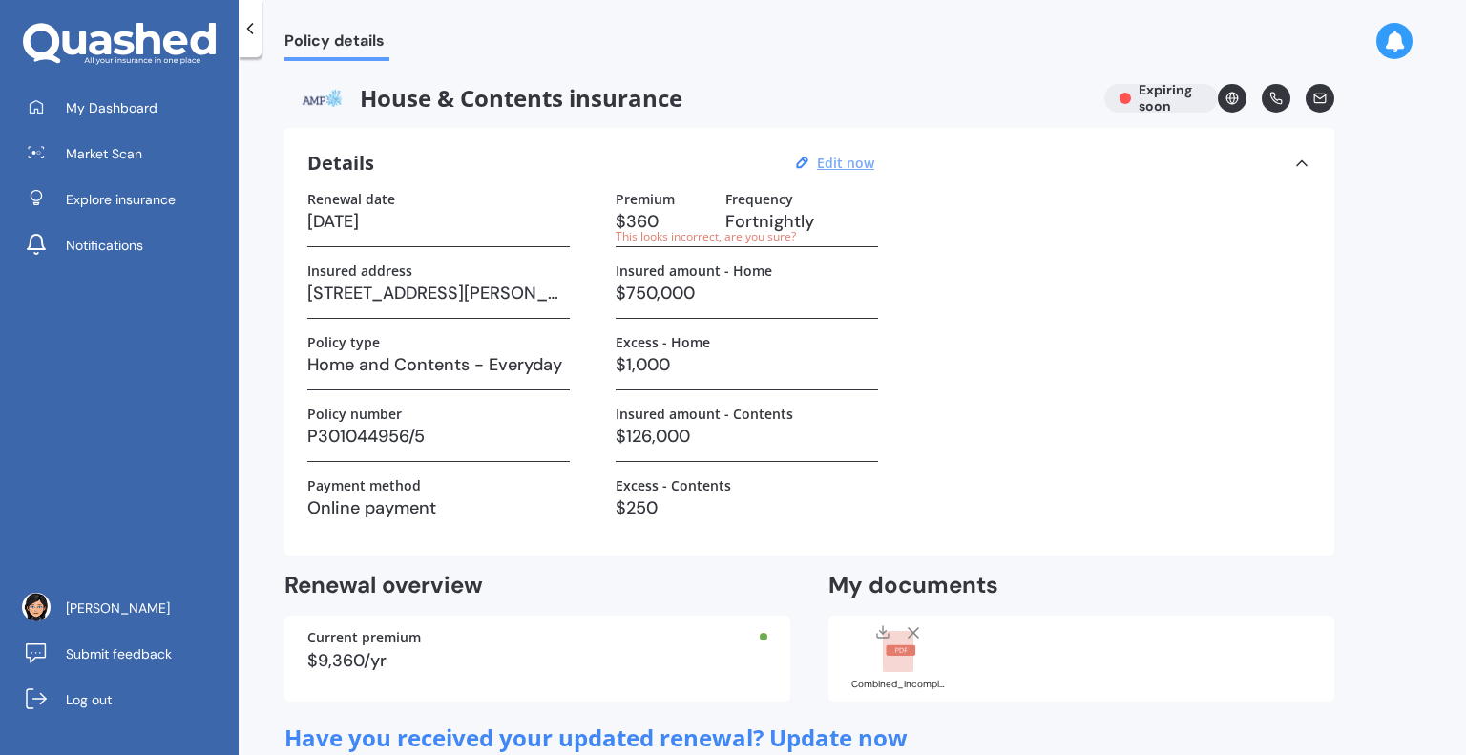
click at [660, 219] on h3 "$360" at bounding box center [663, 221] width 95 height 29
click at [638, 220] on h3 "$360" at bounding box center [663, 221] width 95 height 29
click at [838, 164] on u "Edit now" at bounding box center [845, 163] width 57 height 18
select select "01"
select select "11"
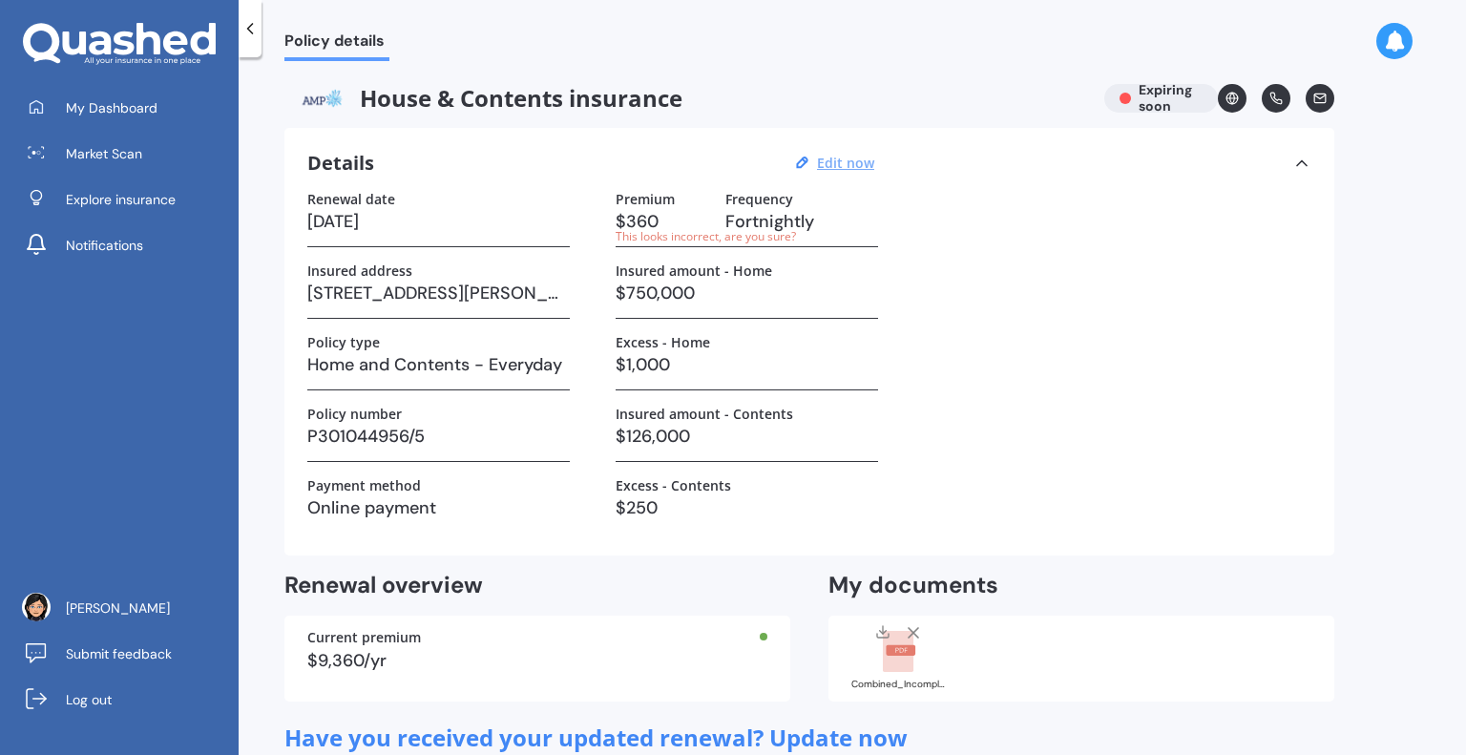
select select "2025"
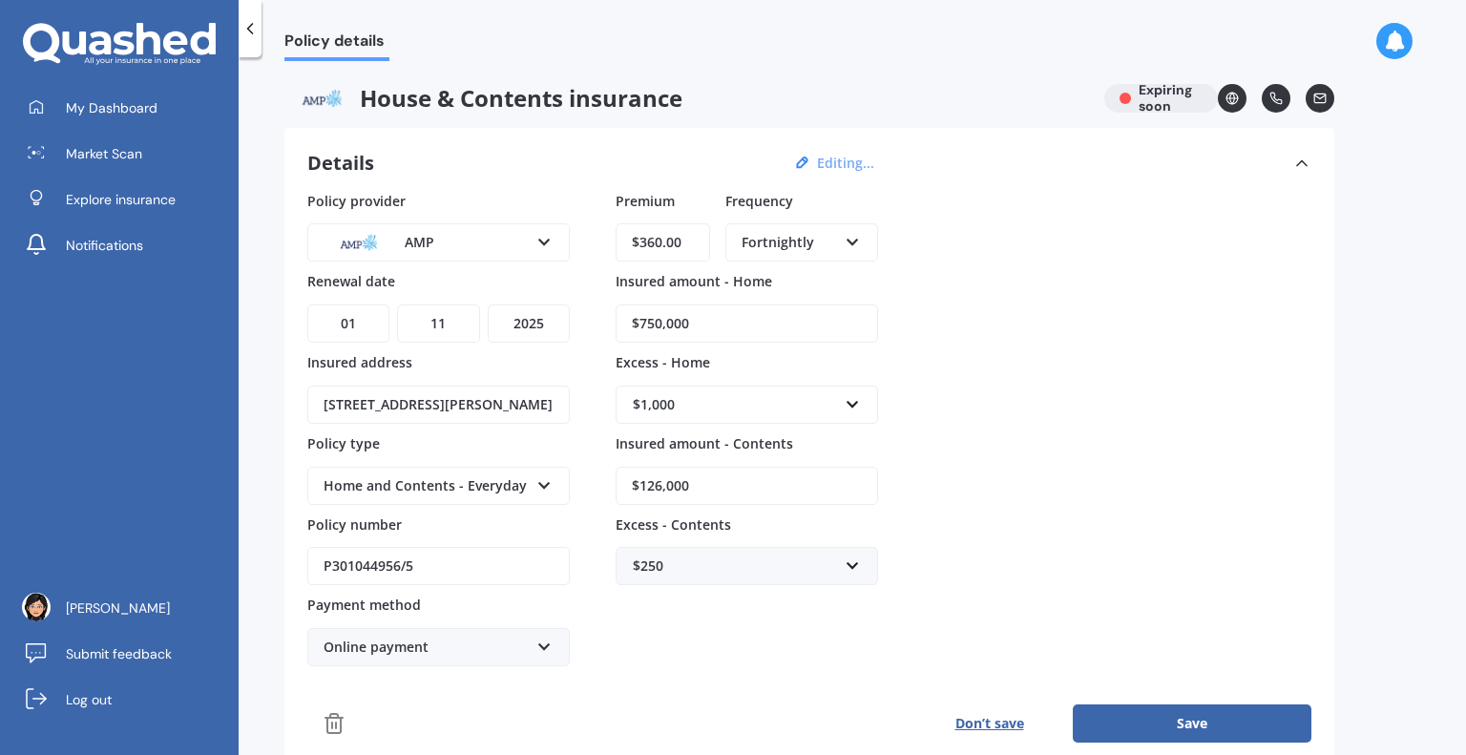
click at [666, 243] on input "$360.00" at bounding box center [663, 242] width 95 height 38
drag, startPoint x: 687, startPoint y: 243, endPoint x: 649, endPoint y: 246, distance: 38.3
click at [649, 246] on input "$360.00" at bounding box center [663, 242] width 95 height 38
type input "$3,035.00"
click at [853, 245] on icon at bounding box center [853, 238] width 16 height 13
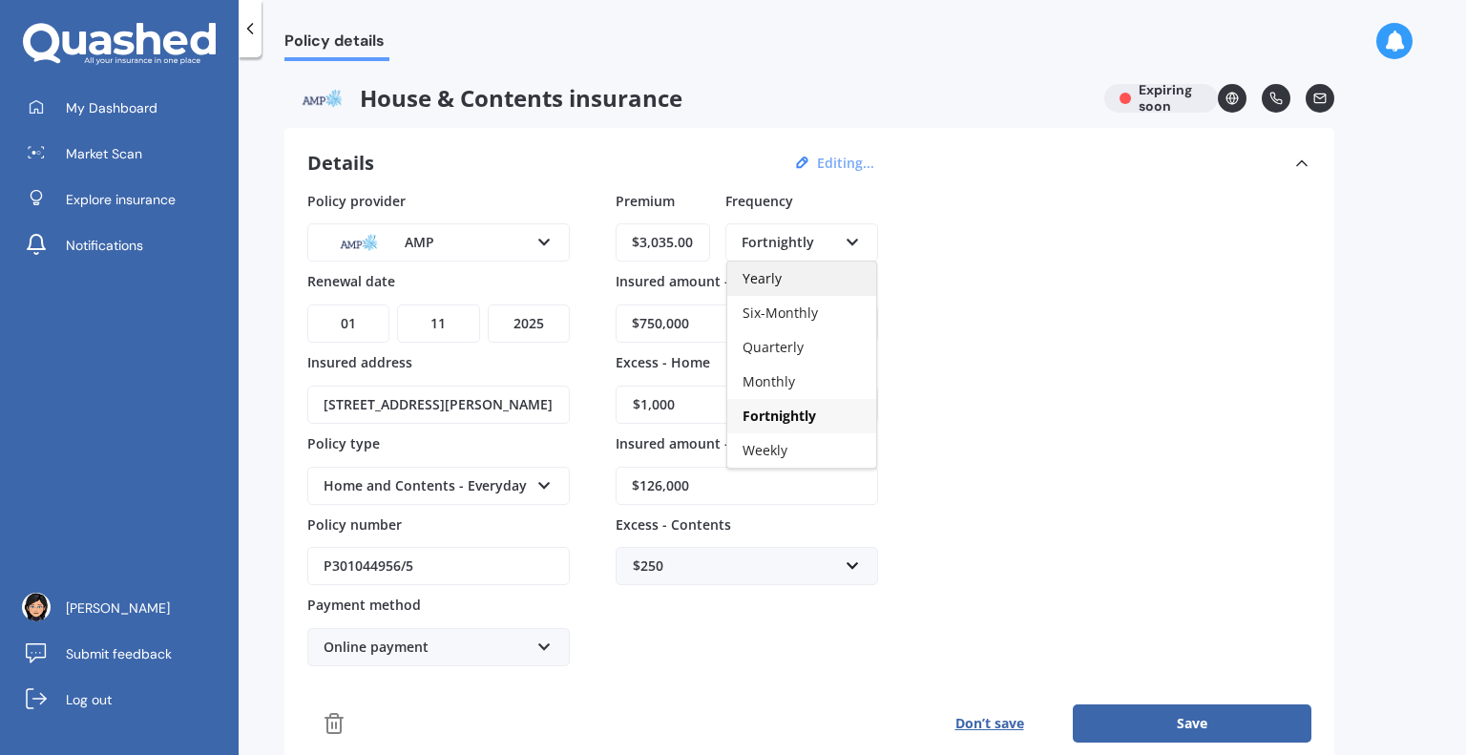
click at [813, 276] on div "Yearly" at bounding box center [802, 279] width 149 height 34
click at [1182, 717] on button "Save" at bounding box center [1192, 724] width 239 height 38
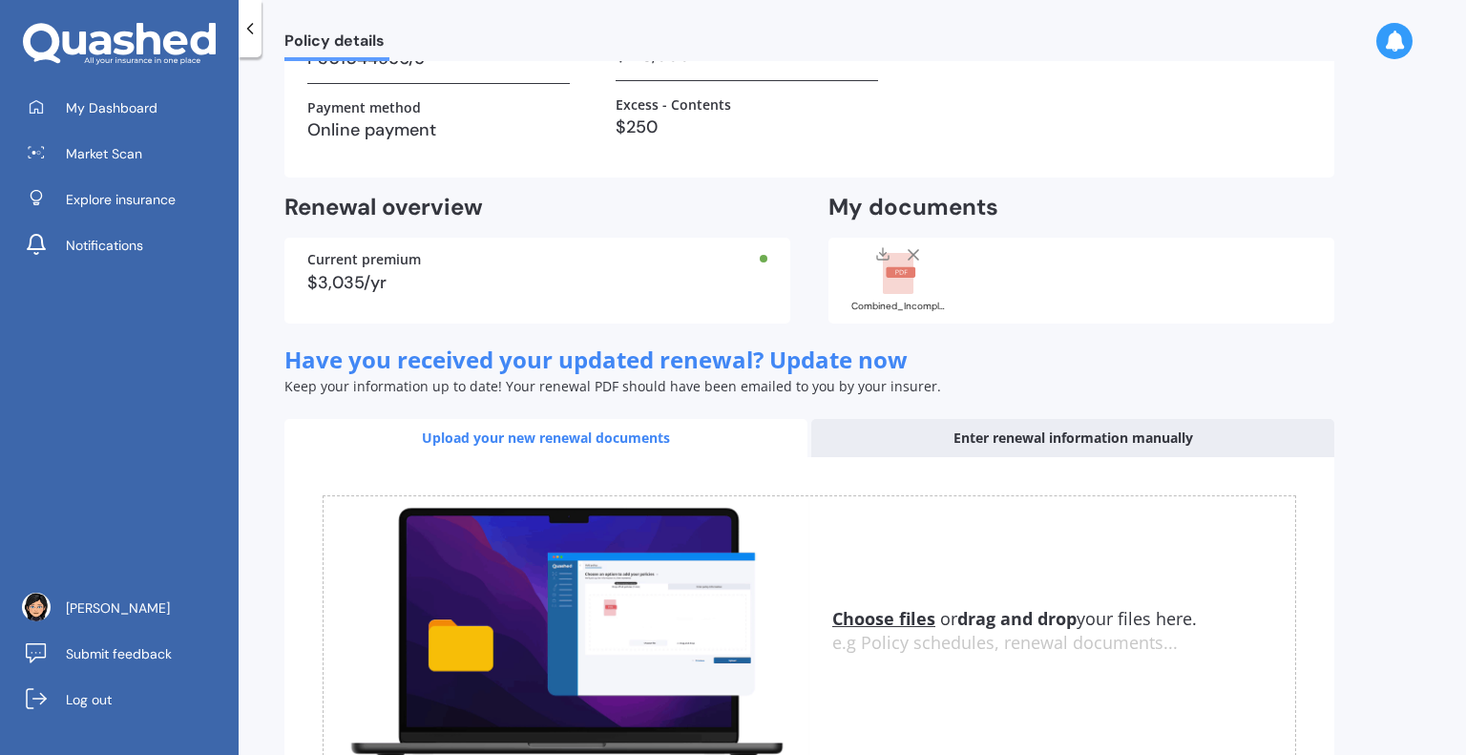
scroll to position [381, 0]
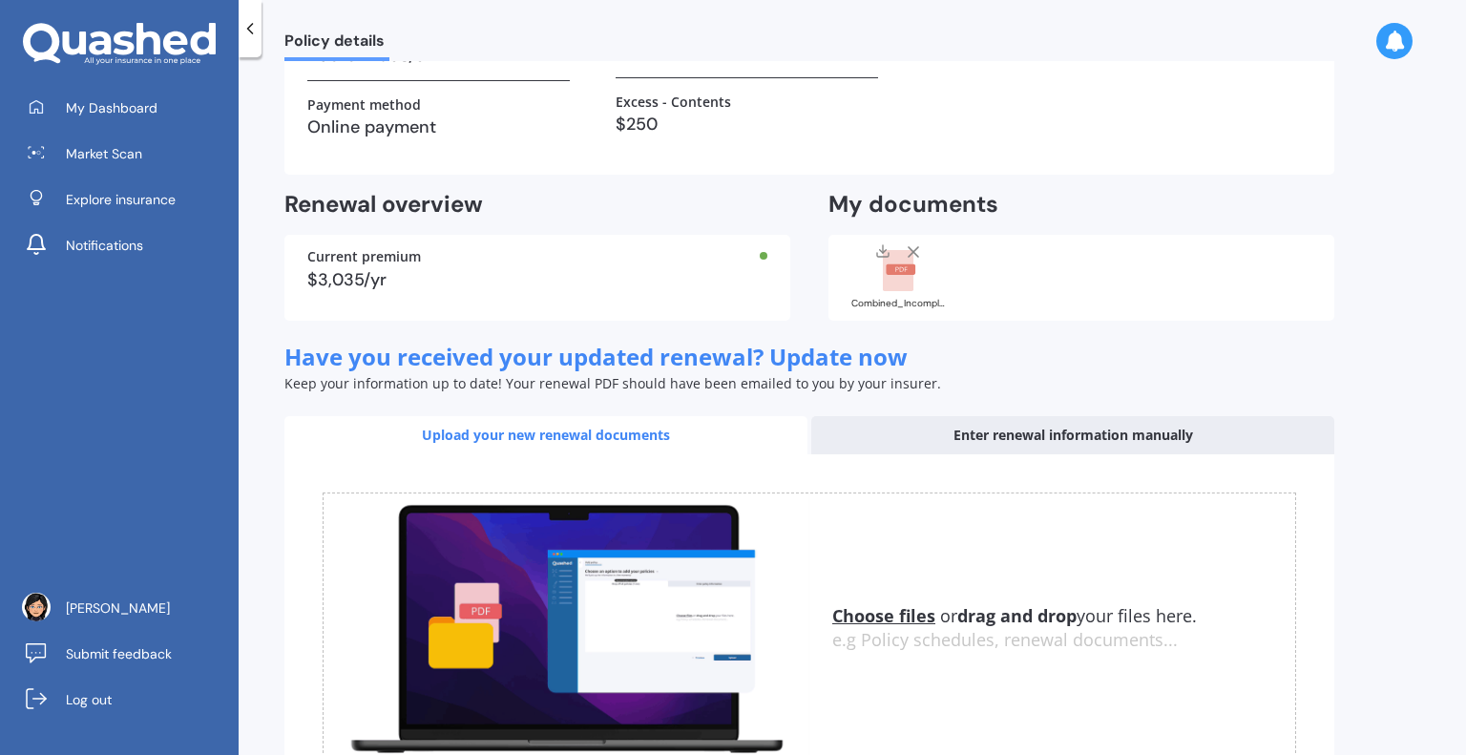
click at [493, 431] on div "Upload your new renewal documents" at bounding box center [546, 435] width 523 height 38
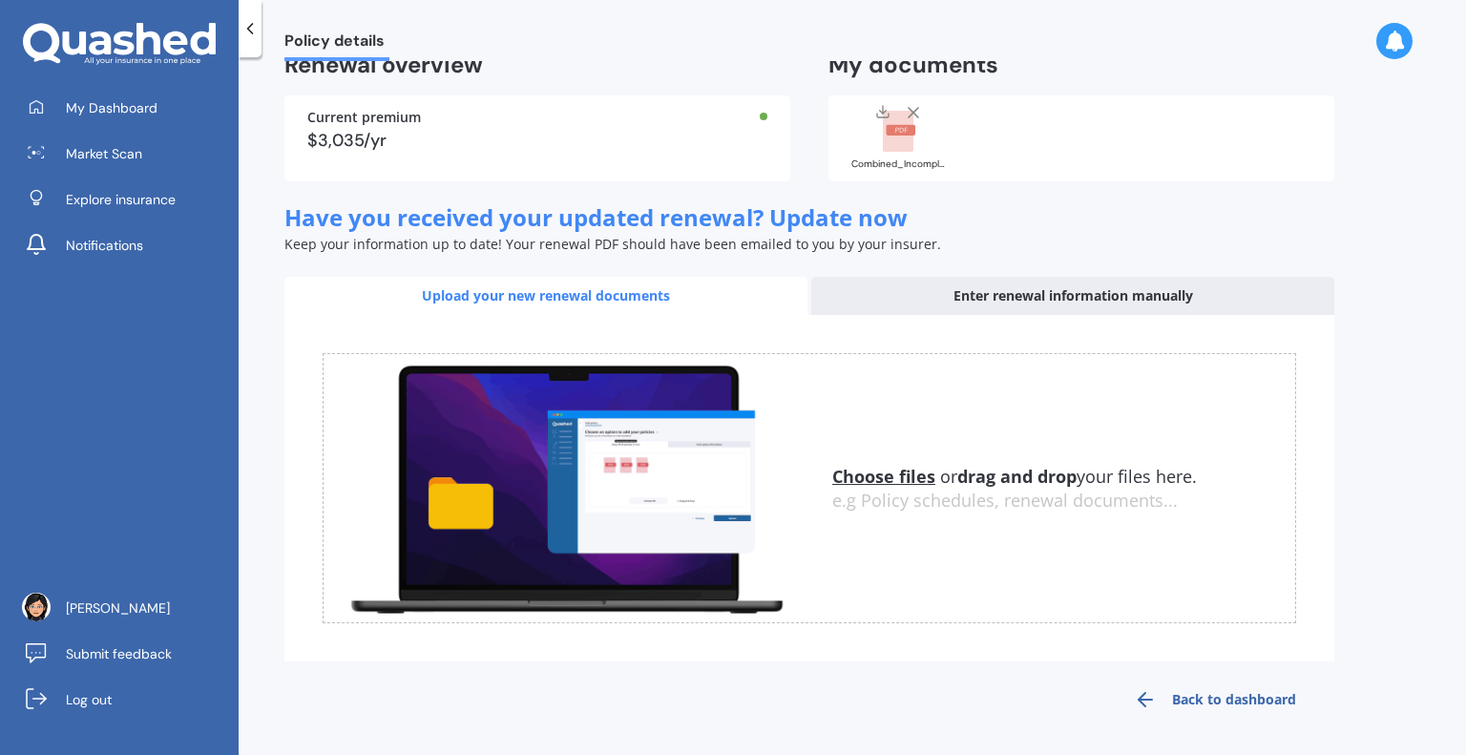
scroll to position [0, 0]
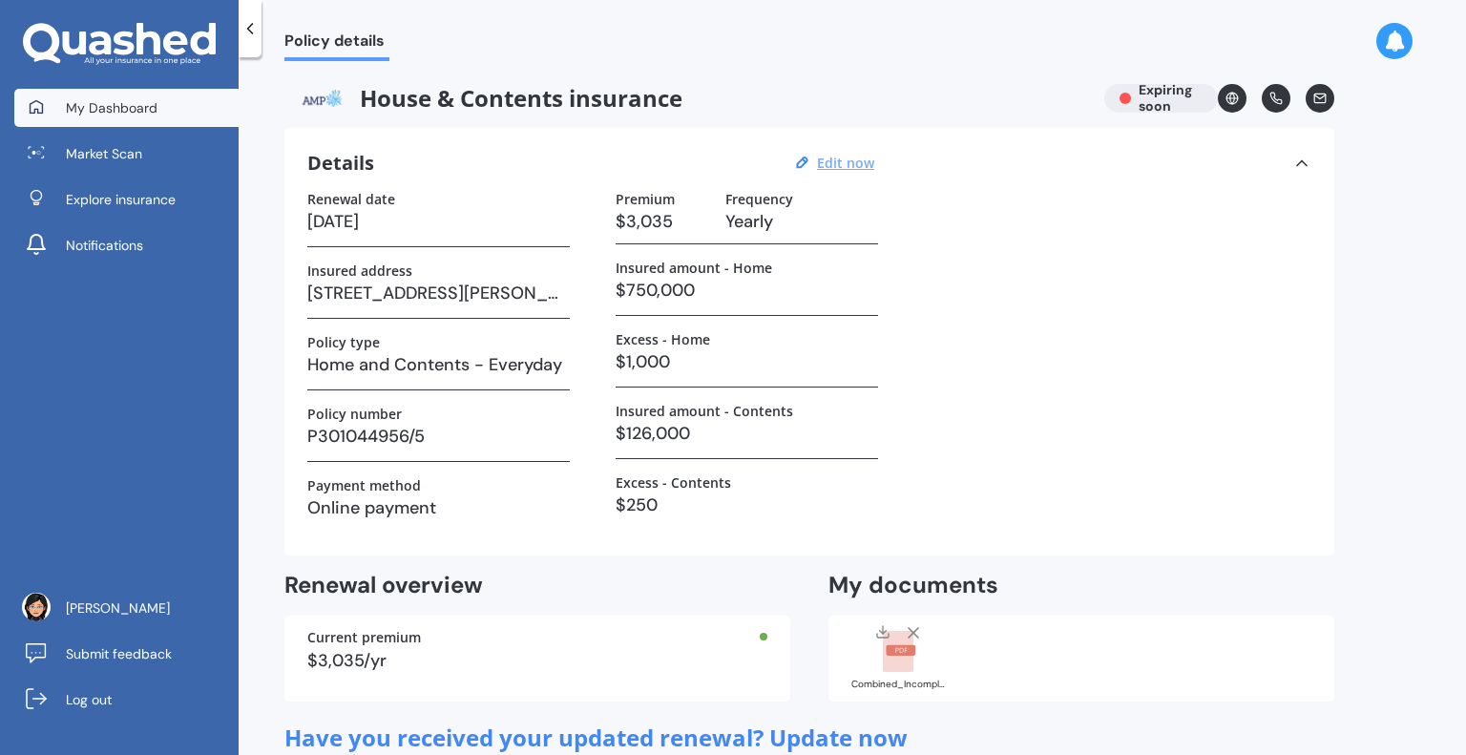
click at [153, 95] on link "My Dashboard" at bounding box center [126, 108] width 224 height 38
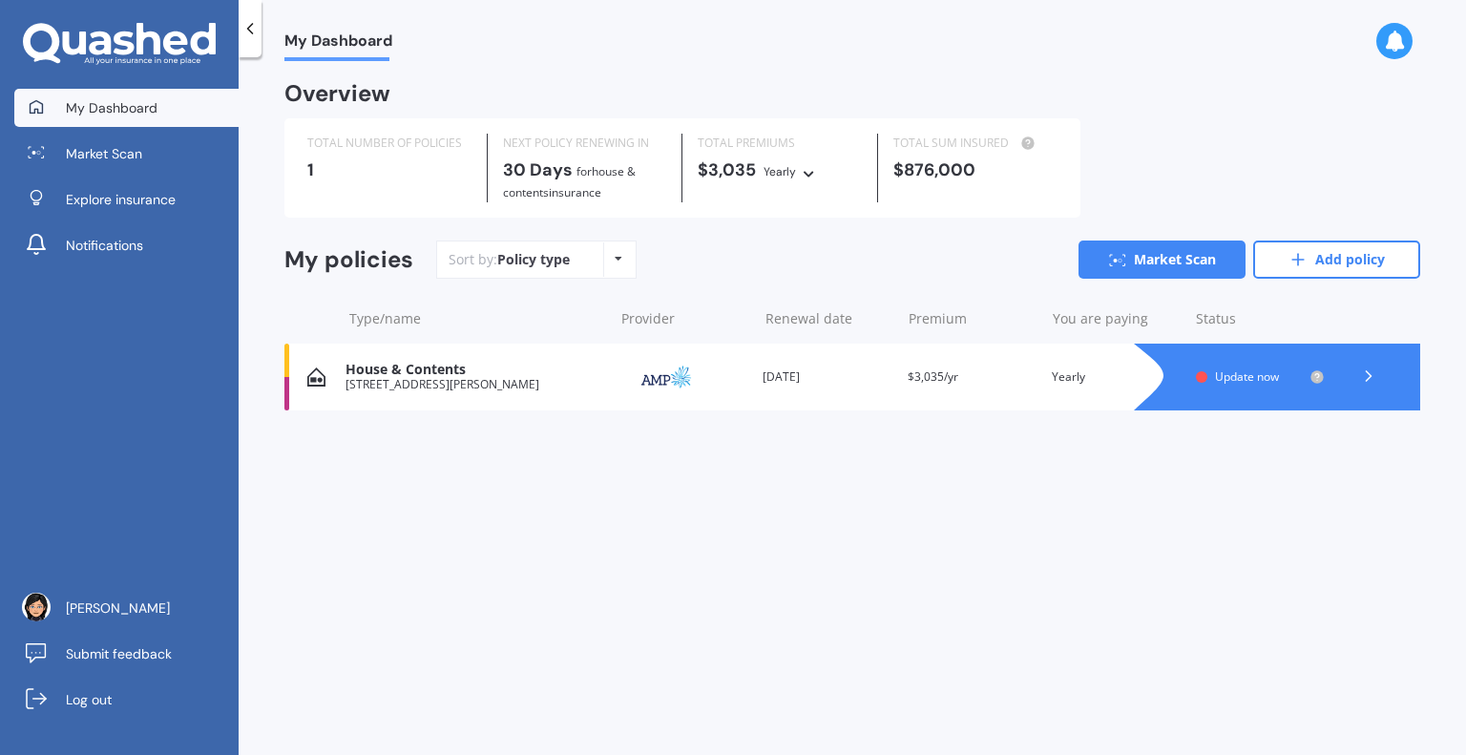
click at [1236, 381] on span "Update now" at bounding box center [1247, 377] width 64 height 16
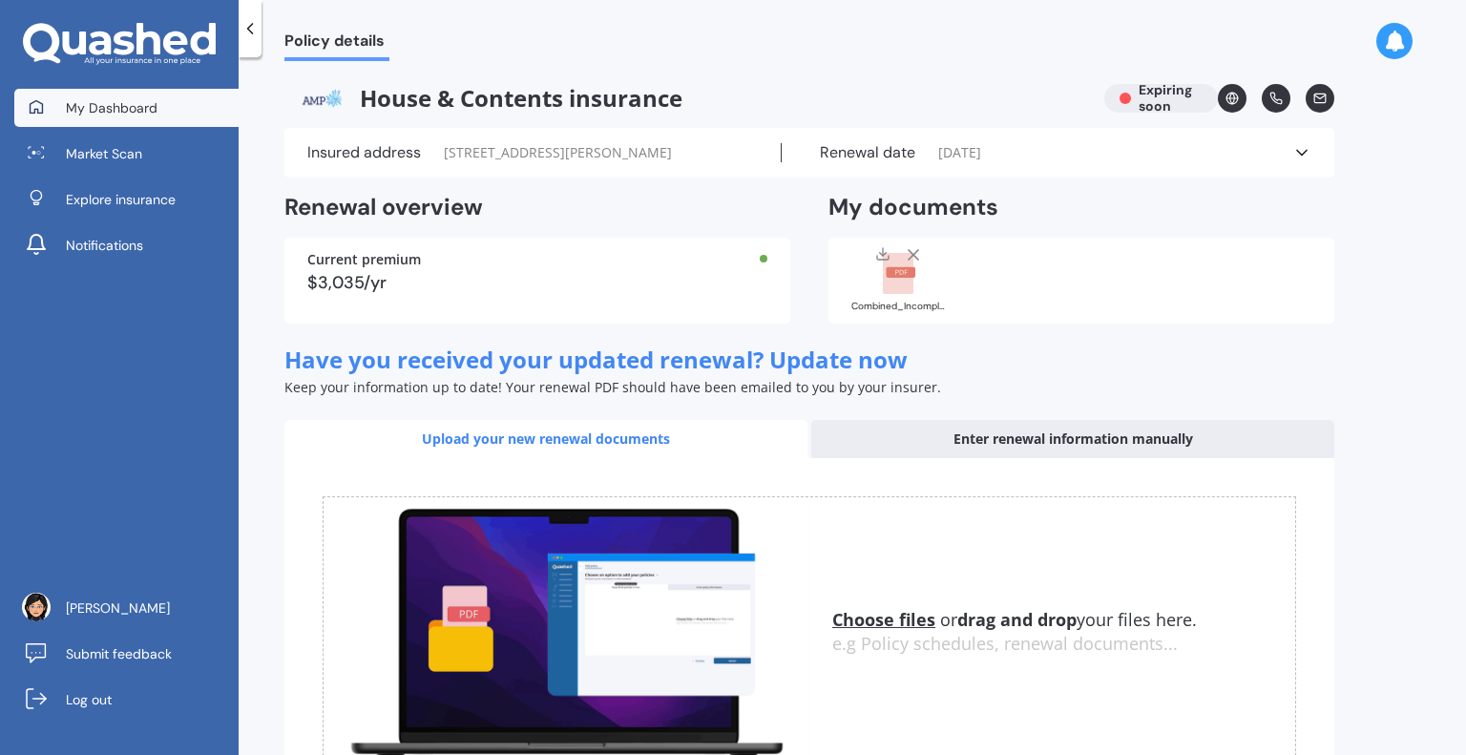
click at [137, 103] on span "My Dashboard" at bounding box center [112, 107] width 92 height 19
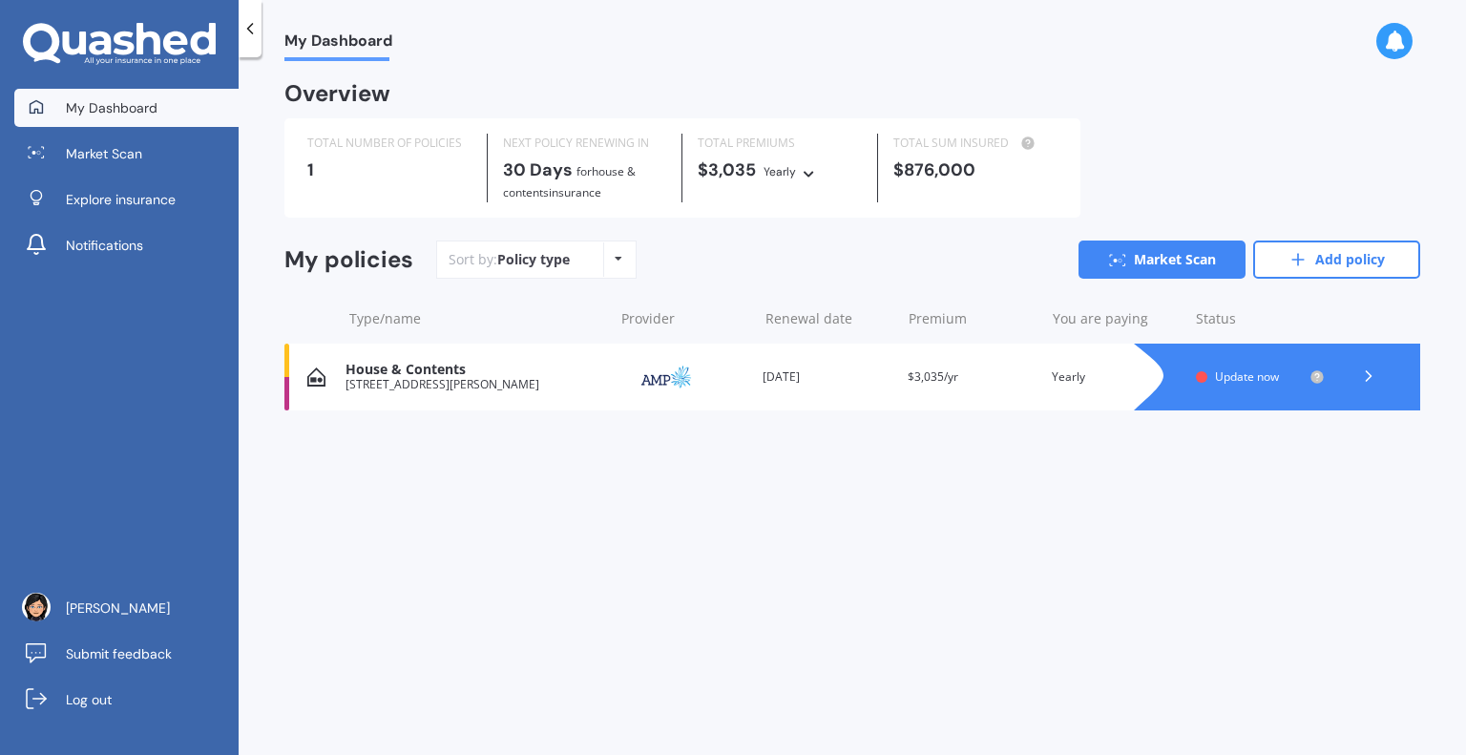
click at [1372, 375] on icon at bounding box center [1369, 376] width 19 height 19
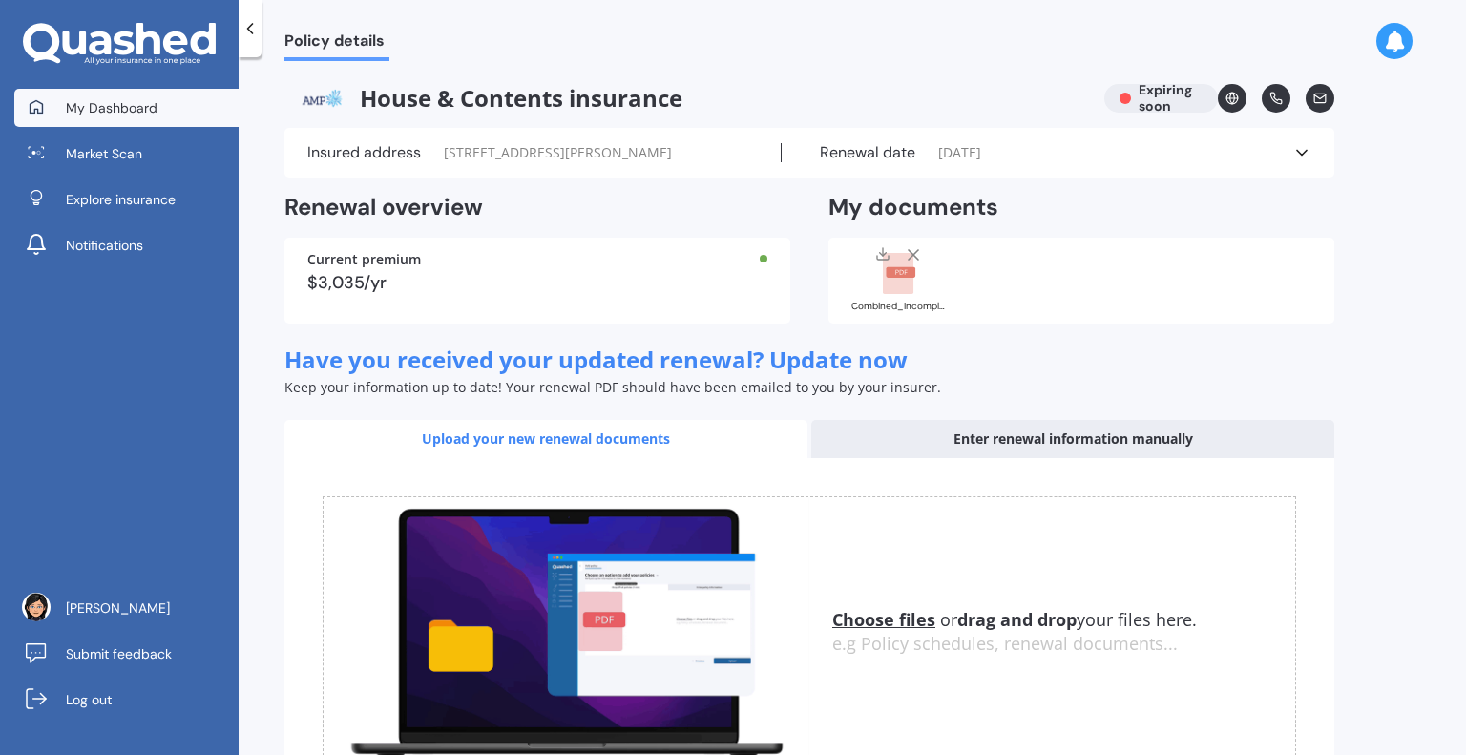
click at [179, 115] on link "My Dashboard" at bounding box center [126, 108] width 224 height 38
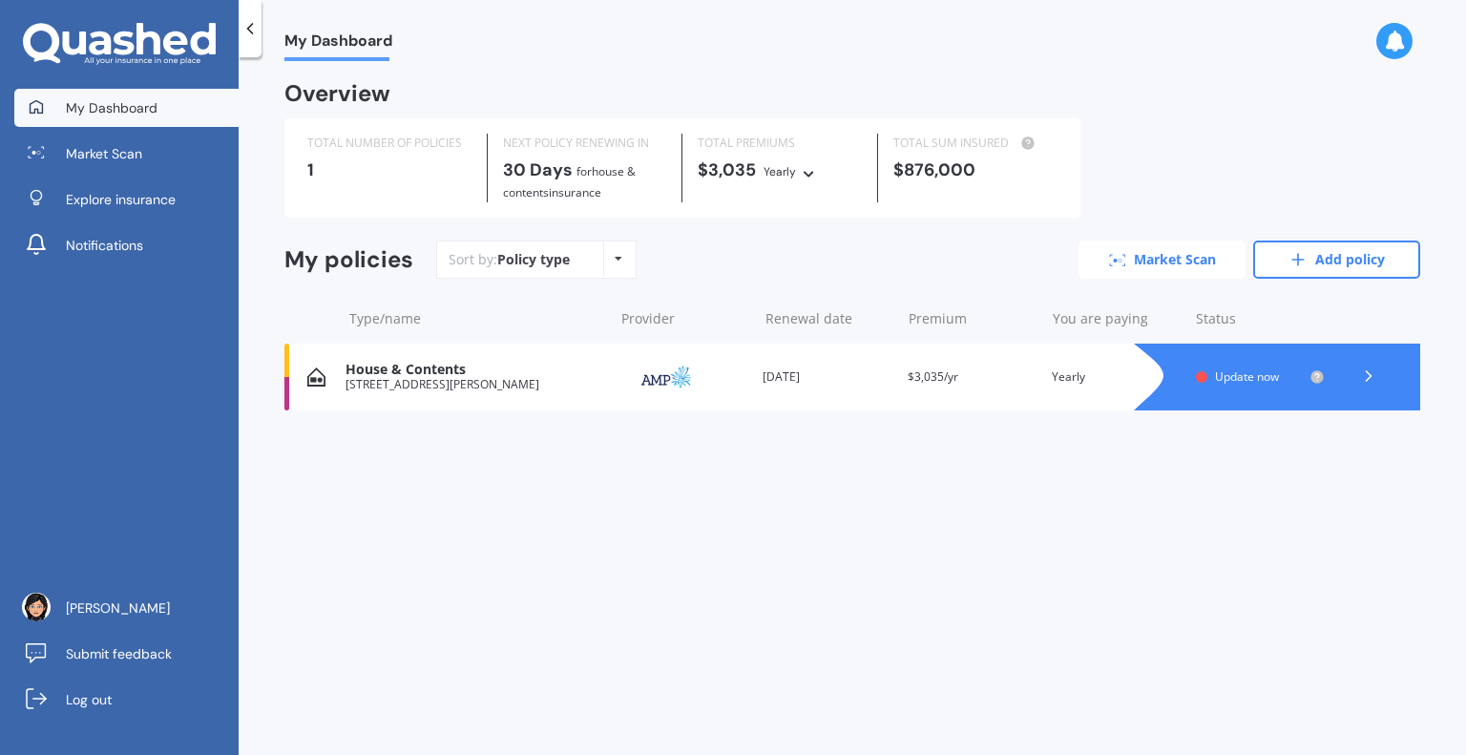
click at [1176, 255] on link "Market Scan" at bounding box center [1162, 260] width 167 height 38
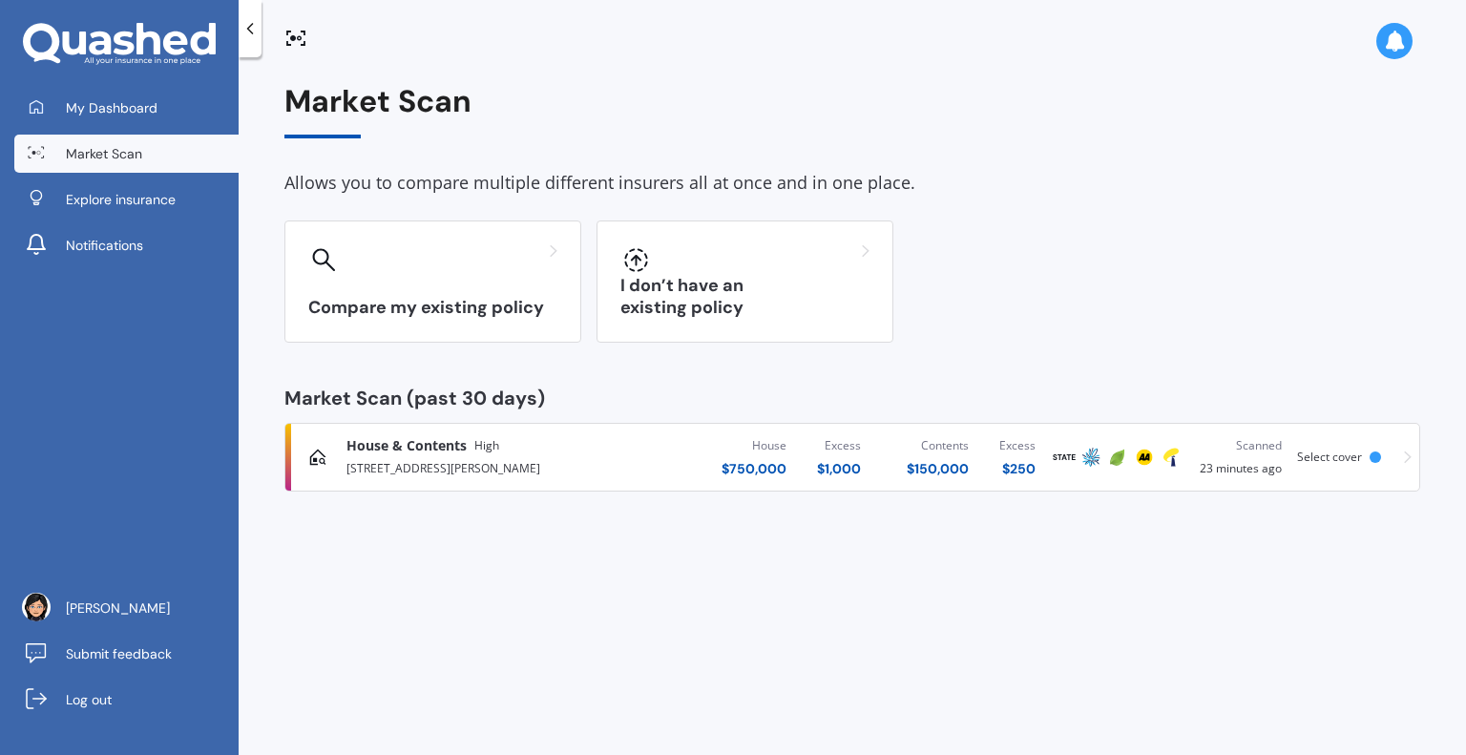
click at [348, 446] on span "House & Contents" at bounding box center [407, 445] width 120 height 19
